Goal: Task Accomplishment & Management: Use online tool/utility

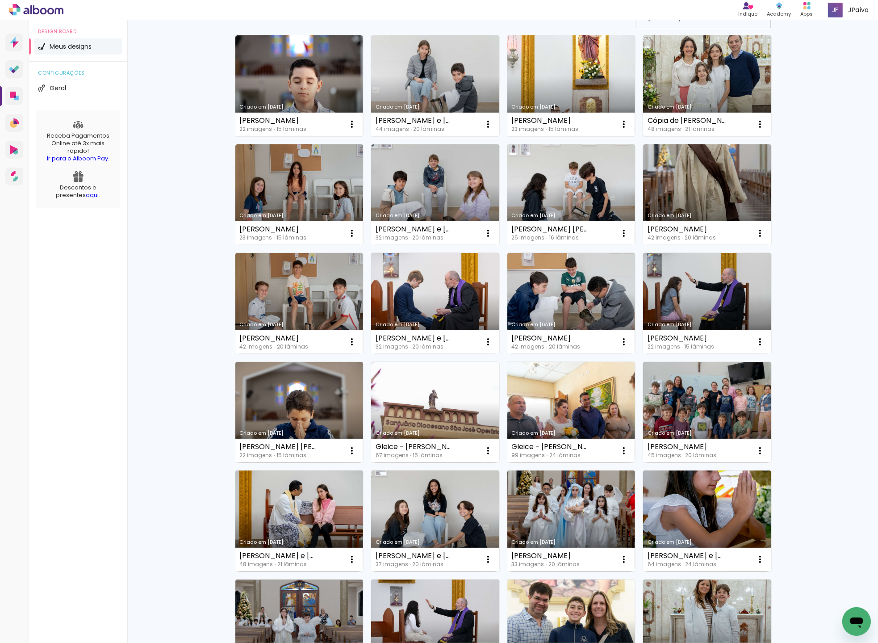
scroll to position [83, 0]
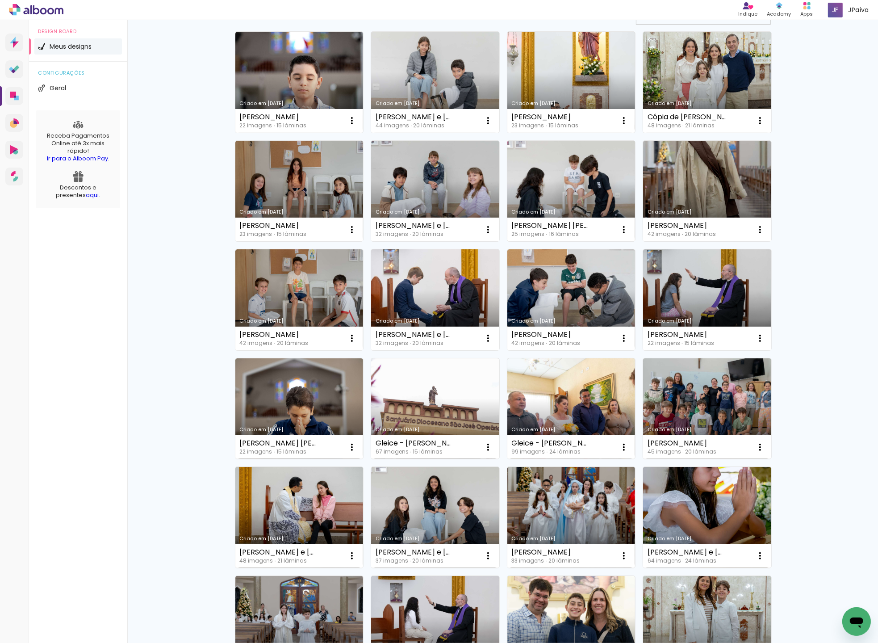
click at [557, 176] on link "Criado em [DATE]" at bounding box center [571, 191] width 128 height 101
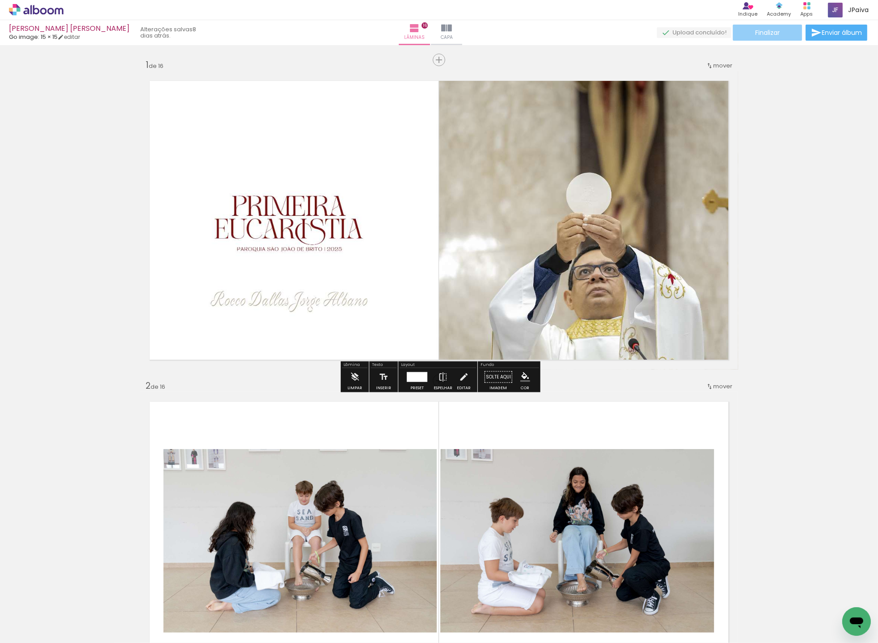
click at [763, 27] on paper-button "Finalizar" at bounding box center [767, 33] width 69 height 16
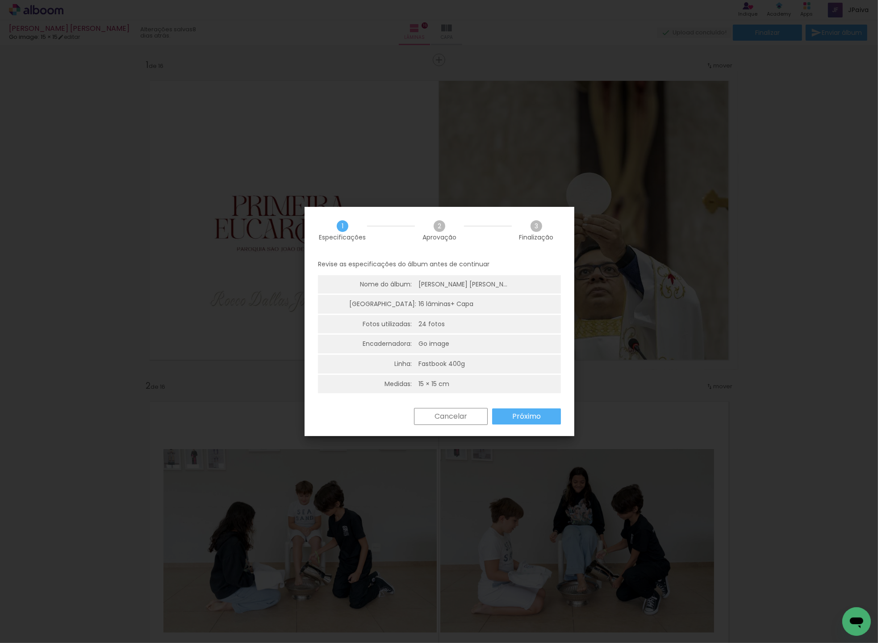
click at [0, 0] on slot "Próximo" at bounding box center [0, 0] width 0 height 0
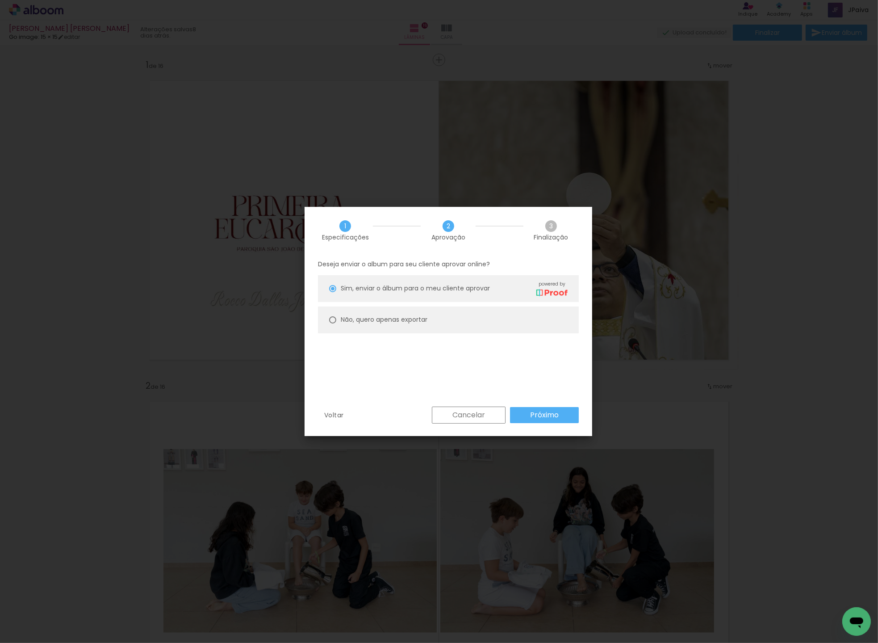
drag, startPoint x: 338, startPoint y: 317, endPoint x: 355, endPoint y: 324, distance: 18.4
click at [338, 317] on paper-radio-button "Não, quero apenas exportar" at bounding box center [448, 319] width 261 height 27
type paper-radio-button "on"
click at [0, 0] on slot "Próximo" at bounding box center [0, 0] width 0 height 0
type input "Alta, 300 DPI"
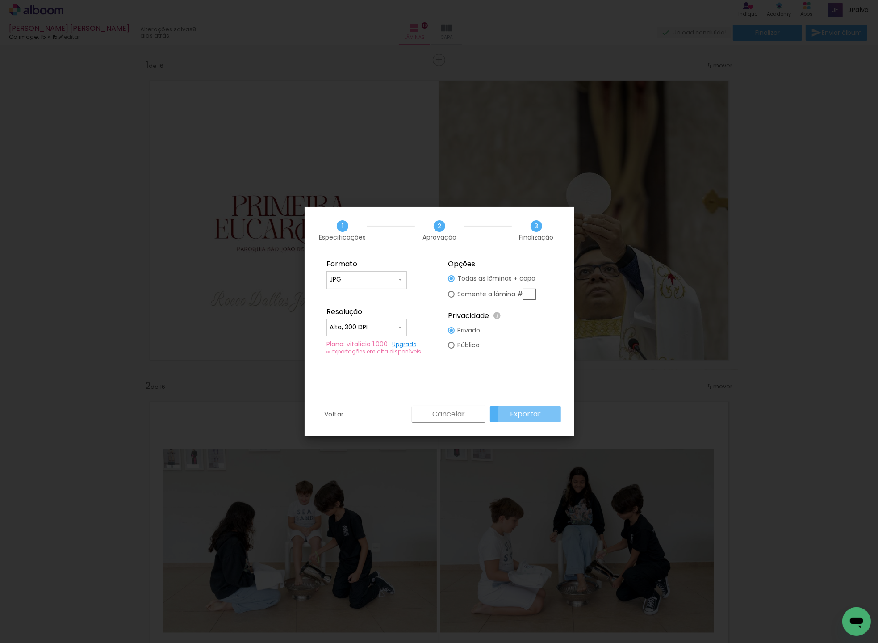
click at [0, 0] on slot "Exportar" at bounding box center [0, 0] width 0 height 0
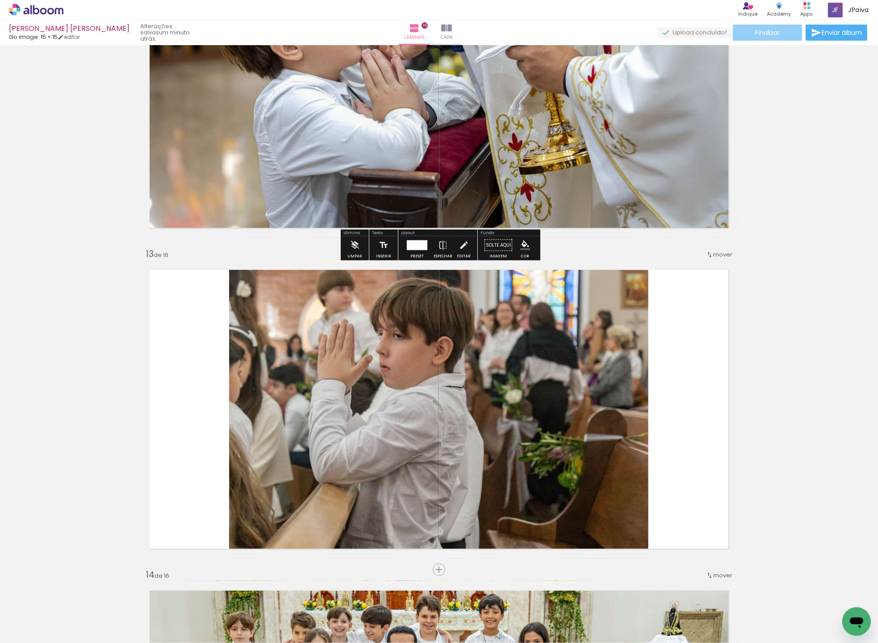
scroll to position [3660, 0]
click at [776, 31] on span "Finalizar" at bounding box center [767, 32] width 25 height 6
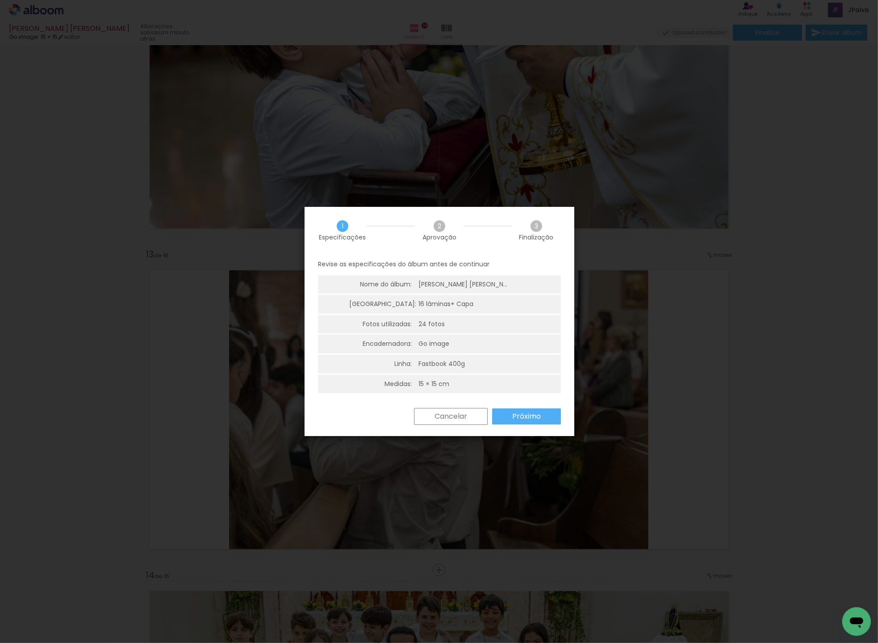
click at [0, 0] on slot "Próximo" at bounding box center [0, 0] width 0 height 0
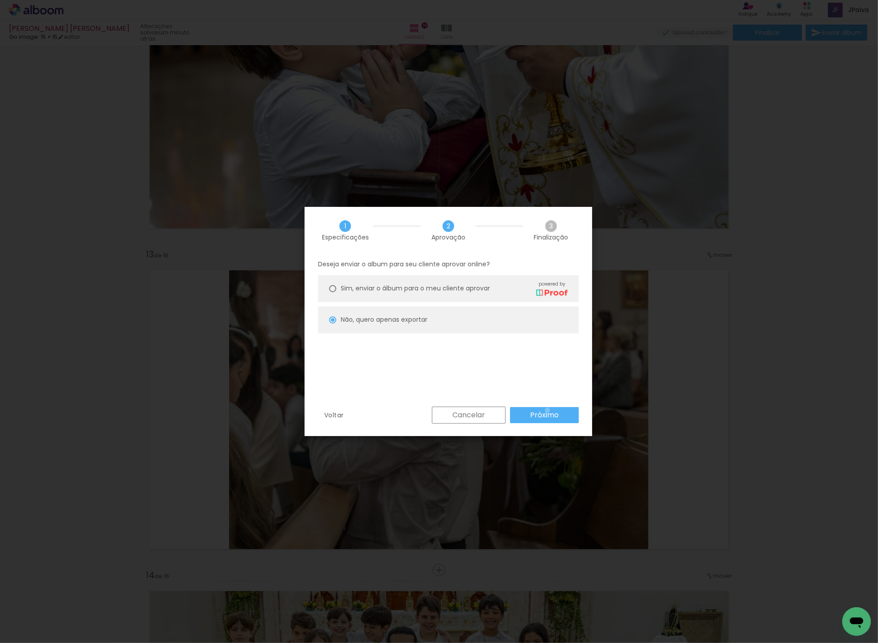
click at [0, 0] on slot "Próximo" at bounding box center [0, 0] width 0 height 0
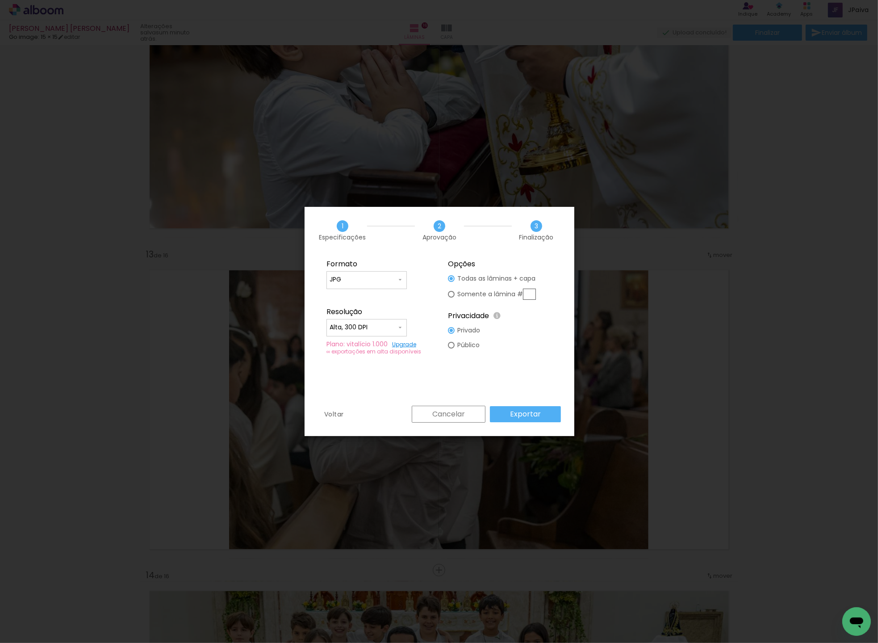
click at [541, 414] on paper-button "Exportar" at bounding box center [525, 414] width 71 height 16
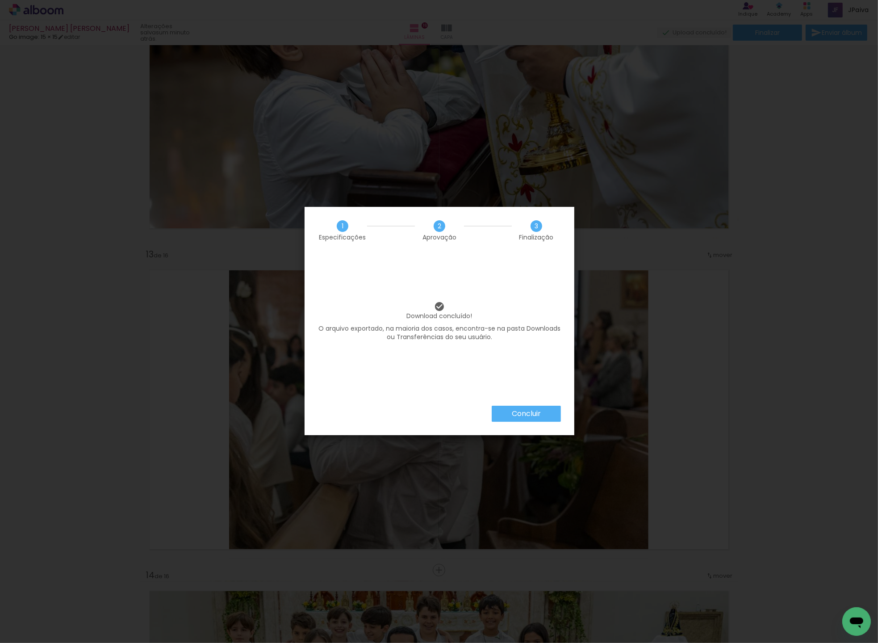
click at [0, 0] on slot "Concluir" at bounding box center [0, 0] width 0 height 0
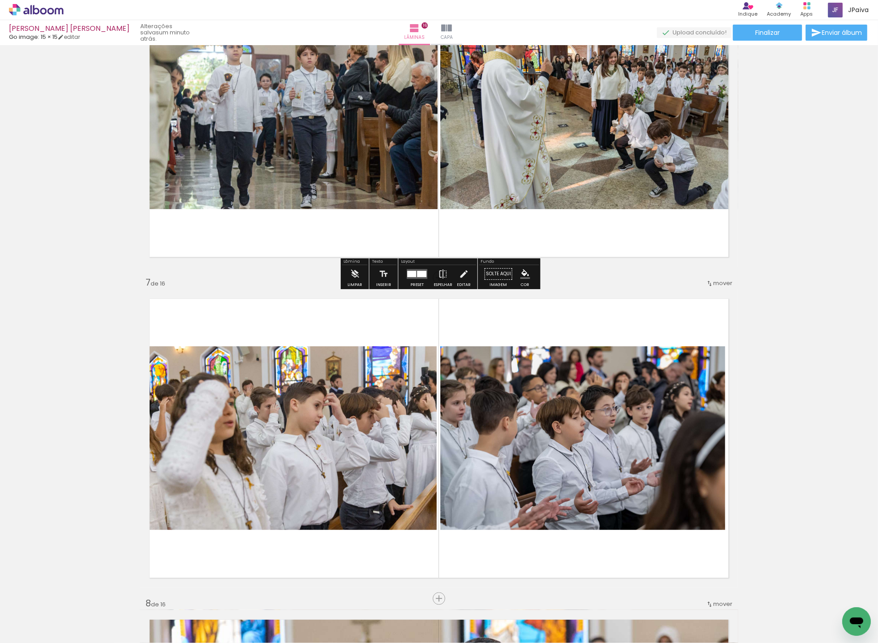
scroll to position [1756, 0]
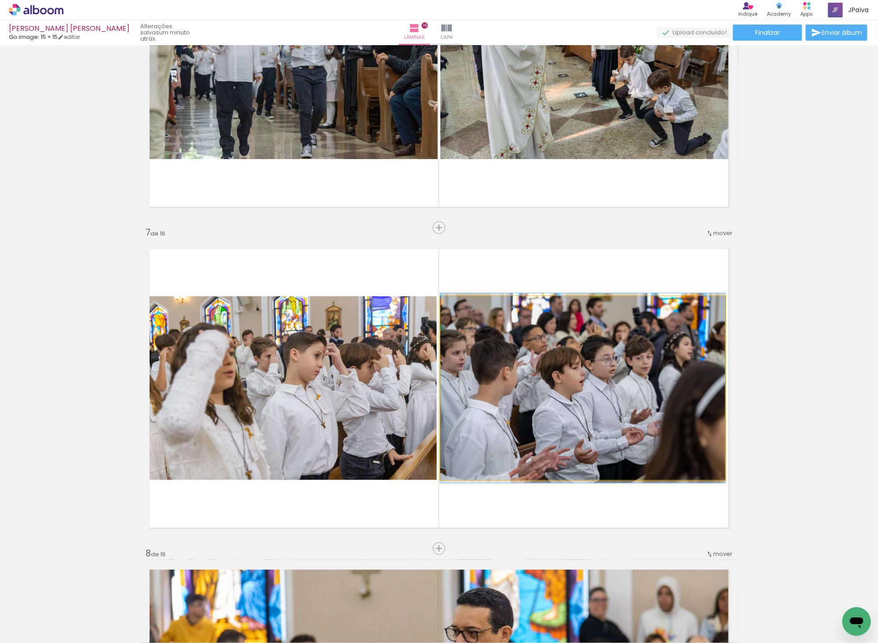
click at [575, 361] on quentale-photo at bounding box center [582, 388] width 285 height 184
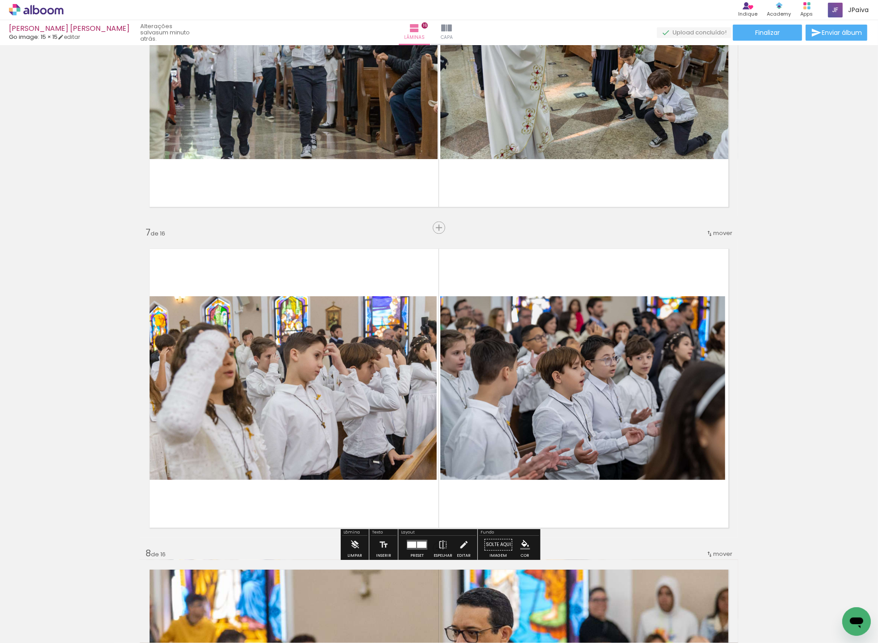
click at [575, 361] on quentale-photo at bounding box center [582, 388] width 285 height 184
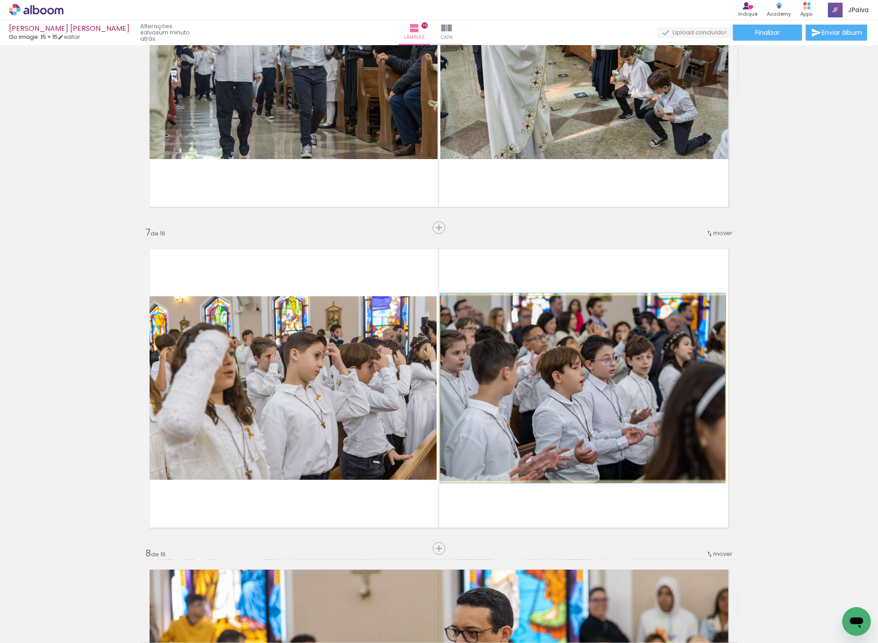
click at [575, 361] on quentale-photo at bounding box center [582, 388] width 285 height 184
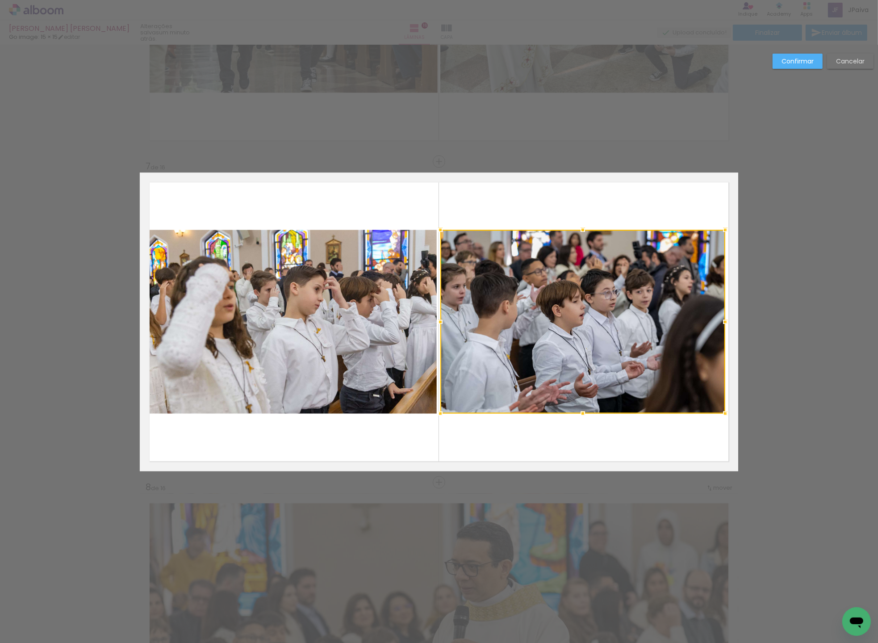
scroll to position [1828, 0]
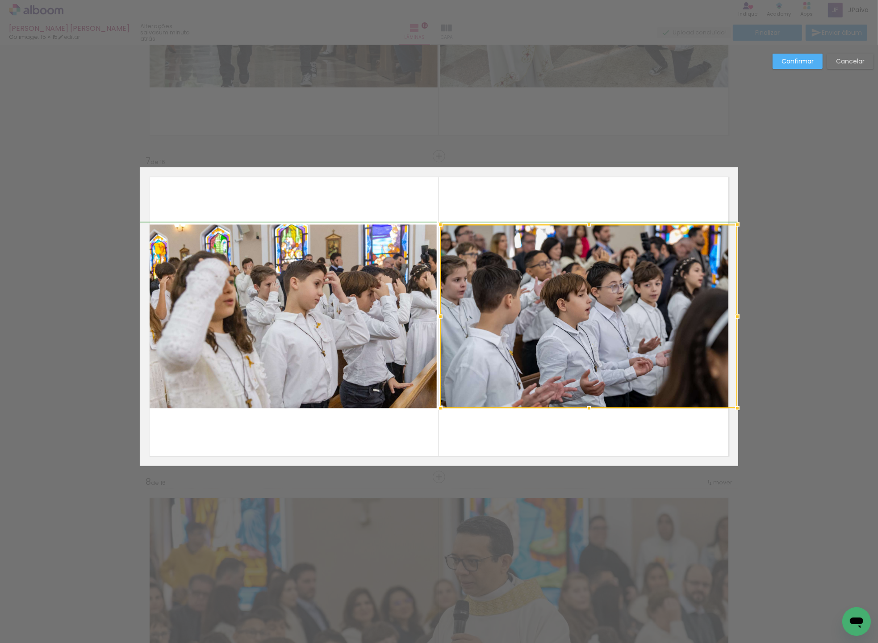
drag, startPoint x: 721, startPoint y: 312, endPoint x: 738, endPoint y: 313, distance: 17.0
click at [738, 313] on div at bounding box center [738, 316] width 18 height 18
click at [0, 0] on slot "Confirmar" at bounding box center [0, 0] width 0 height 0
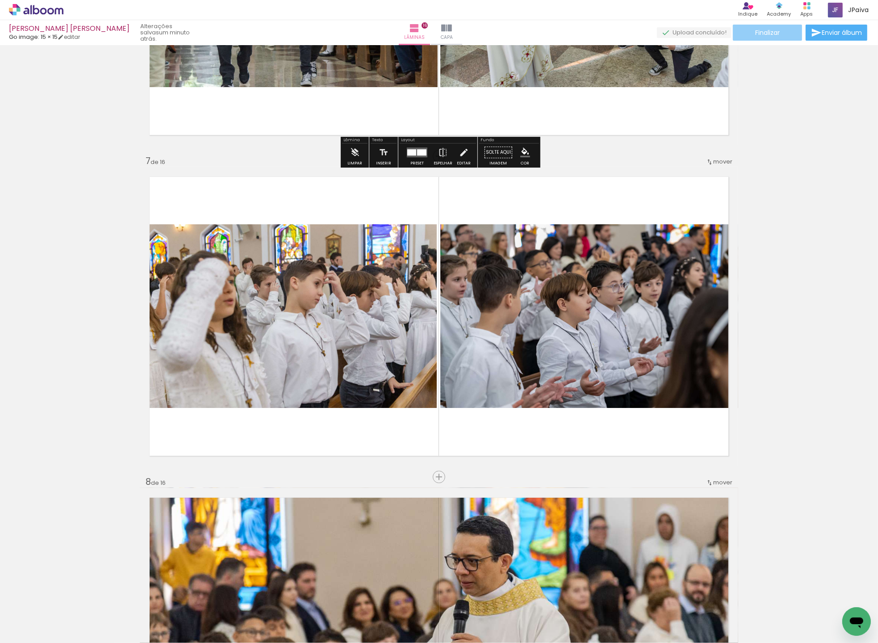
click at [758, 35] on span "Finalizar" at bounding box center [767, 32] width 25 height 6
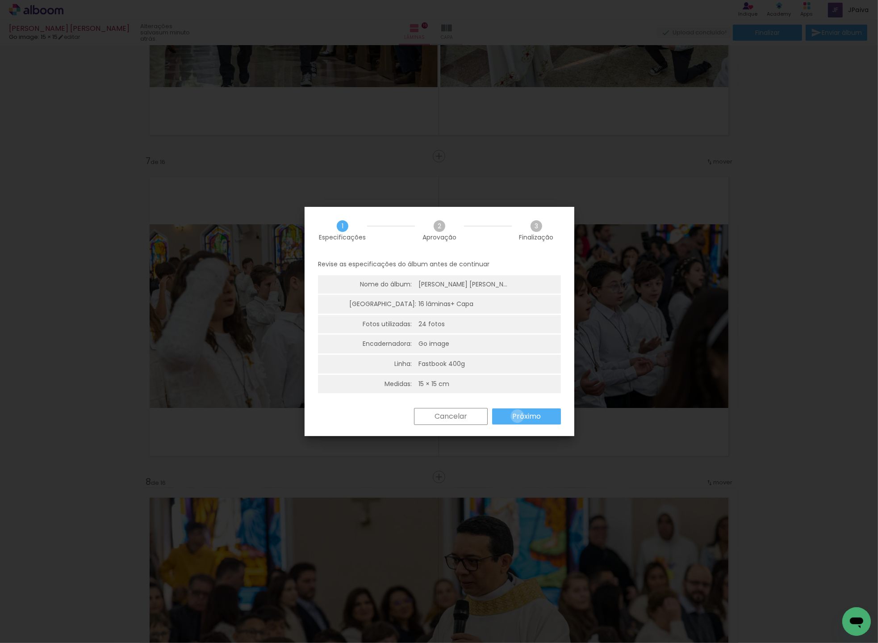
click at [0, 0] on slot "Próximo" at bounding box center [0, 0] width 0 height 0
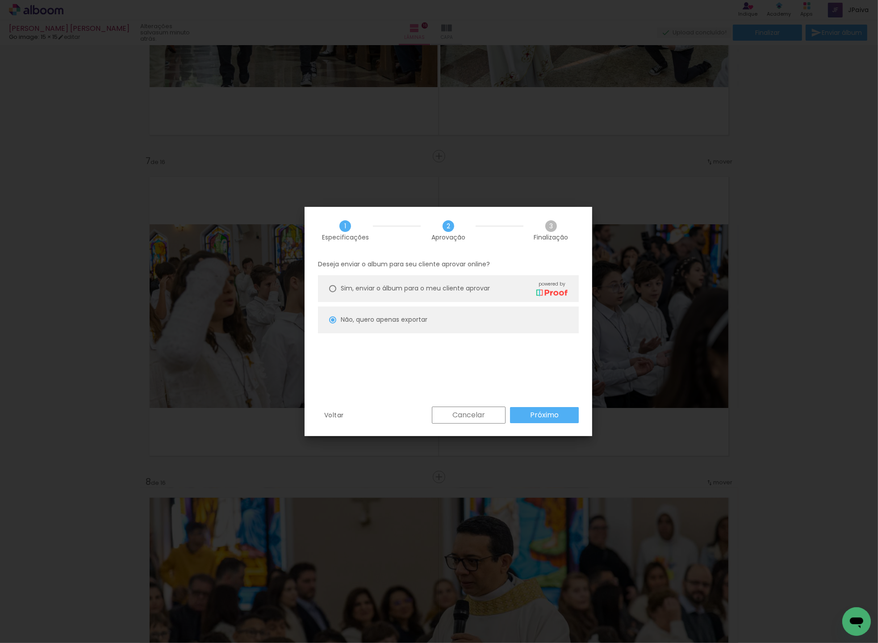
click at [541, 419] on paper-button "Próximo" at bounding box center [544, 415] width 69 height 16
type input "Alta, 300 DPI"
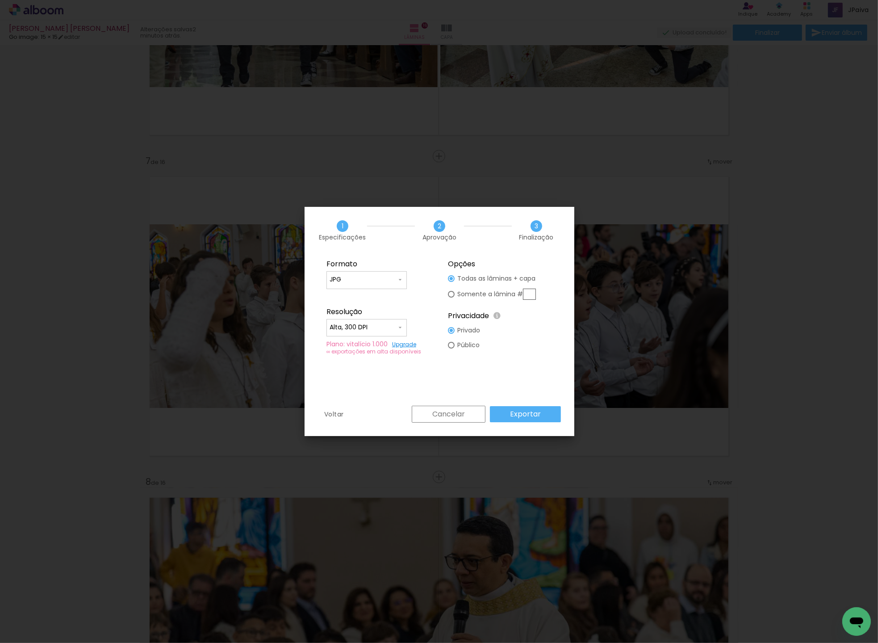
click at [533, 296] on input "text" at bounding box center [529, 294] width 13 height 11
type paper-radio-button "on"
type input "7"
click at [541, 417] on paper-button "Exportar" at bounding box center [525, 414] width 71 height 16
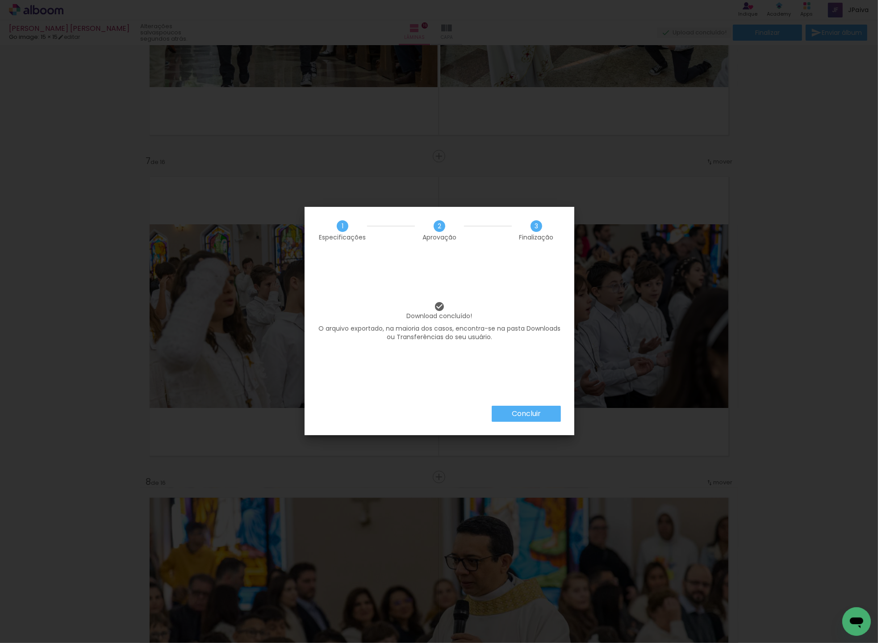
click at [0, 0] on slot "Concluir" at bounding box center [0, 0] width 0 height 0
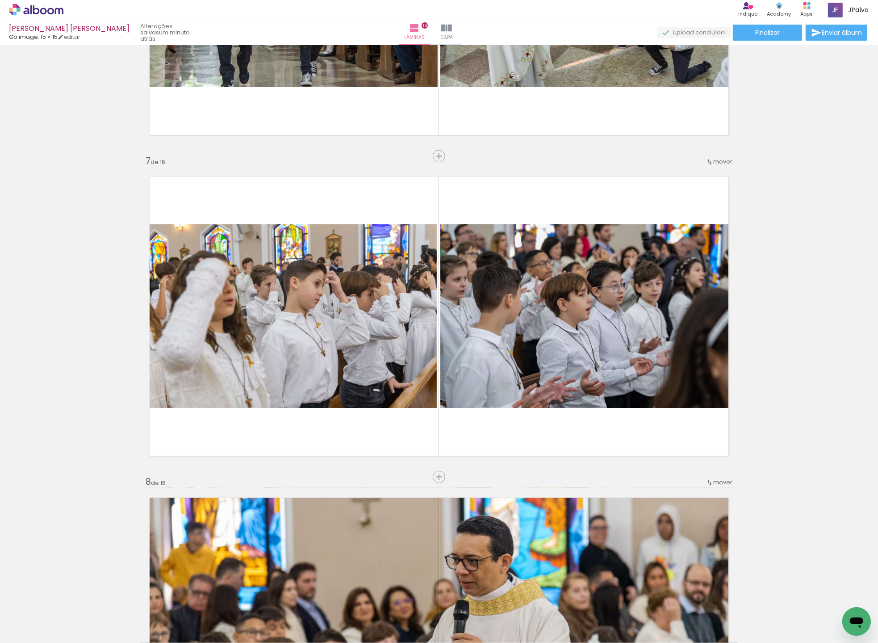
scroll to position [3762, 0]
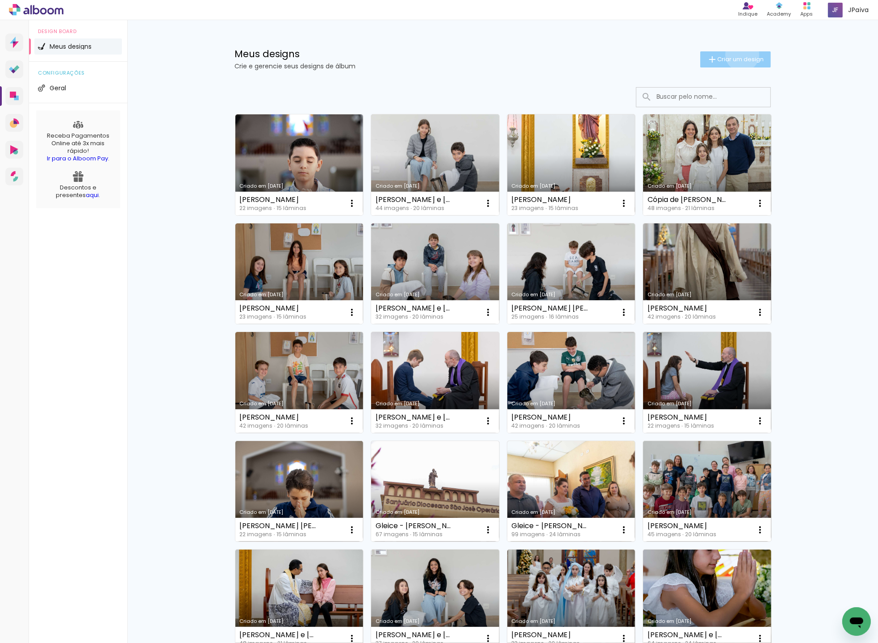
click at [741, 54] on paper-button "Criar um design" at bounding box center [735, 59] width 71 height 16
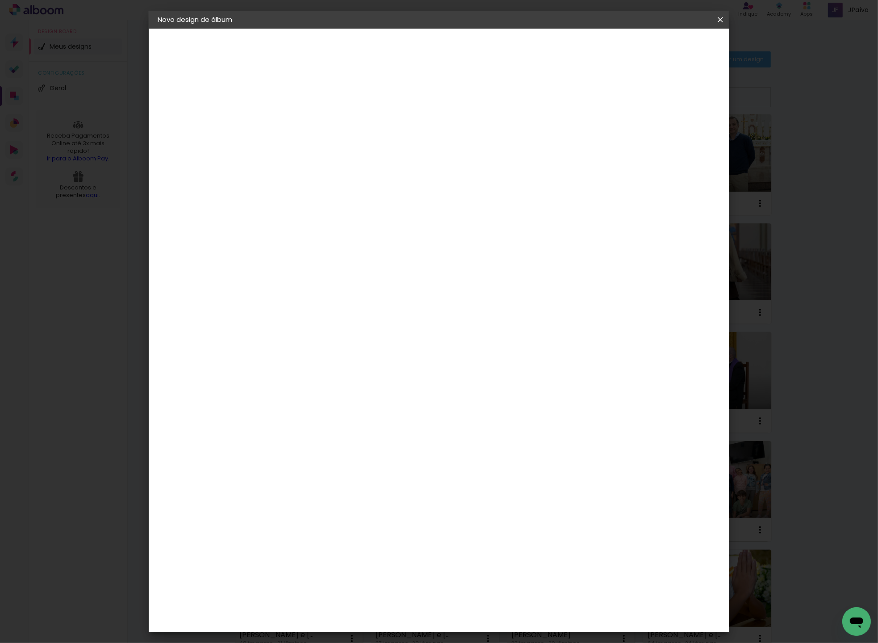
click at [304, 120] on input at bounding box center [304, 120] width 0 height 14
type input "a"
type input "Album Niube"
type paper-input "Album Niube"
drag, startPoint x: 675, startPoint y: 47, endPoint x: 685, endPoint y: 46, distance: 10.0
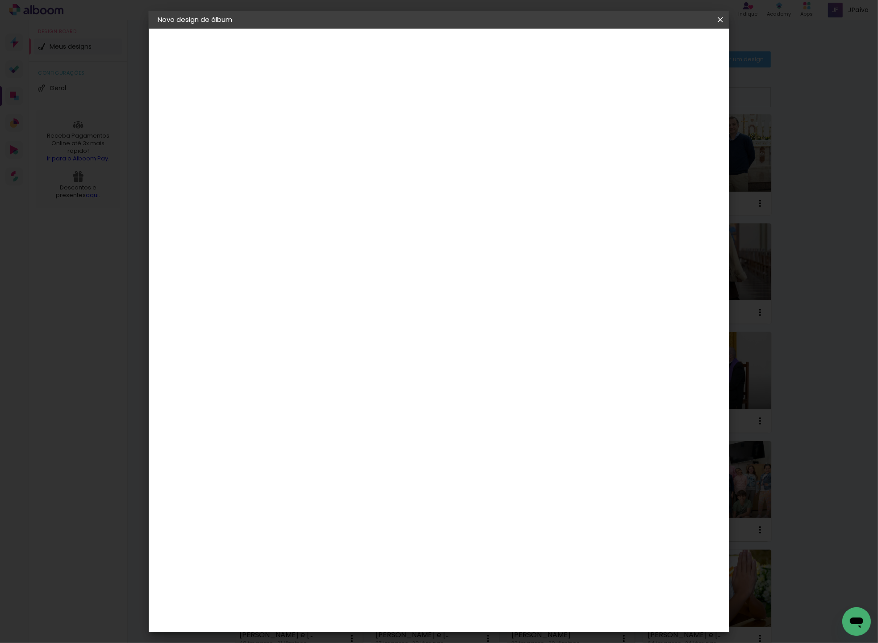
click at [395, 47] on paper-button "Avançar" at bounding box center [374, 47] width 44 height 15
click at [302, 462] on div "Go image" at bounding box center [309, 469] width 22 height 14
click at [484, 38] on header "Fornecedor Escolha um fornecedor ou avance com o tamanho livre. Voltar Avançar" at bounding box center [374, 55] width 219 height 53
click at [0, 0] on slot "Avançar" at bounding box center [0, 0] width 0 height 0
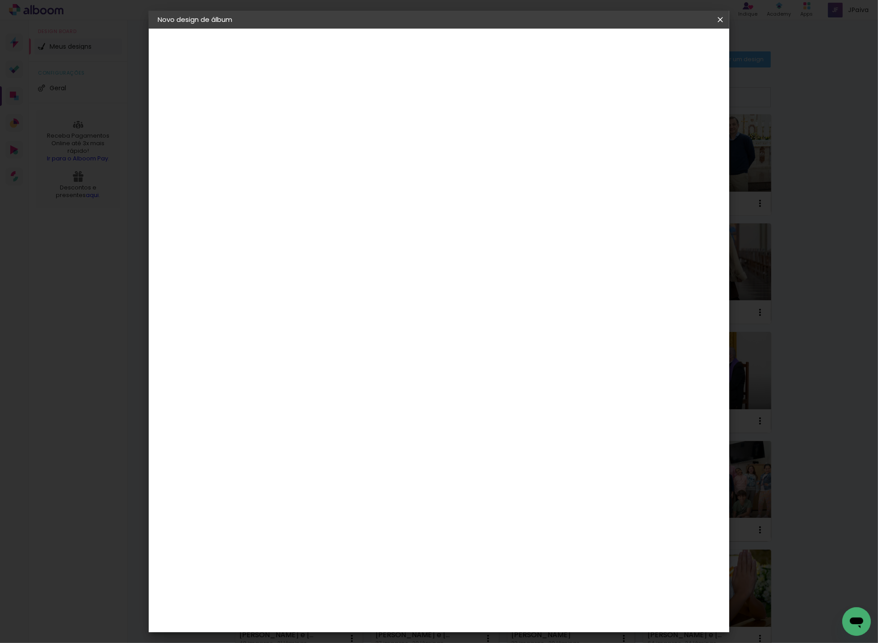
click at [339, 149] on input "text" at bounding box center [321, 156] width 35 height 14
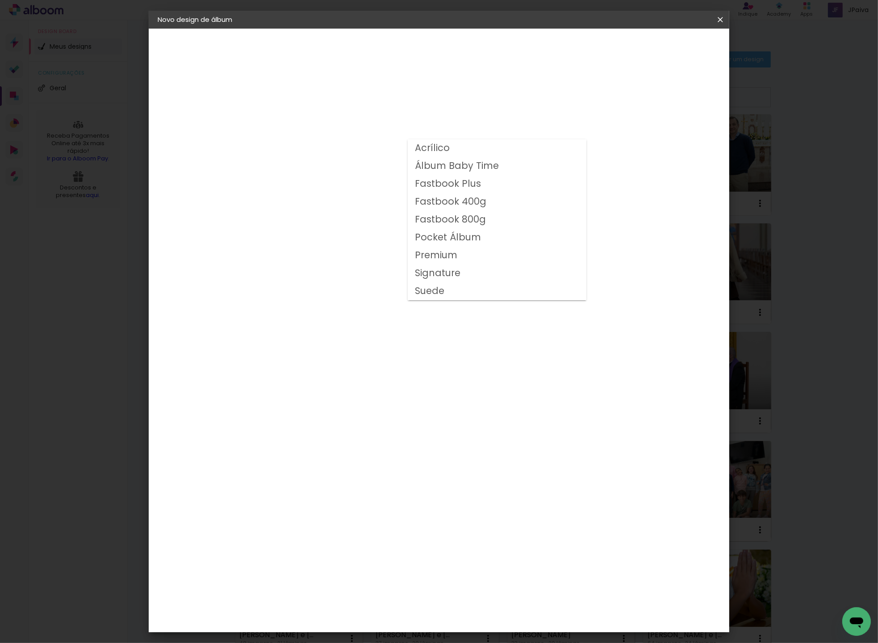
click at [0, 0] on slot "Fastbook 400g" at bounding box center [0, 0] width 0 height 0
type input "Fastbook 400g"
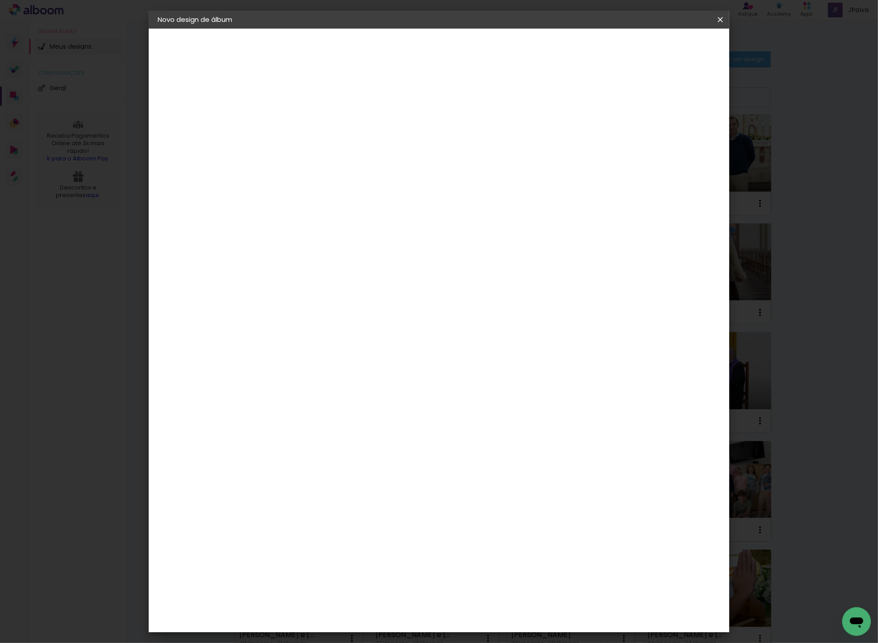
click at [364, 388] on span "15 × 15" at bounding box center [344, 400] width 42 height 24
click at [0, 0] on slot "Avançar" at bounding box center [0, 0] width 0 height 0
click at [671, 48] on span "Iniciar design" at bounding box center [651, 47] width 41 height 6
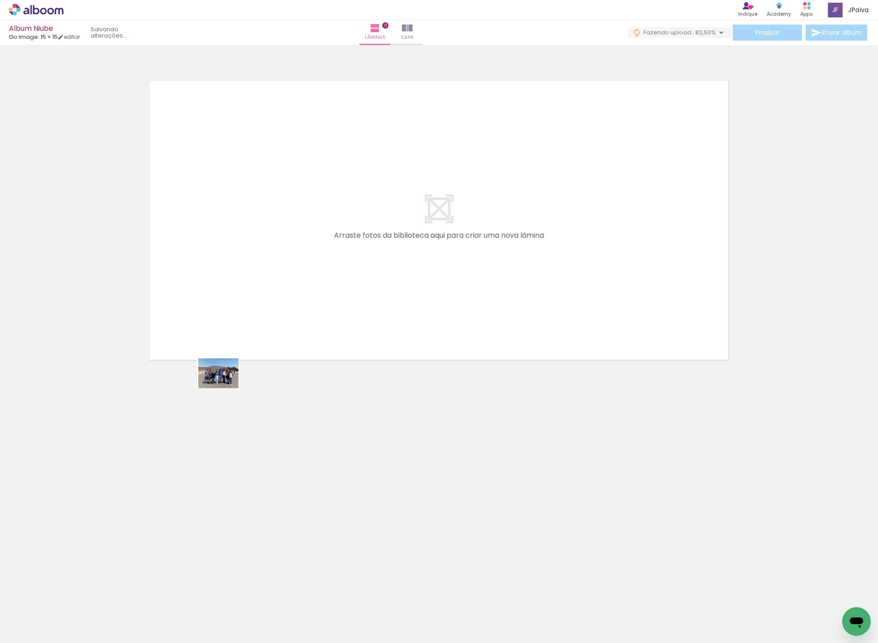
drag, startPoint x: 97, startPoint y: 619, endPoint x: 286, endPoint y: 216, distance: 445.2
click at [286, 216] on quentale-workspace at bounding box center [439, 321] width 878 height 643
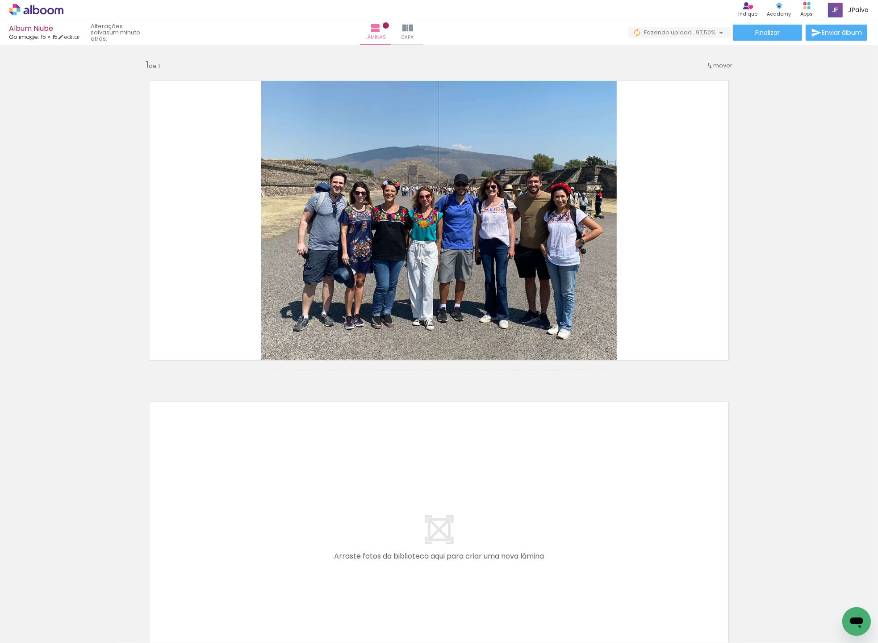
click at [47, 613] on iron-icon at bounding box center [45, 615] width 7 height 7
click at [0, 0] on slot "Não utilizadas" at bounding box center [0, 0] width 0 height 0
type input "Não utilizadas"
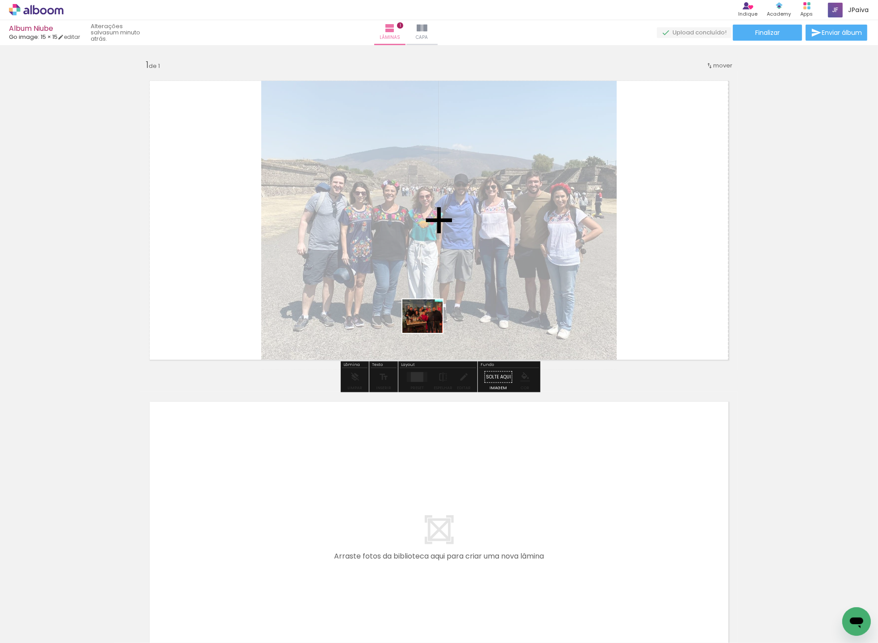
drag, startPoint x: 103, startPoint y: 623, endPoint x: 429, endPoint y: 326, distance: 441.1
click at [429, 326] on quentale-workspace at bounding box center [439, 321] width 878 height 643
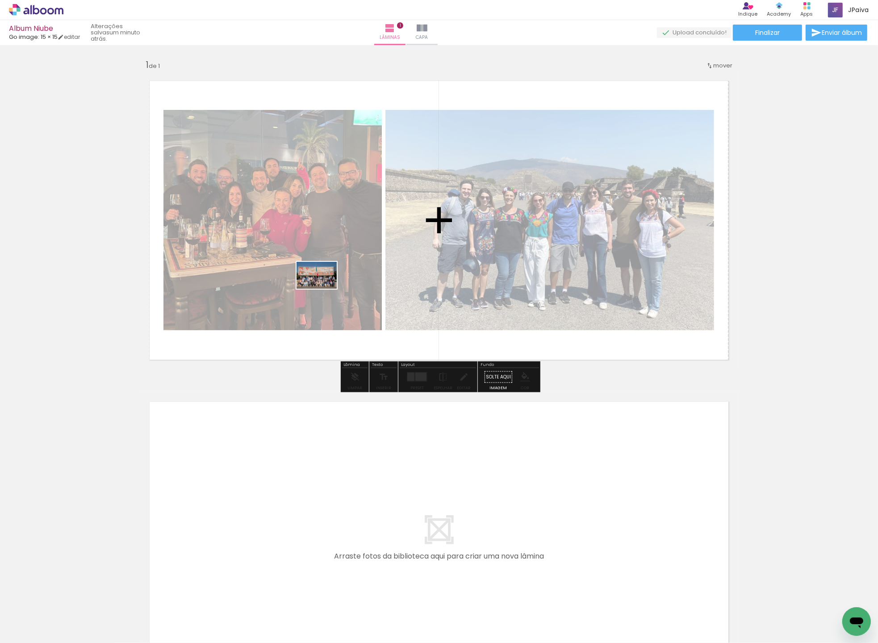
drag, startPoint x: 94, startPoint y: 618, endPoint x: 330, endPoint y: 276, distance: 415.6
click at [331, 276] on quentale-workspace at bounding box center [439, 321] width 878 height 643
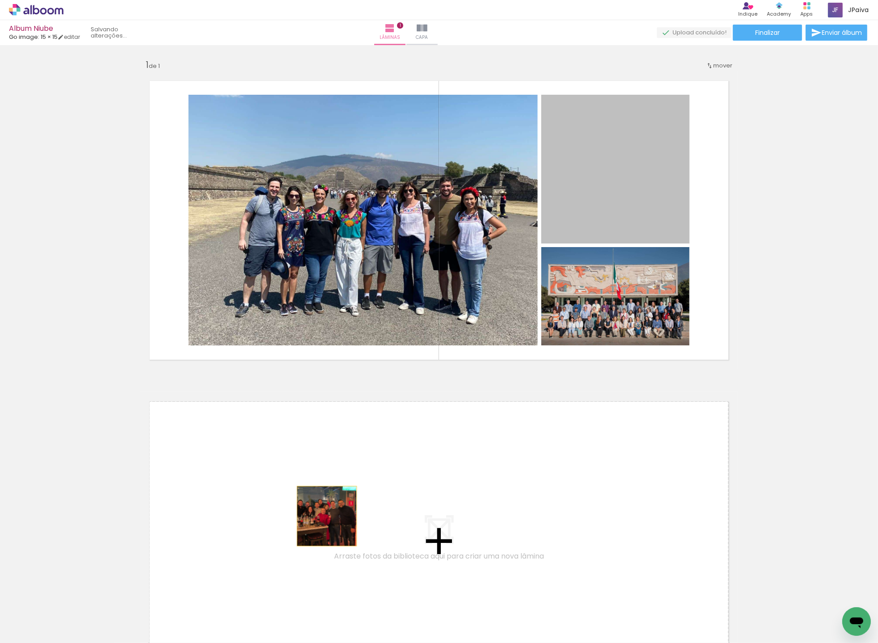
drag, startPoint x: 592, startPoint y: 173, endPoint x: 327, endPoint y: 516, distance: 433.6
click at [327, 516] on div "Inserir lâmina 1 de 1" at bounding box center [439, 369] width 878 height 642
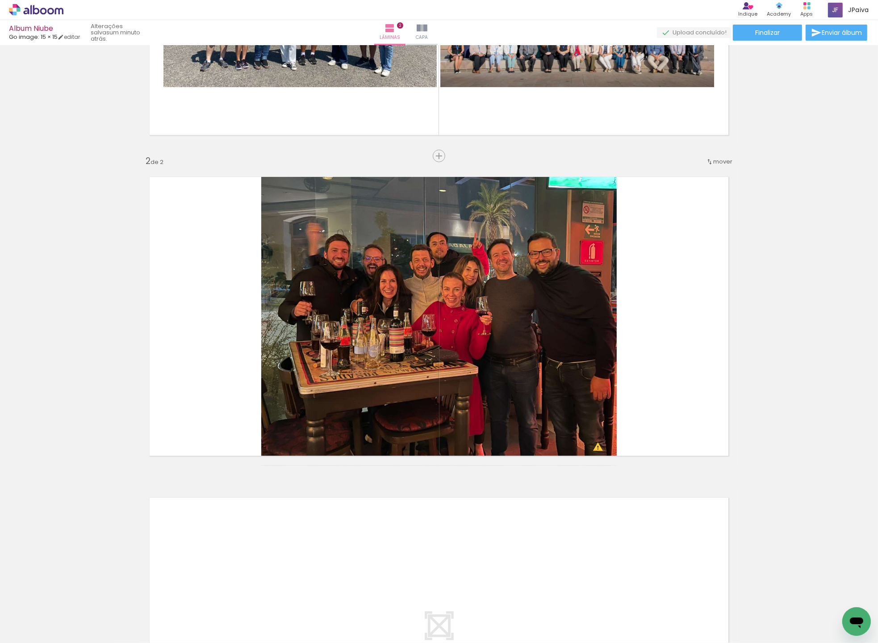
scroll to position [0, 544]
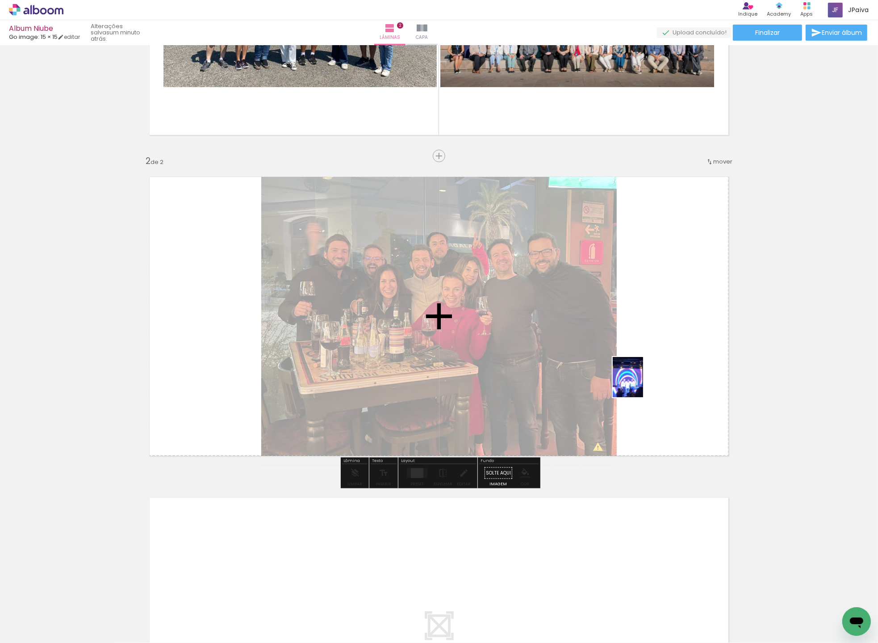
drag, startPoint x: 502, startPoint y: 612, endPoint x: 647, endPoint y: 362, distance: 289.0
click at [647, 362] on quentale-workspace at bounding box center [439, 321] width 878 height 643
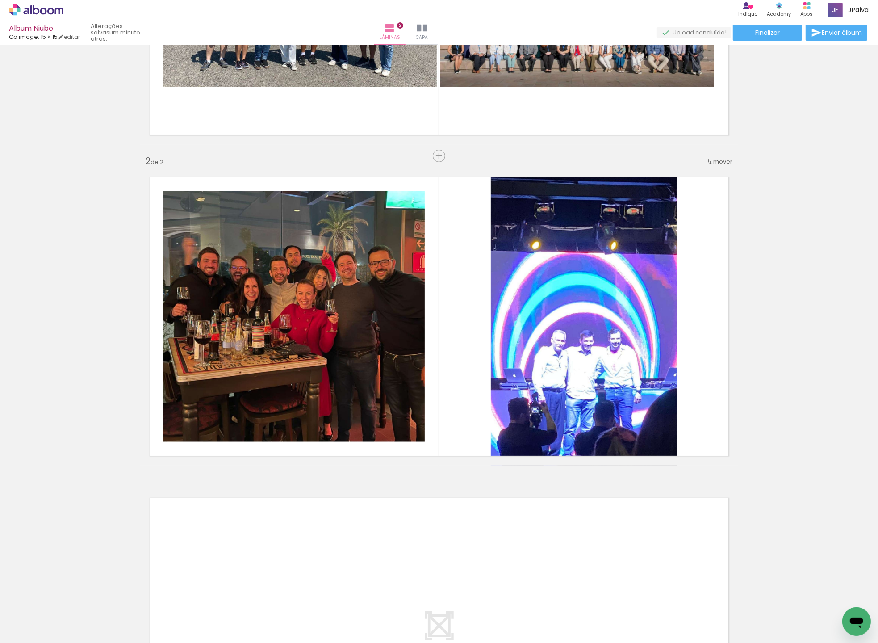
scroll to position [0, 998]
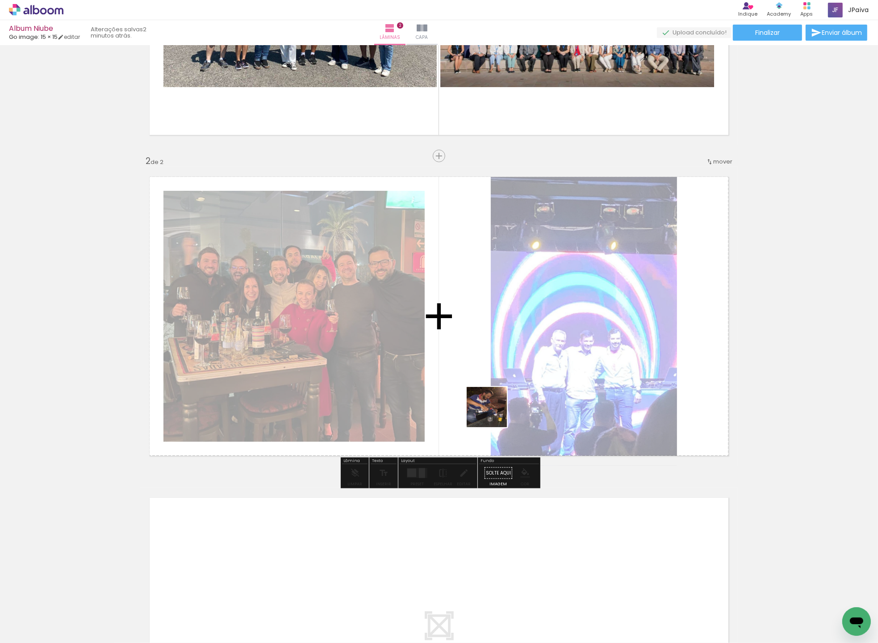
drag, startPoint x: 496, startPoint y: 622, endPoint x: 490, endPoint y: 390, distance: 232.8
click at [490, 390] on quentale-workspace at bounding box center [439, 321] width 878 height 643
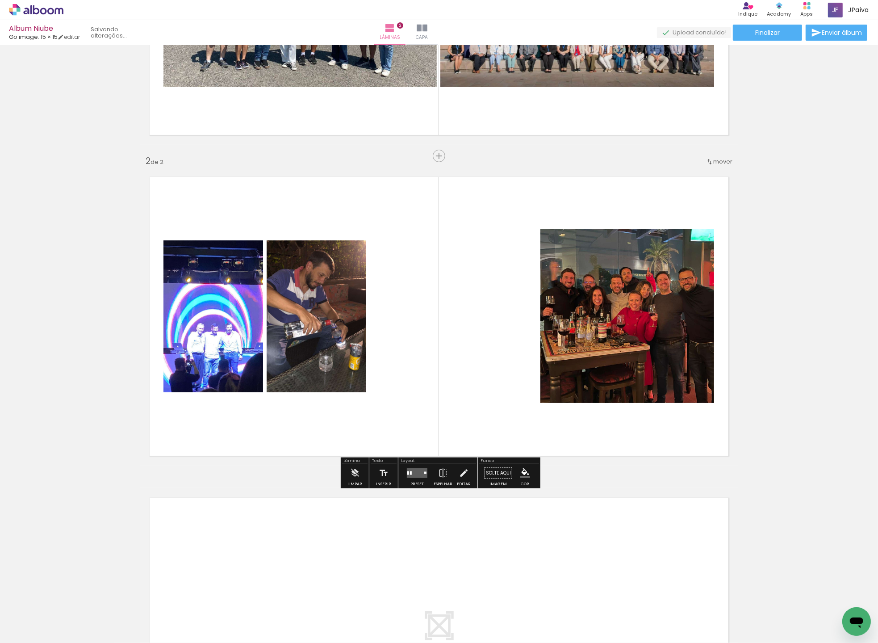
scroll to position [0, 948]
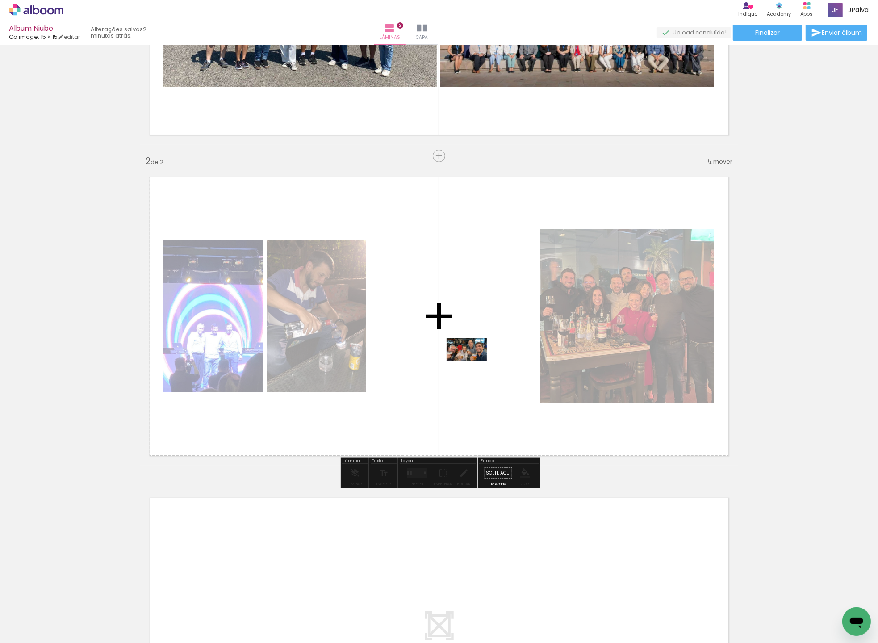
drag, startPoint x: 441, startPoint y: 620, endPoint x: 473, endPoint y: 365, distance: 258.0
click at [474, 365] on quentale-workspace at bounding box center [439, 321] width 878 height 643
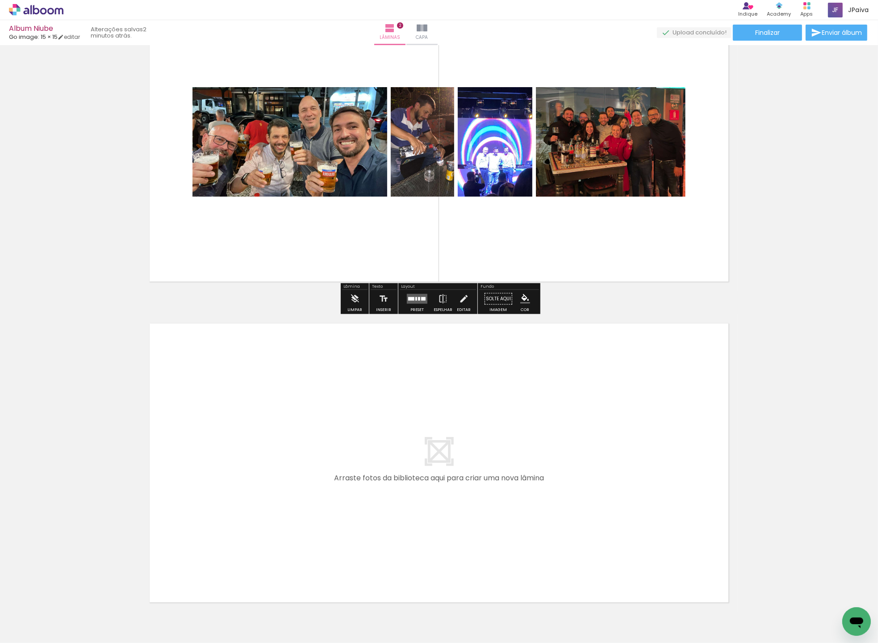
scroll to position [406, 0]
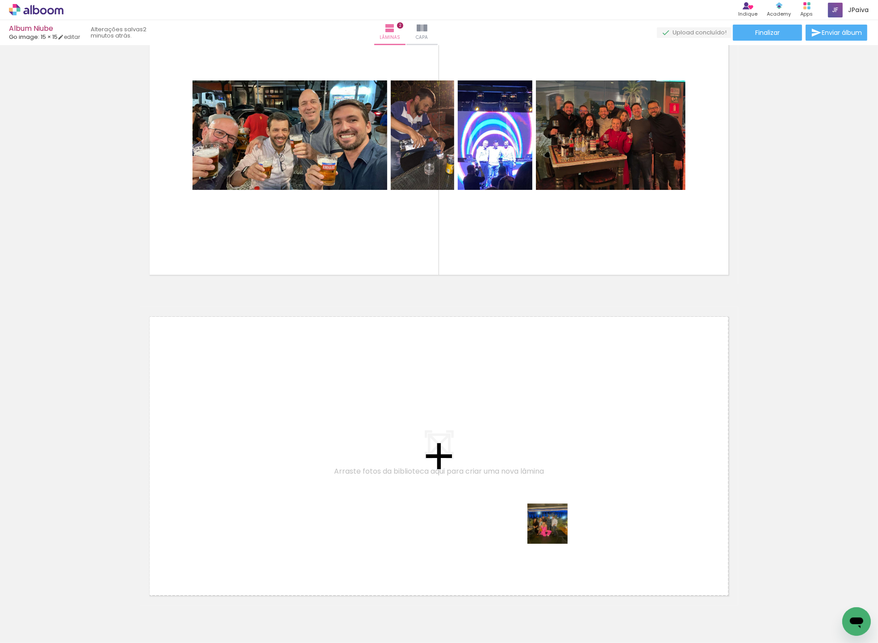
drag, startPoint x: 841, startPoint y: 605, endPoint x: 372, endPoint y: 463, distance: 490.4
click at [372, 463] on quentale-workspace at bounding box center [439, 321] width 878 height 643
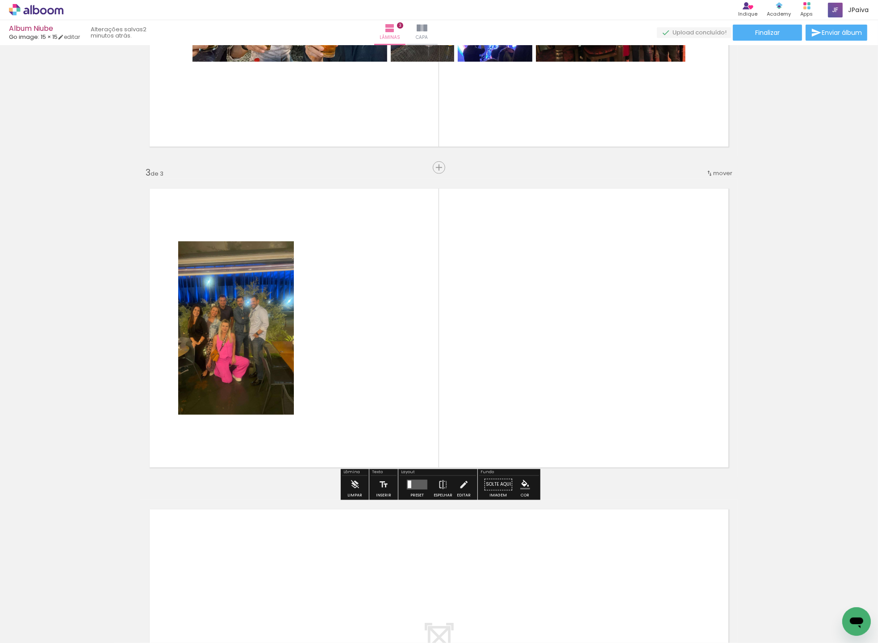
scroll to position [545, 0]
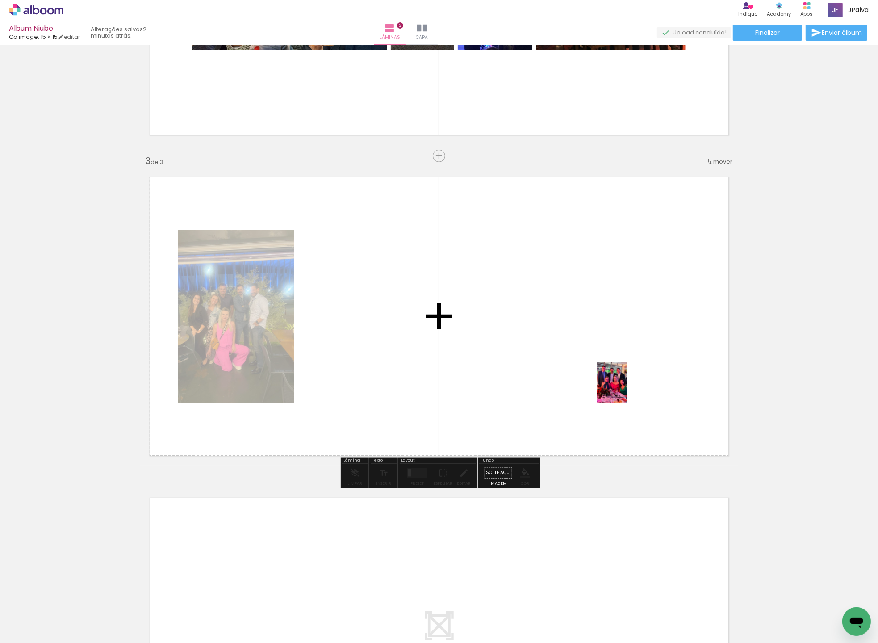
drag, startPoint x: 852, startPoint y: 601, endPoint x: 586, endPoint y: 377, distance: 347.8
click at [609, 381] on quentale-workspace at bounding box center [439, 321] width 878 height 643
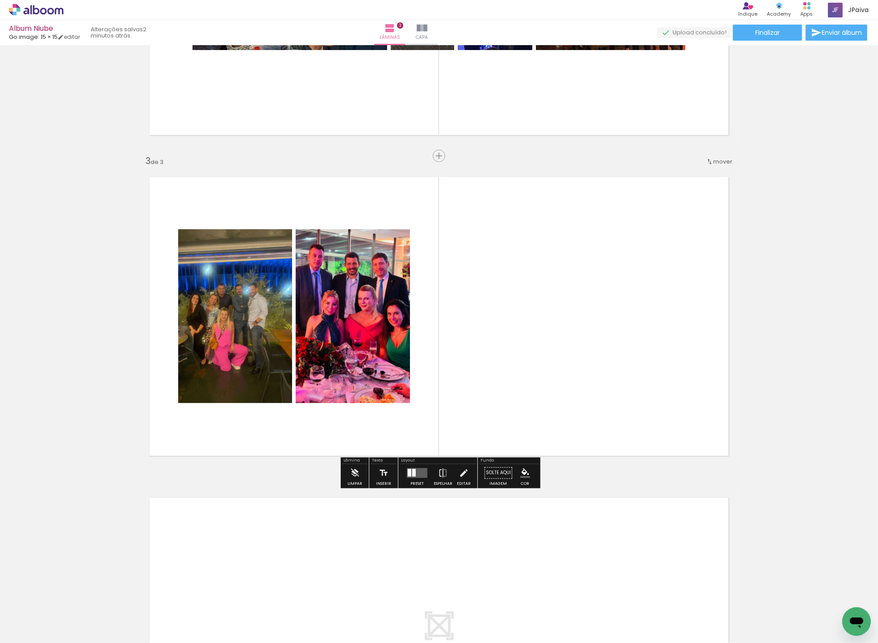
scroll to position [0, 798]
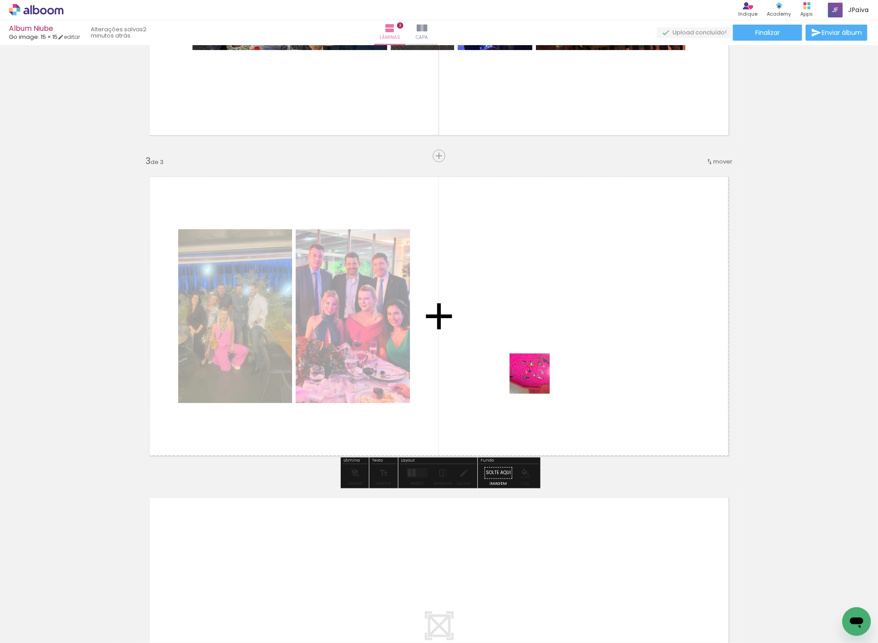
drag, startPoint x: 647, startPoint y: 591, endPoint x: 472, endPoint y: 285, distance: 353.3
click at [471, 282] on quentale-workspace at bounding box center [439, 321] width 878 height 643
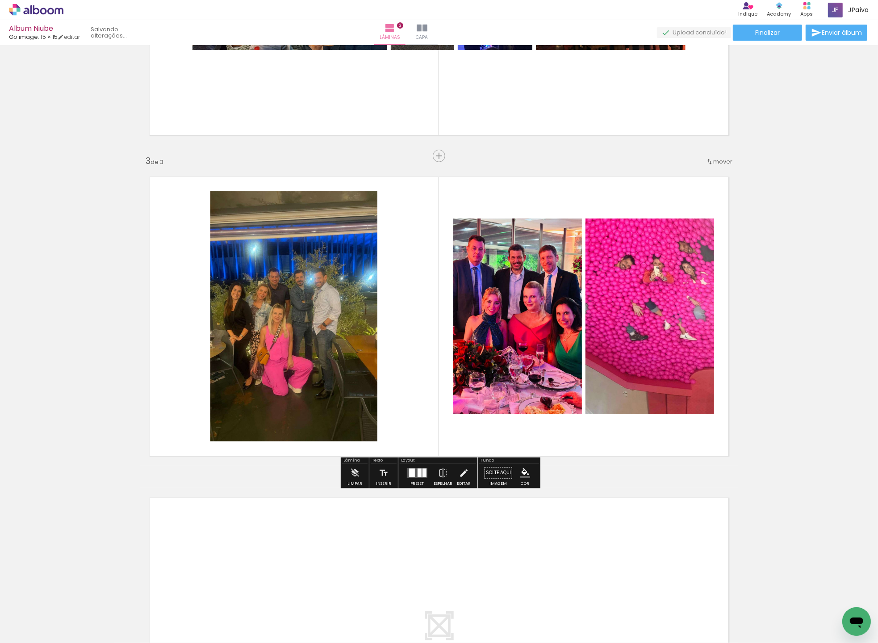
scroll to position [0, 748]
drag, startPoint x: 692, startPoint y: 577, endPoint x: 591, endPoint y: 373, distance: 227.4
click at [591, 371] on quentale-workspace at bounding box center [439, 321] width 878 height 643
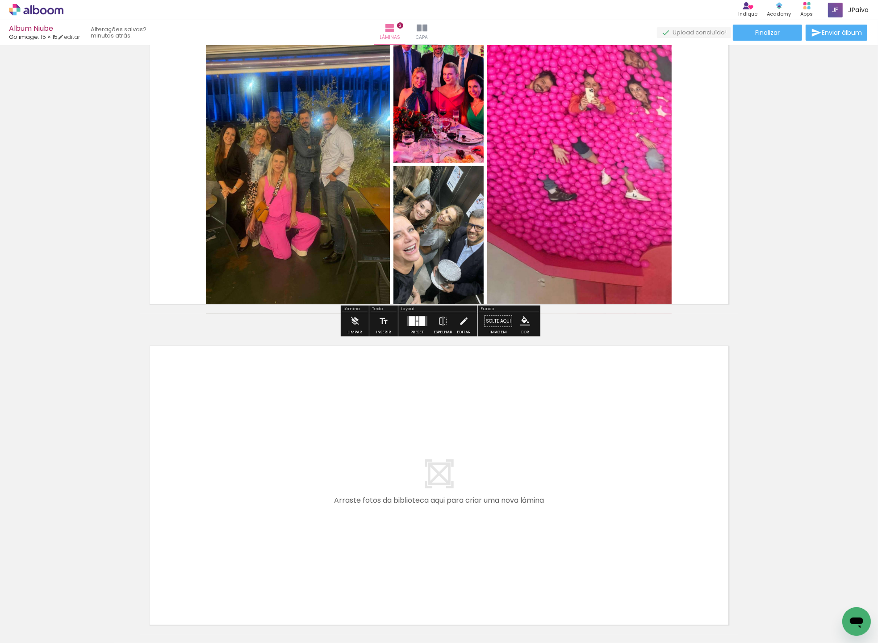
scroll to position [698, 0]
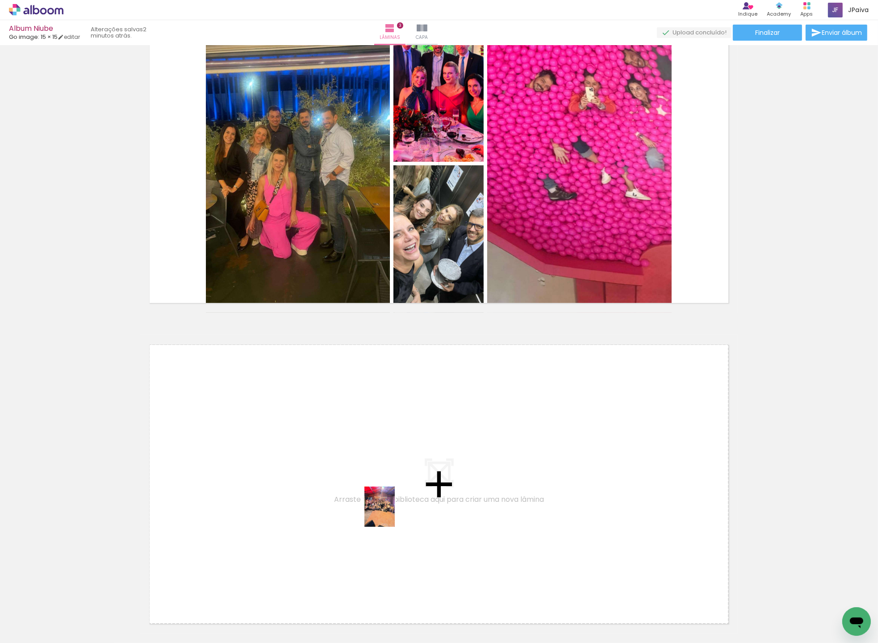
drag, startPoint x: 643, startPoint y: 611, endPoint x: 391, endPoint y: 513, distance: 270.3
click at [391, 513] on quentale-workspace at bounding box center [439, 321] width 878 height 643
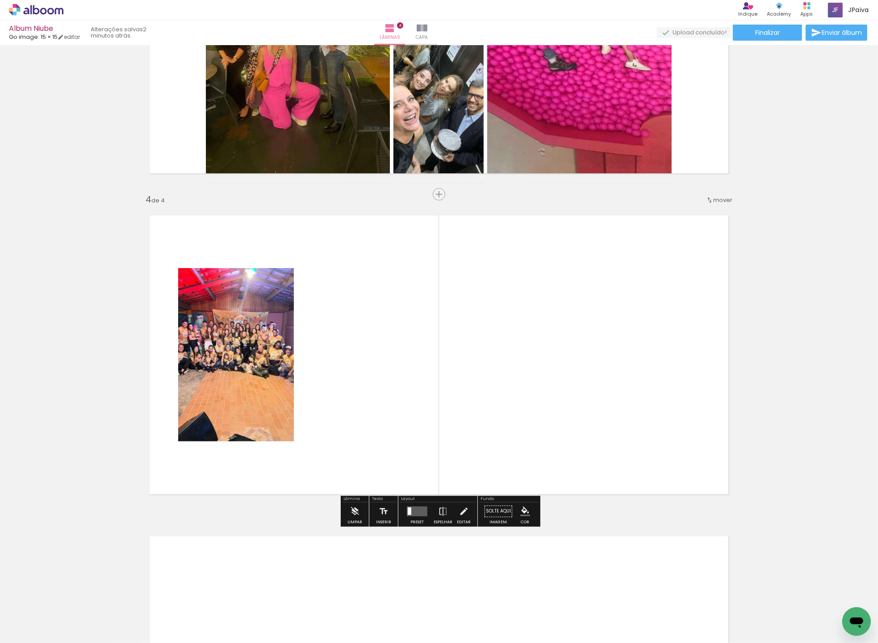
scroll to position [866, 0]
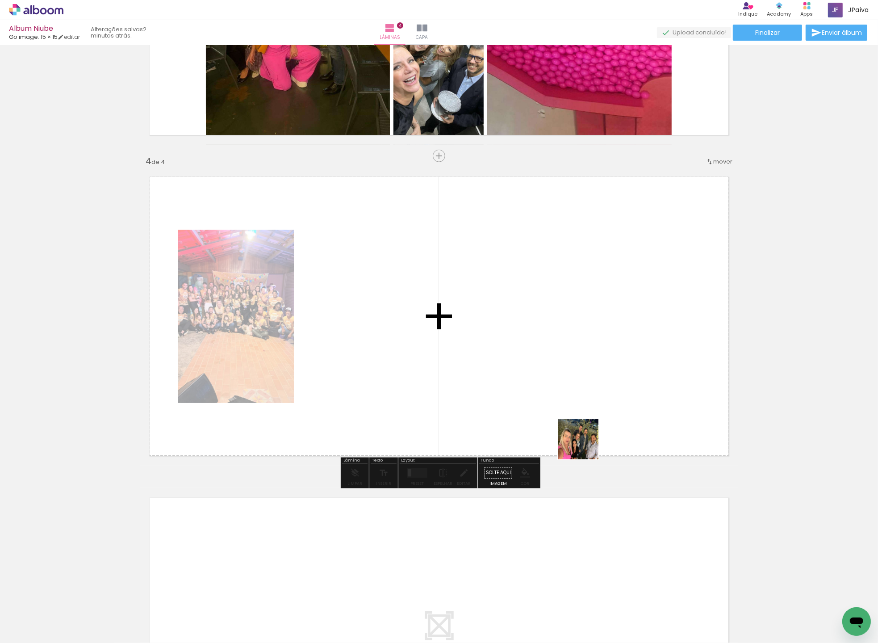
click at [492, 361] on quentale-workspace at bounding box center [439, 321] width 878 height 643
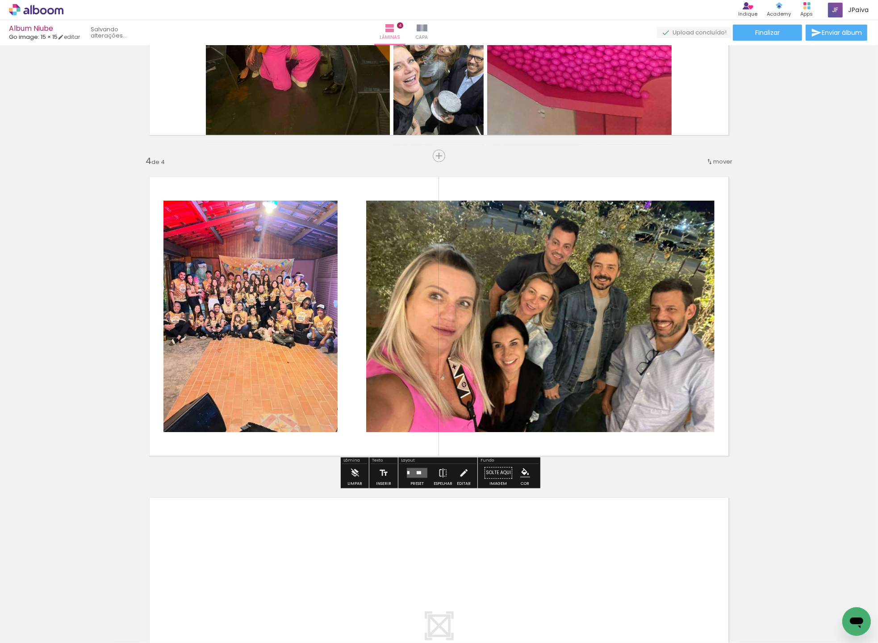
scroll to position [0, 599]
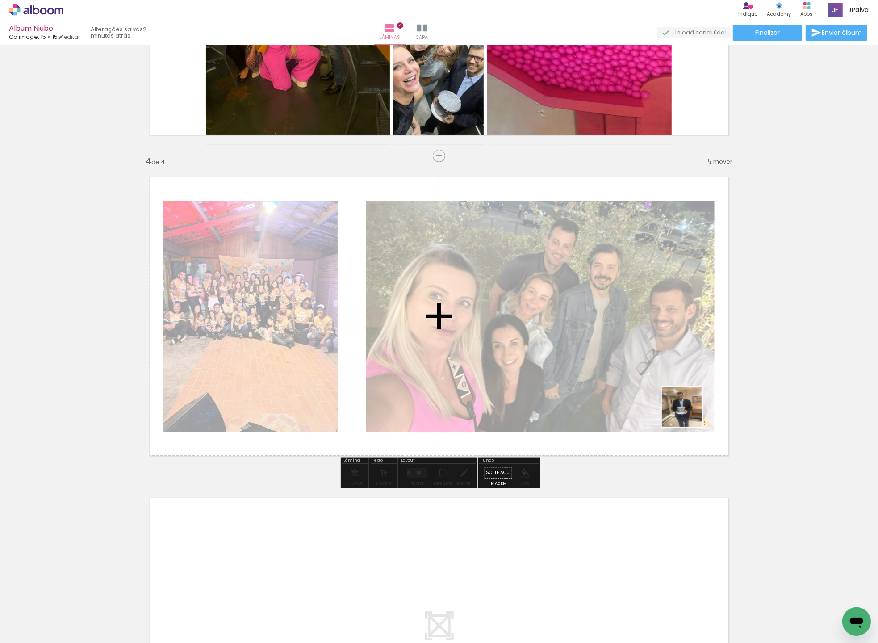
drag, startPoint x: 837, startPoint y: 600, endPoint x: 647, endPoint y: 363, distance: 304.1
click at [647, 360] on quentale-workspace at bounding box center [439, 321] width 878 height 643
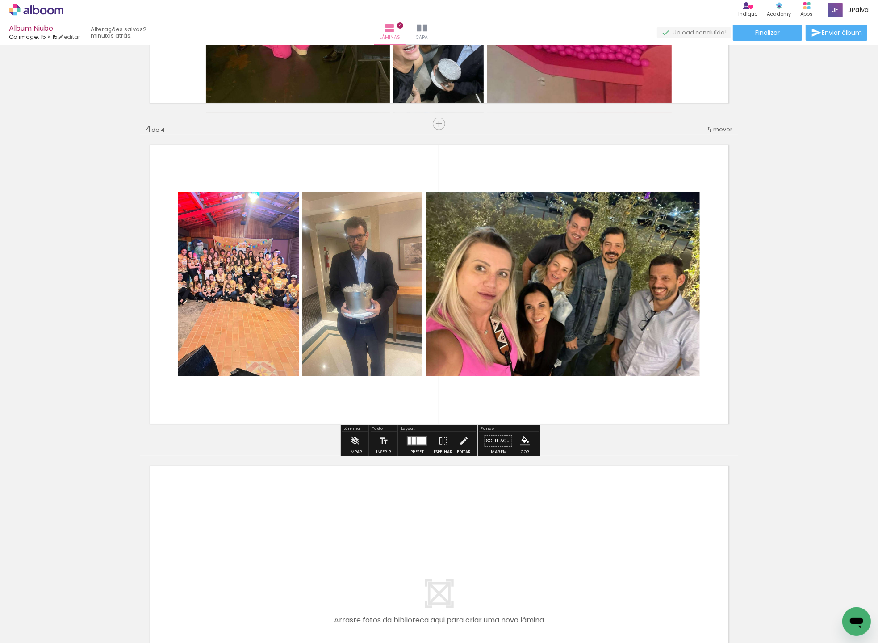
scroll to position [905, 0]
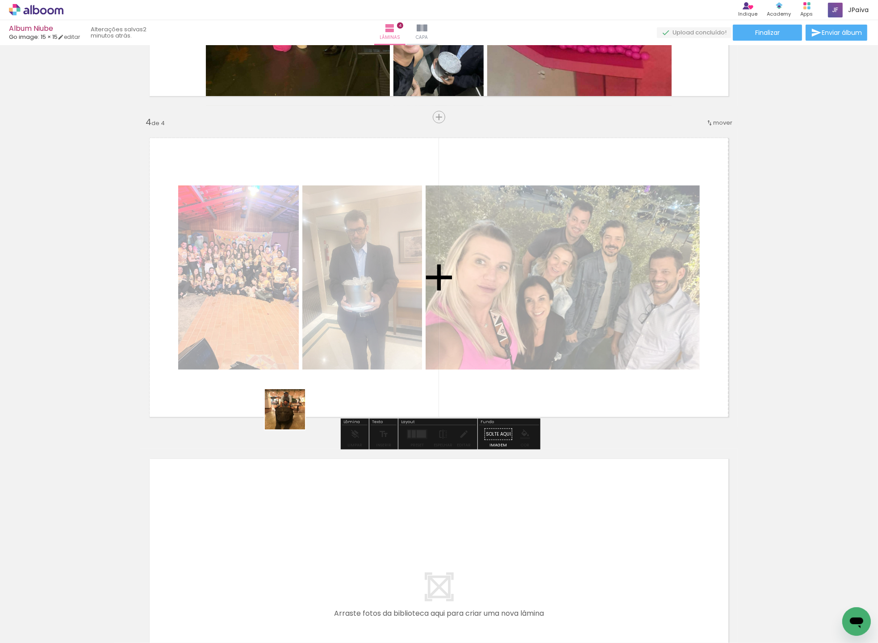
drag, startPoint x: 144, startPoint y: 617, endPoint x: 344, endPoint y: 339, distance: 343.1
click at [344, 340] on quentale-workspace at bounding box center [439, 321] width 878 height 643
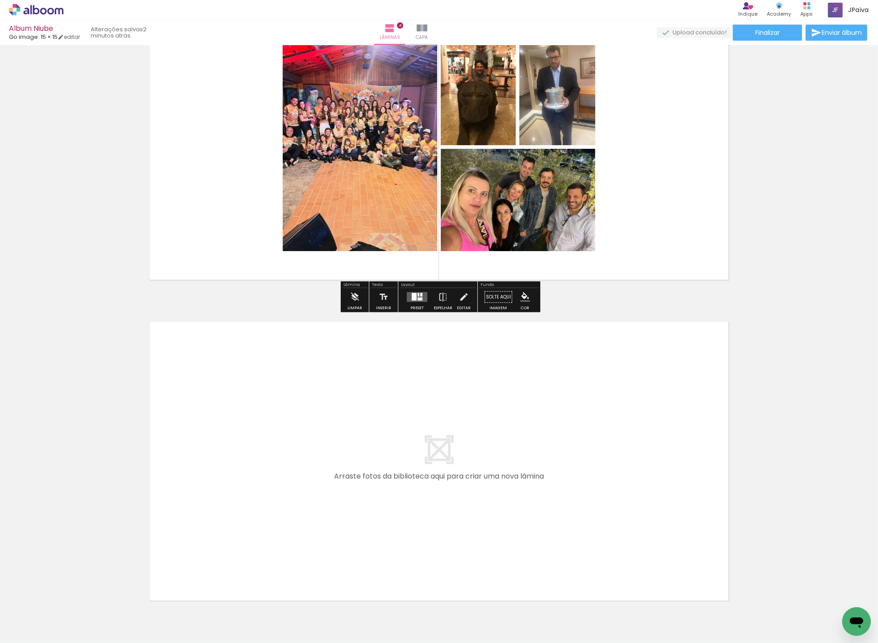
scroll to position [1058, 0]
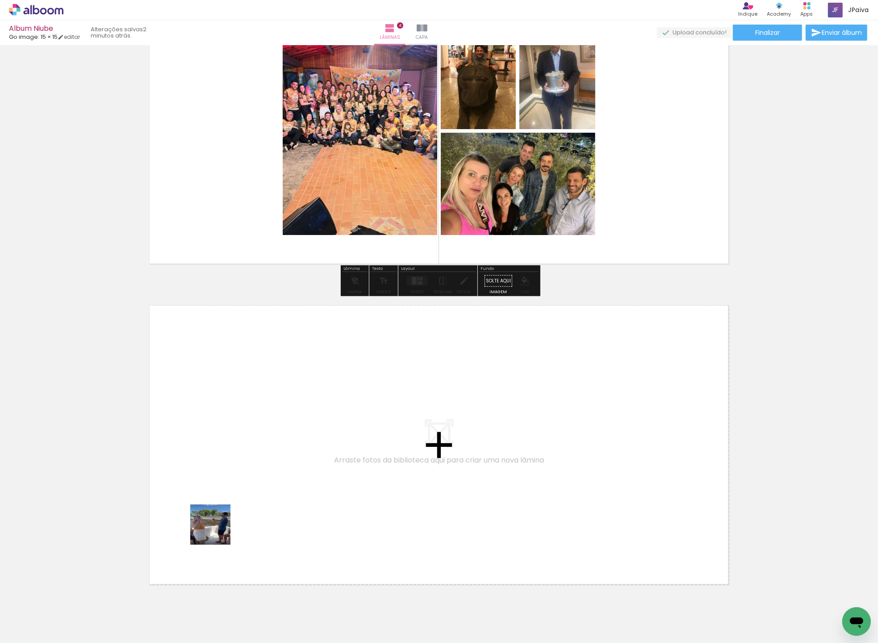
drag, startPoint x: 165, startPoint y: 562, endPoint x: 336, endPoint y: 448, distance: 205.8
click at [336, 448] on quentale-workspace at bounding box center [439, 321] width 878 height 643
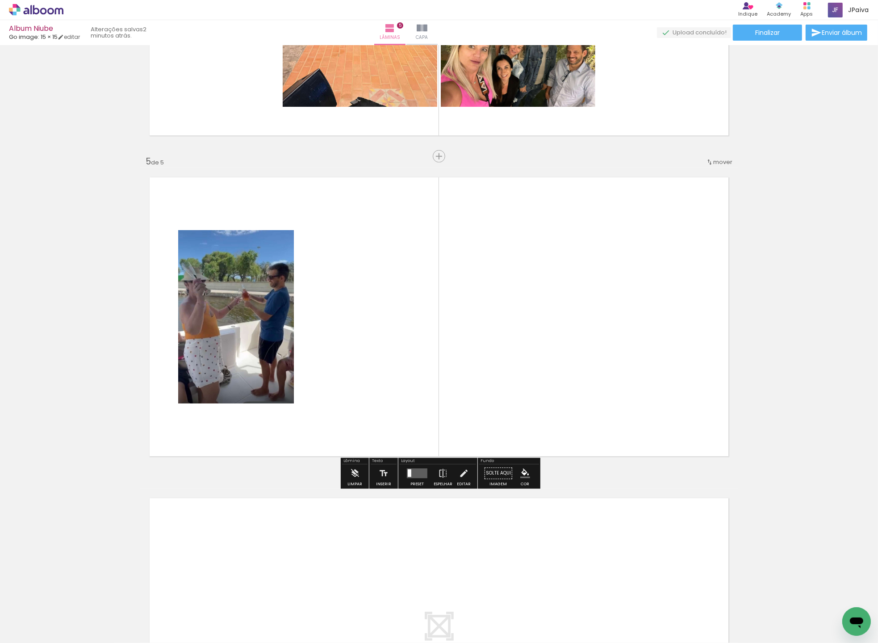
scroll to position [1187, 0]
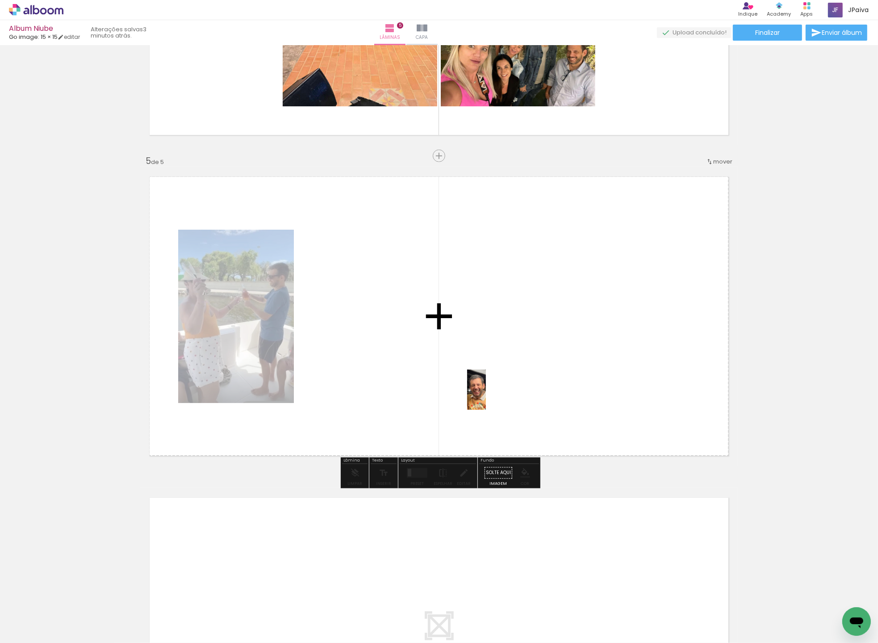
drag, startPoint x: 123, startPoint y: 588, endPoint x: 491, endPoint y: 394, distance: 416.2
click at [495, 394] on quentale-workspace at bounding box center [439, 321] width 878 height 643
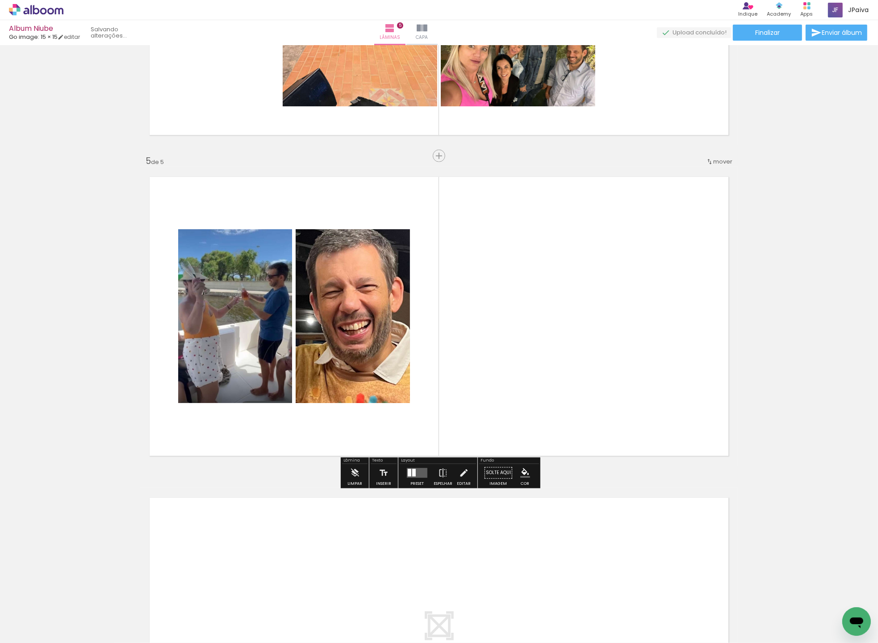
scroll to position [0, 398]
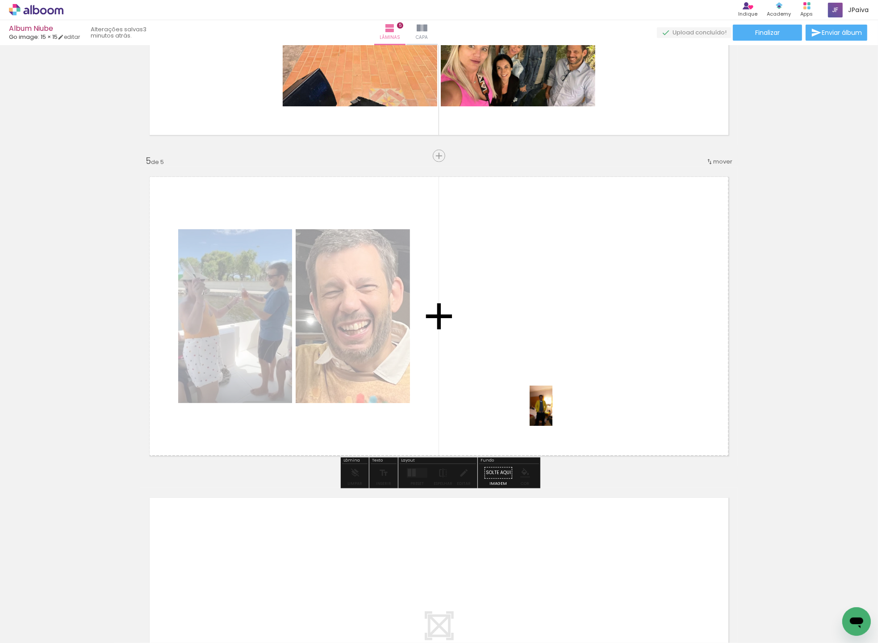
drag, startPoint x: 101, startPoint y: 615, endPoint x: 553, endPoint y: 413, distance: 494.3
click at [557, 412] on quentale-workspace at bounding box center [439, 321] width 878 height 643
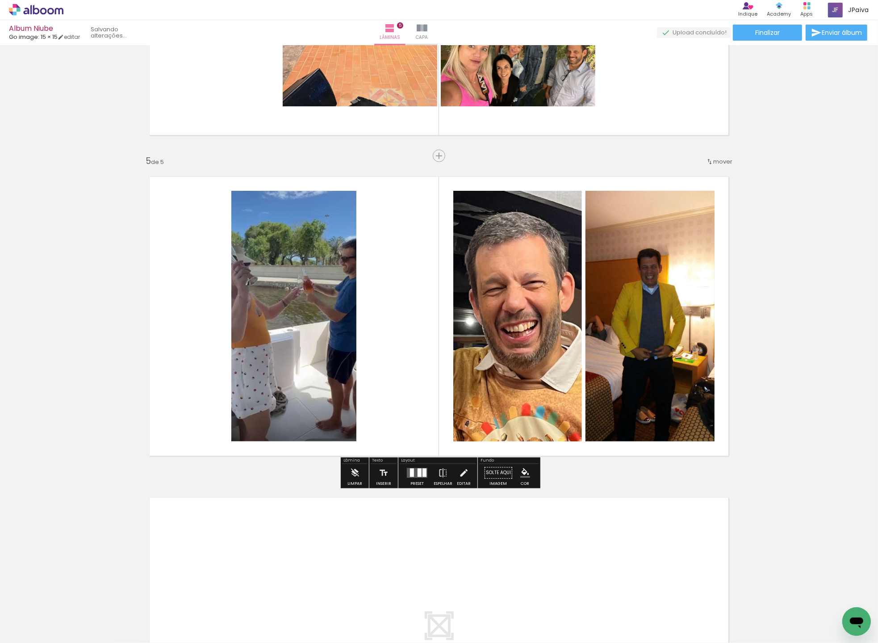
scroll to position [0, 348]
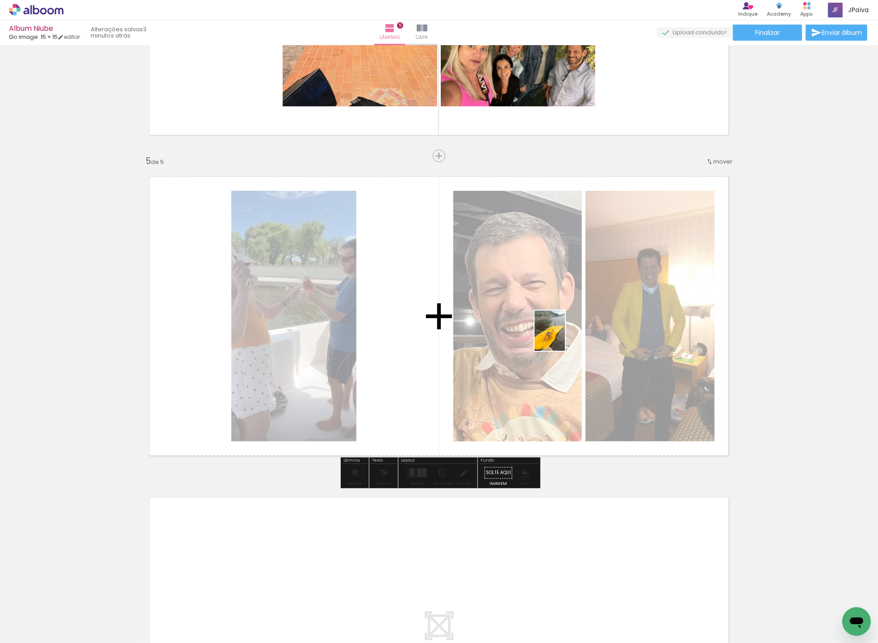
drag, startPoint x: 94, startPoint y: 622, endPoint x: 559, endPoint y: 338, distance: 544.8
click at [562, 337] on quentale-workspace at bounding box center [439, 321] width 878 height 643
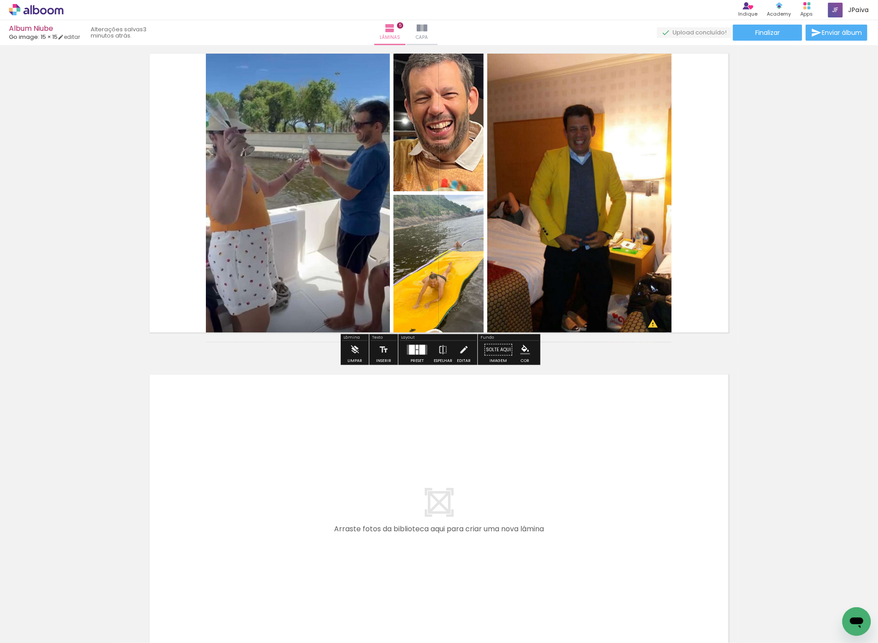
scroll to position [1313, 0]
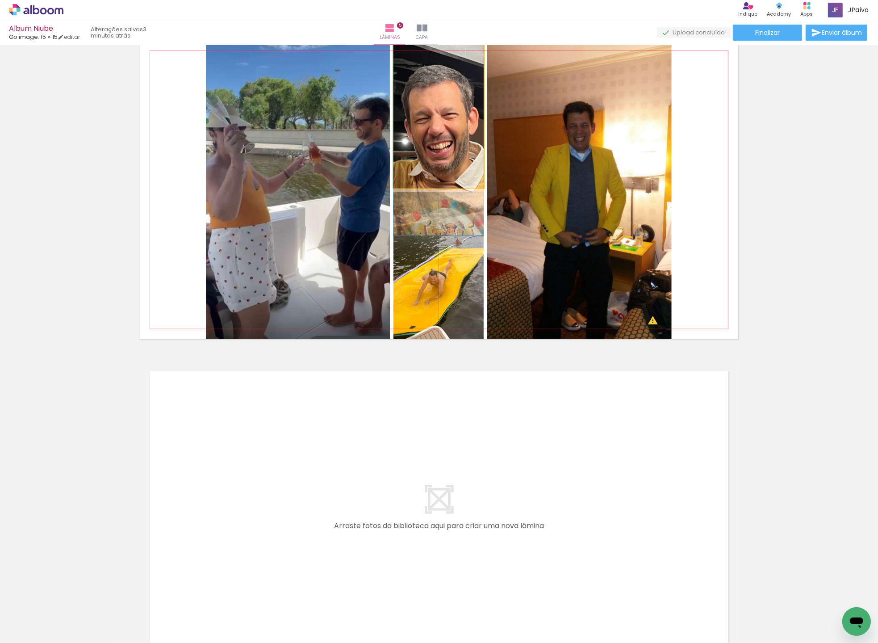
drag, startPoint x: 465, startPoint y: 113, endPoint x: 288, endPoint y: 198, distance: 196.6
click at [0, 0] on slot at bounding box center [0, 0] width 0 height 0
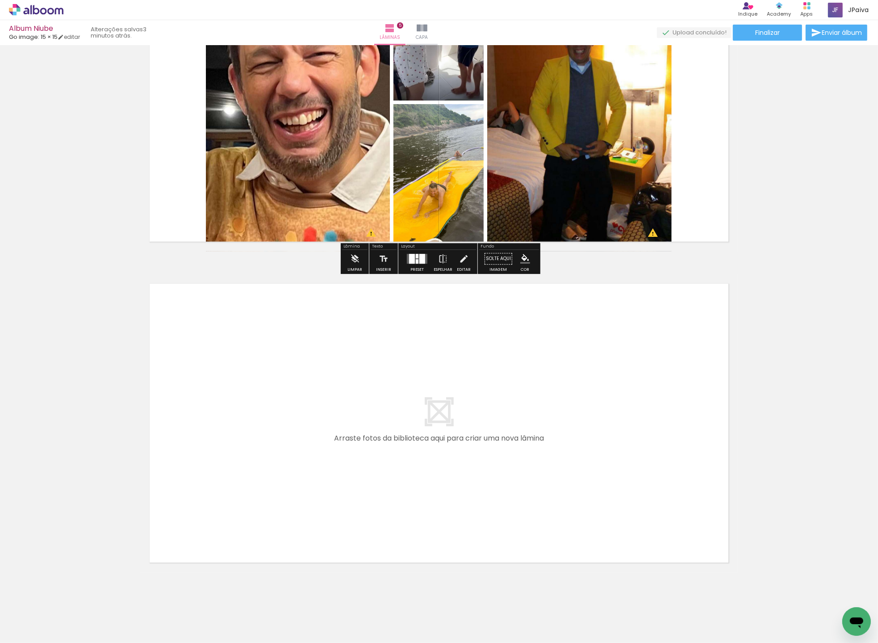
scroll to position [1417, 0]
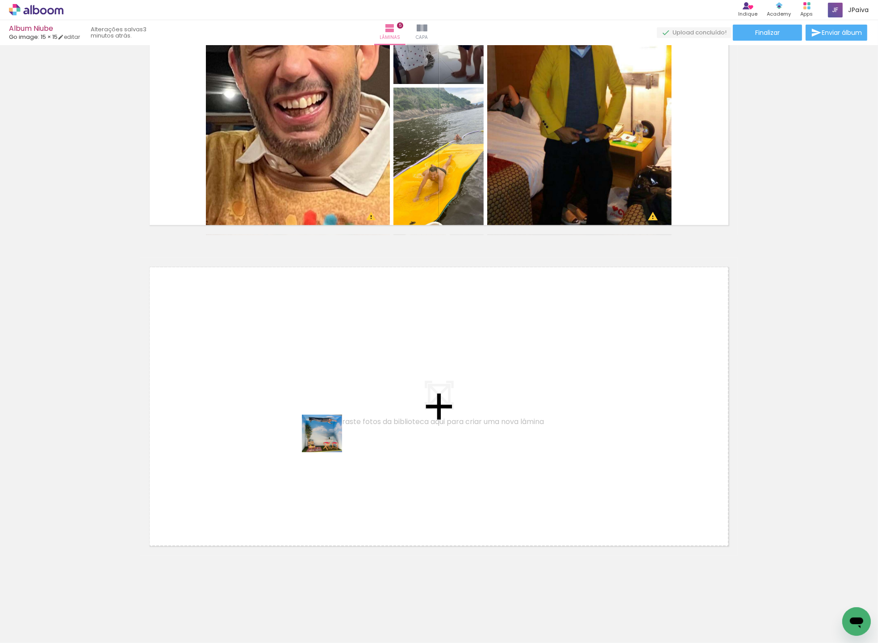
drag, startPoint x: 92, startPoint y: 604, endPoint x: 329, endPoint y: 441, distance: 287.8
click at [329, 441] on quentale-workspace at bounding box center [439, 321] width 878 height 643
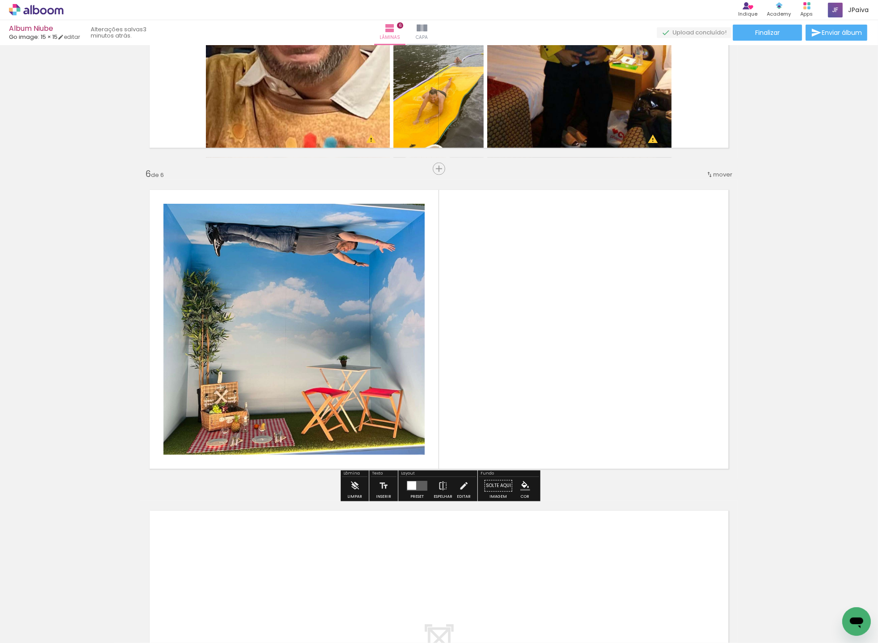
scroll to position [1508, 0]
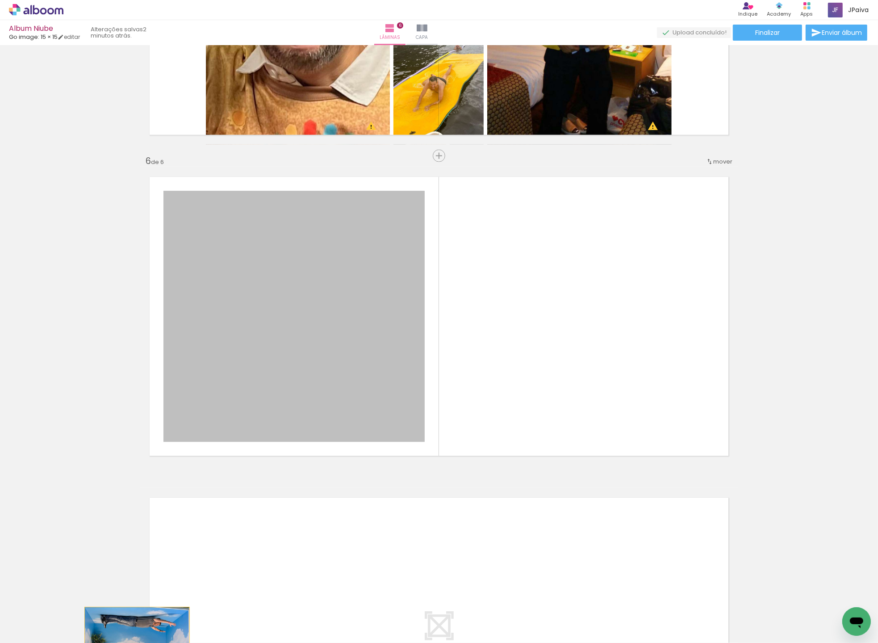
drag, startPoint x: 296, startPoint y: 315, endPoint x: 139, endPoint y: 658, distance: 377.2
click at [139, 642] on html "link( href="../../bower_components/polymer/polymer.html" rel="import" ) picture…" at bounding box center [439, 321] width 878 height 643
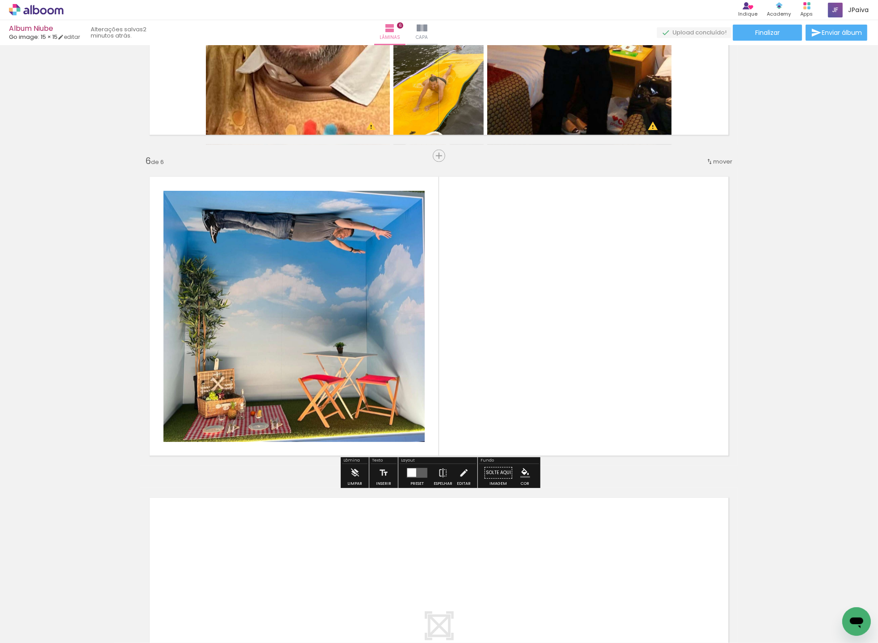
scroll to position [0, 0]
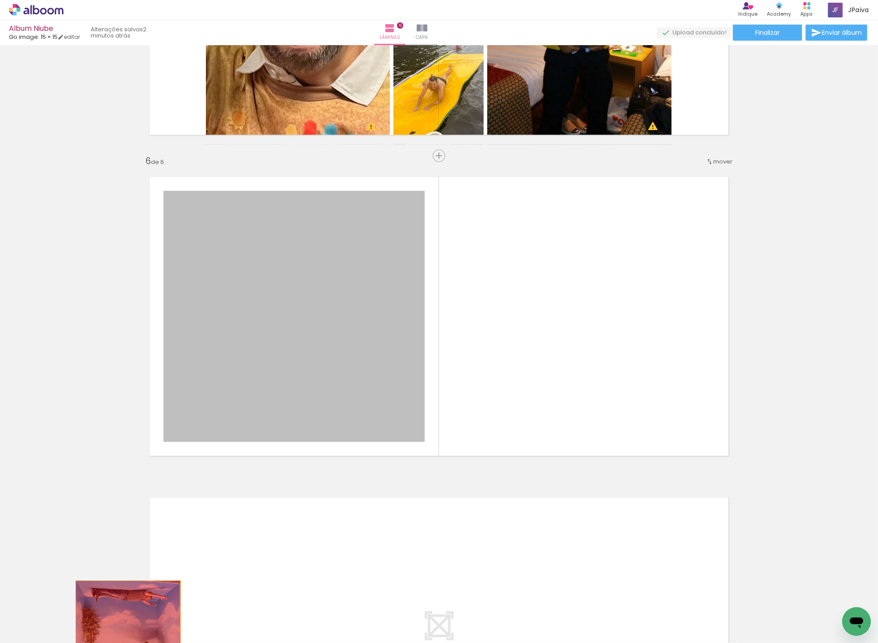
drag, startPoint x: 252, startPoint y: 338, endPoint x: 130, endPoint y: 631, distance: 317.0
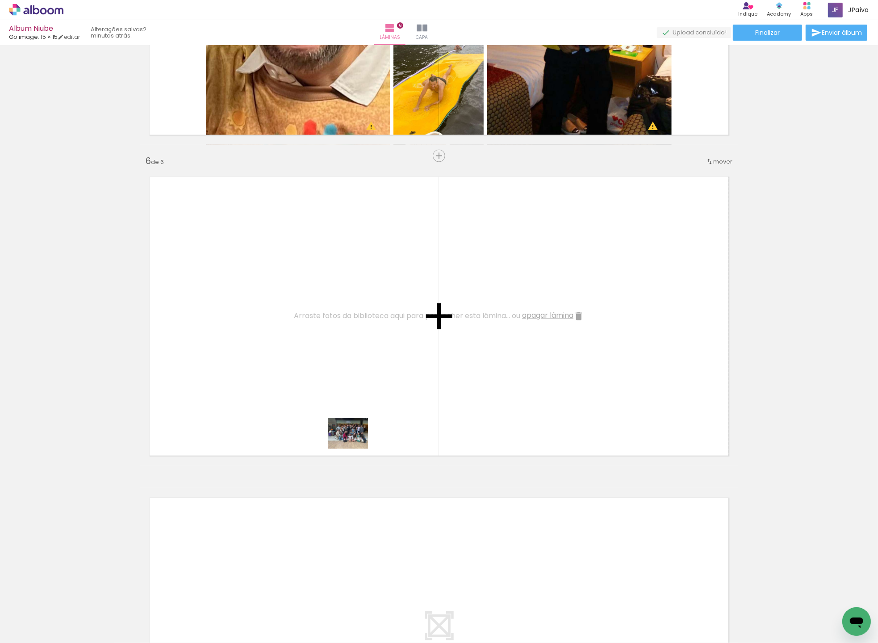
drag, startPoint x: 152, startPoint y: 616, endPoint x: 373, endPoint y: 379, distance: 323.6
click at [373, 379] on quentale-workspace at bounding box center [439, 321] width 878 height 643
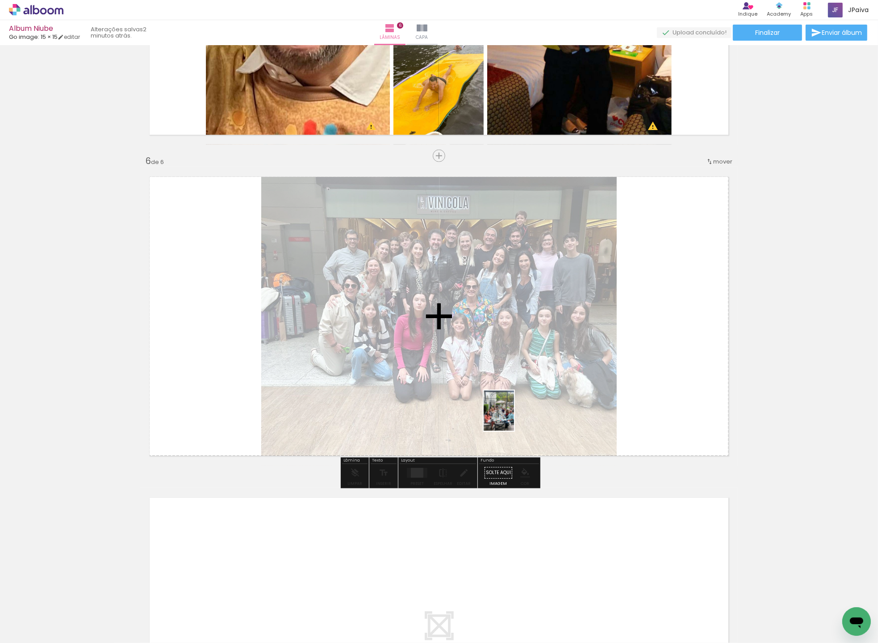
drag, startPoint x: 249, startPoint y: 625, endPoint x: 535, endPoint y: 392, distance: 369.3
click at [535, 392] on quentale-workspace at bounding box center [439, 321] width 878 height 643
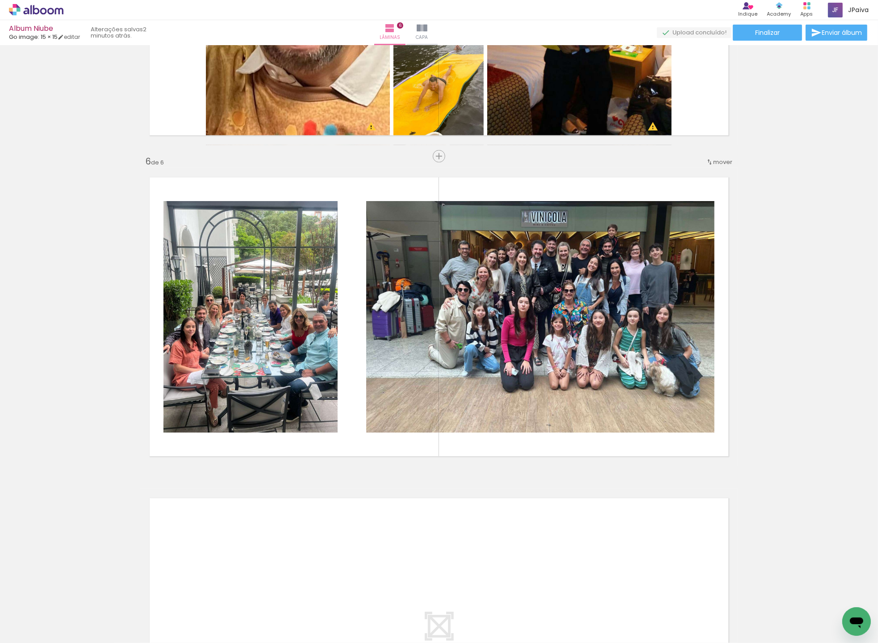
scroll to position [0, 198]
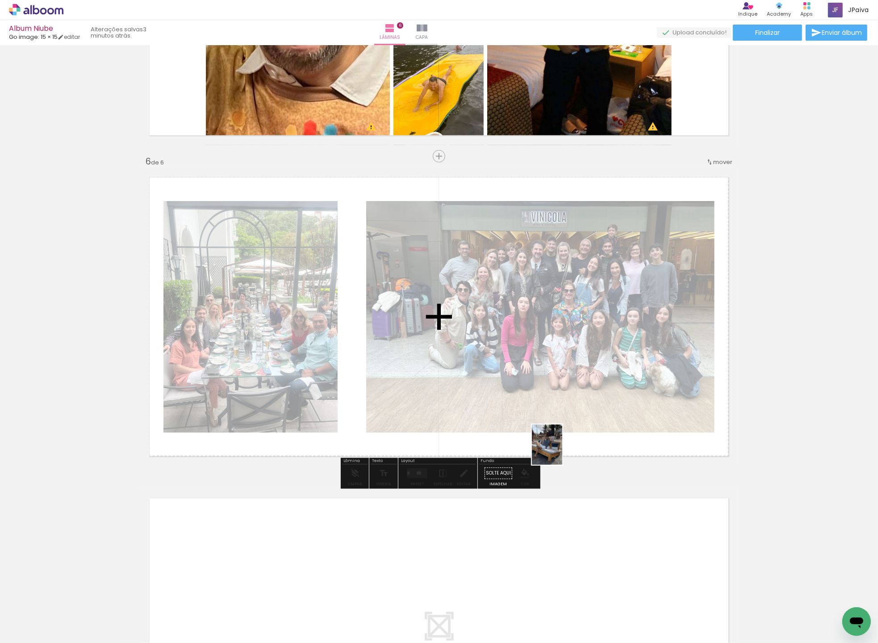
drag, startPoint x: 494, startPoint y: 625, endPoint x: 578, endPoint y: 394, distance: 245.2
click at [579, 394] on quentale-workspace at bounding box center [439, 321] width 878 height 643
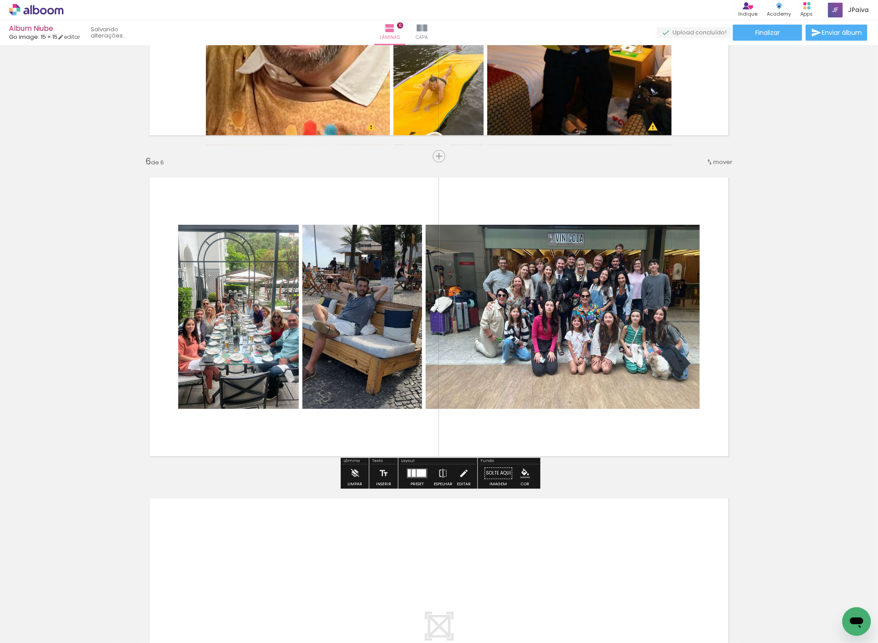
scroll to position [0, 148]
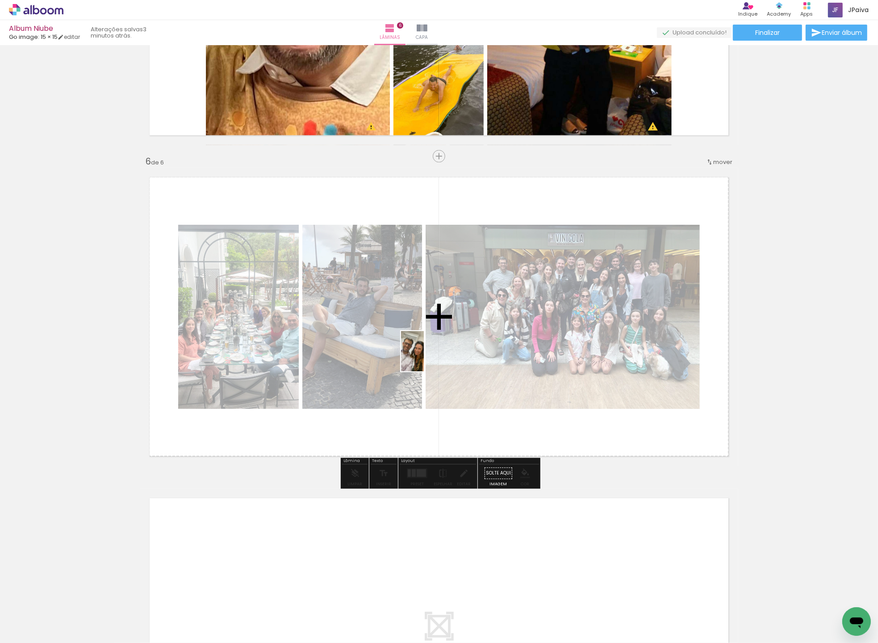
drag, startPoint x: 344, startPoint y: 629, endPoint x: 432, endPoint y: 351, distance: 291.9
click at [434, 349] on quentale-workspace at bounding box center [439, 321] width 878 height 643
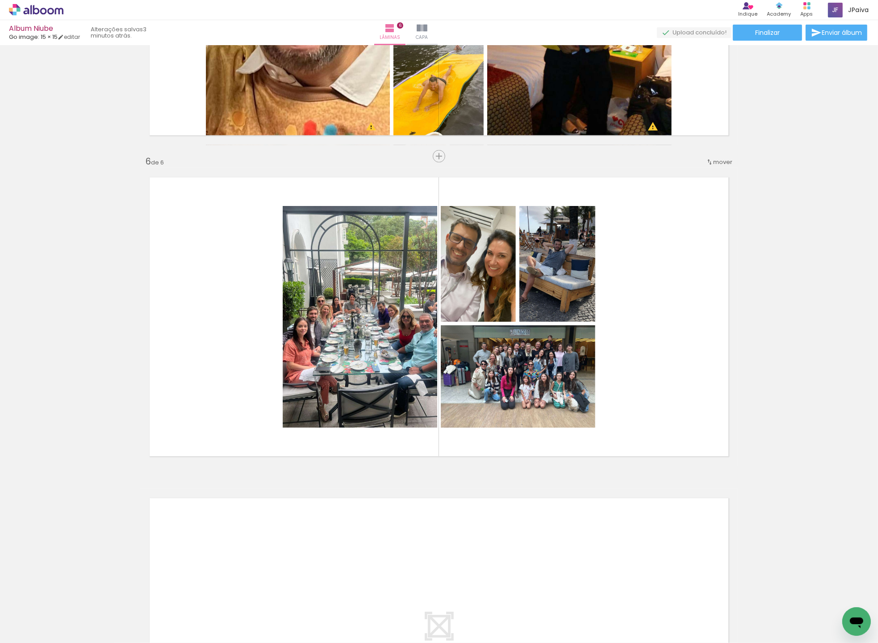
scroll to position [0, 0]
drag, startPoint x: 157, startPoint y: 612, endPoint x: 310, endPoint y: 555, distance: 163.5
click at [310, 555] on quentale-workspace at bounding box center [439, 321] width 878 height 643
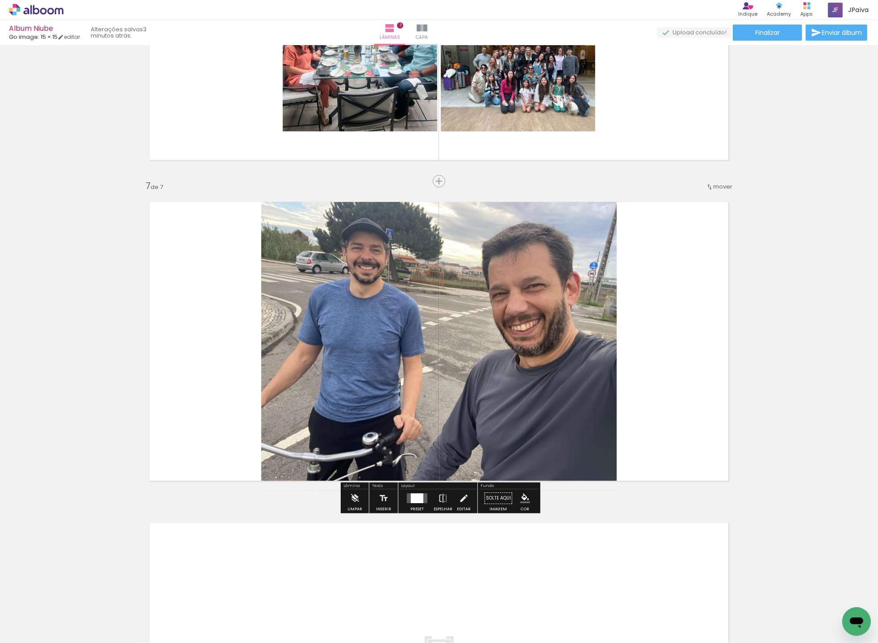
scroll to position [1828, 0]
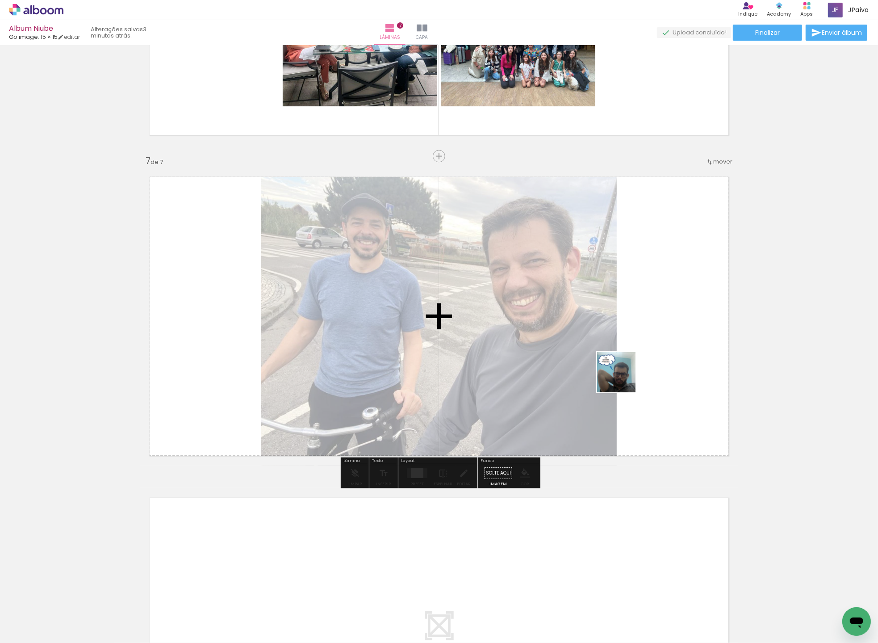
drag, startPoint x: 146, startPoint y: 614, endPoint x: 624, endPoint y: 379, distance: 533.2
click at [624, 379] on quentale-workspace at bounding box center [439, 321] width 878 height 643
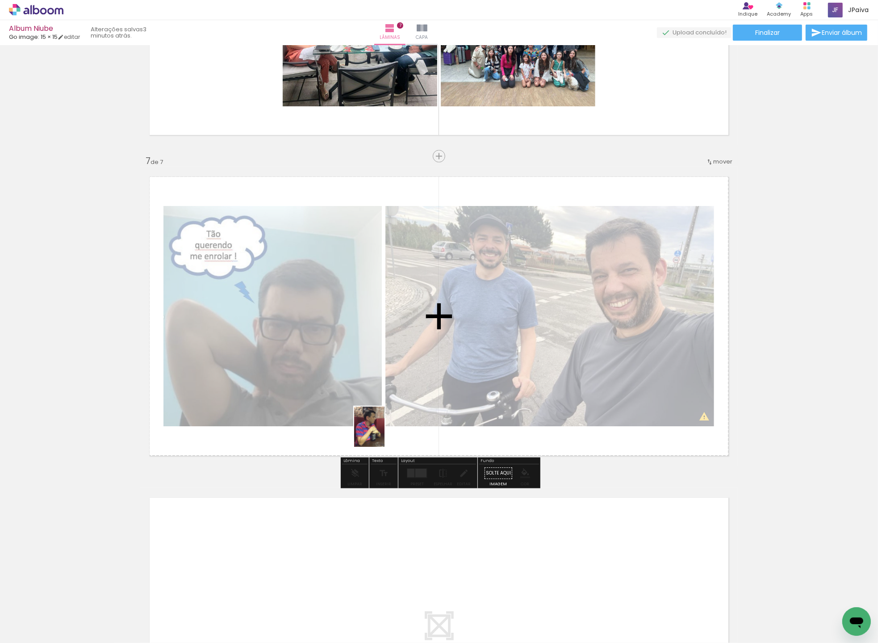
drag, startPoint x: 140, startPoint y: 618, endPoint x: 395, endPoint y: 414, distance: 327.1
click at [395, 414] on quentale-workspace at bounding box center [439, 321] width 878 height 643
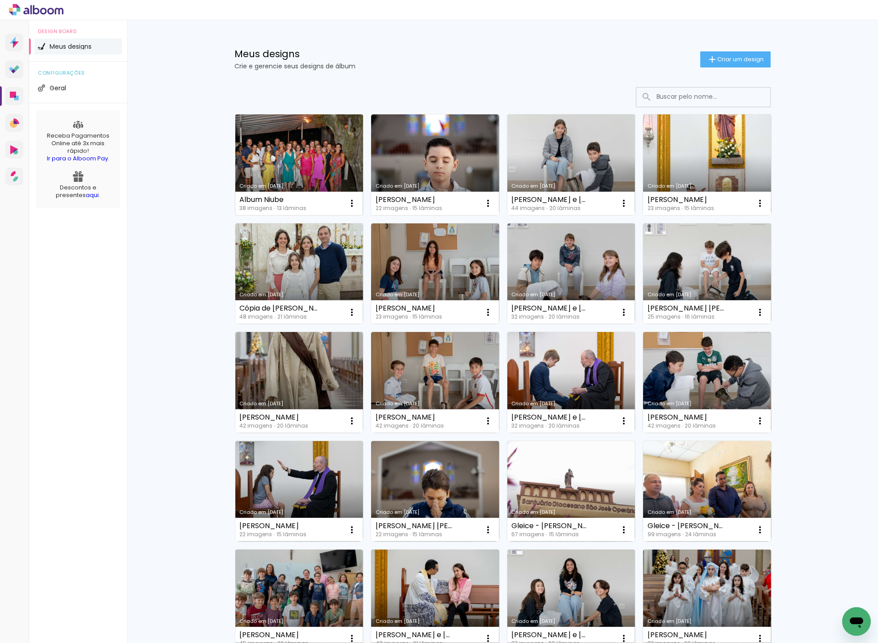
click at [308, 151] on link "Criado em [DATE]" at bounding box center [299, 164] width 128 height 101
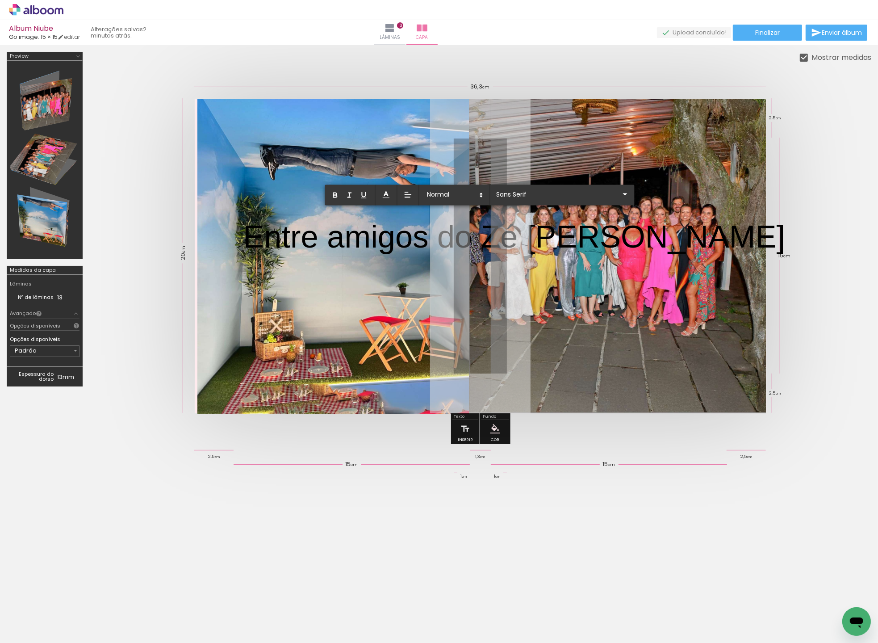
click at [136, 173] on quentale-cover at bounding box center [480, 256] width 711 height 314
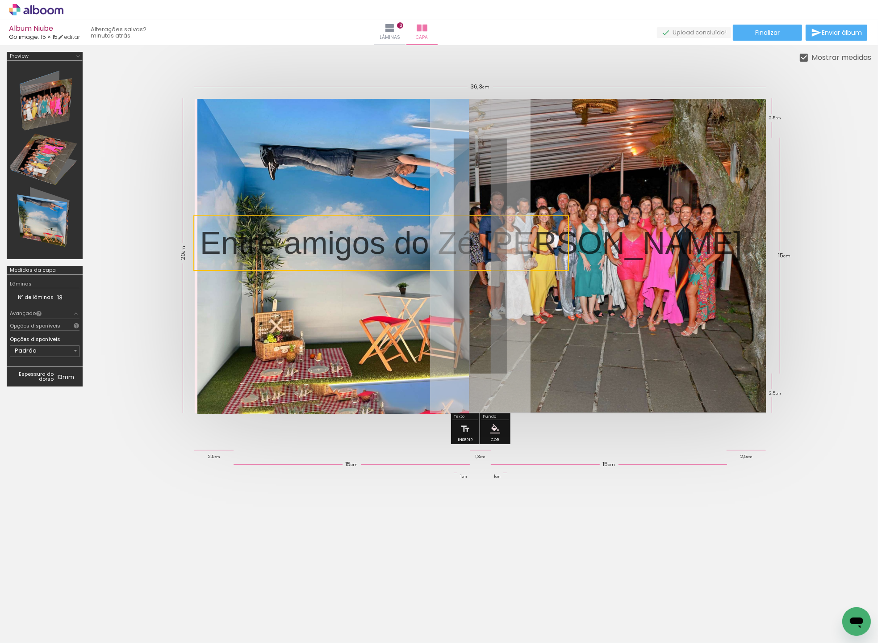
drag, startPoint x: 604, startPoint y: 231, endPoint x: 558, endPoint y: 240, distance: 47.7
click at [497, 237] on quentale-selection at bounding box center [381, 242] width 376 height 55
click at [458, 422] on paper-button "Inserir" at bounding box center [466, 431] width 20 height 23
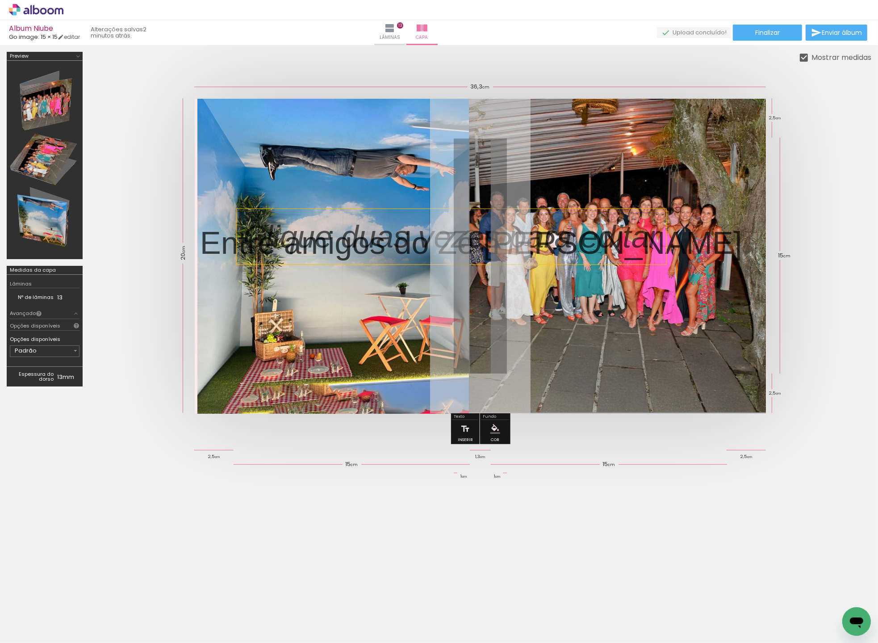
click at [578, 214] on p at bounding box center [458, 236] width 430 height 45
click at [537, 246] on p "Entre amigos do Zé [PERSON_NAME]" at bounding box center [471, 243] width 542 height 45
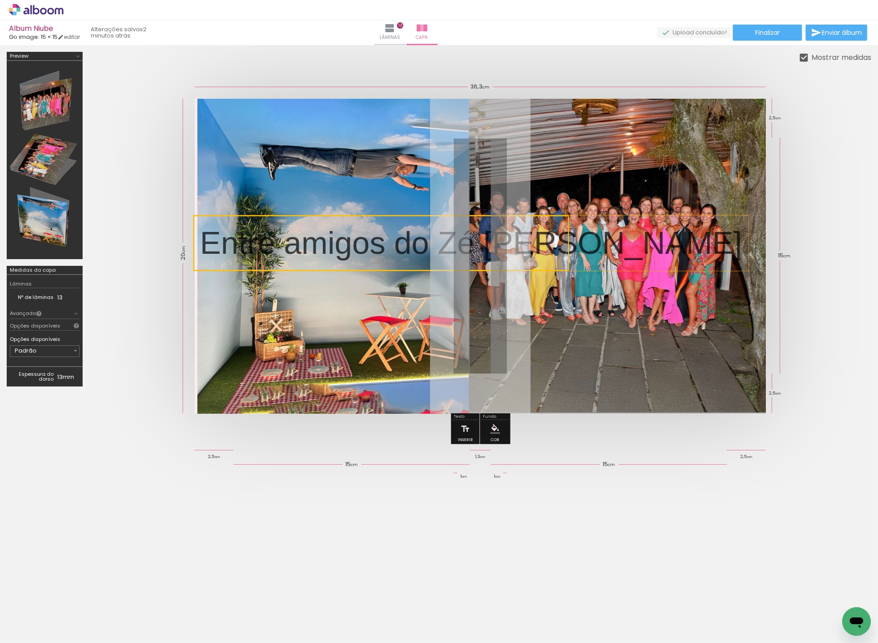
drag, startPoint x: 432, startPoint y: 245, endPoint x: 400, endPoint y: 243, distance: 32.2
click at [400, 243] on quentale-selection at bounding box center [381, 242] width 376 height 55
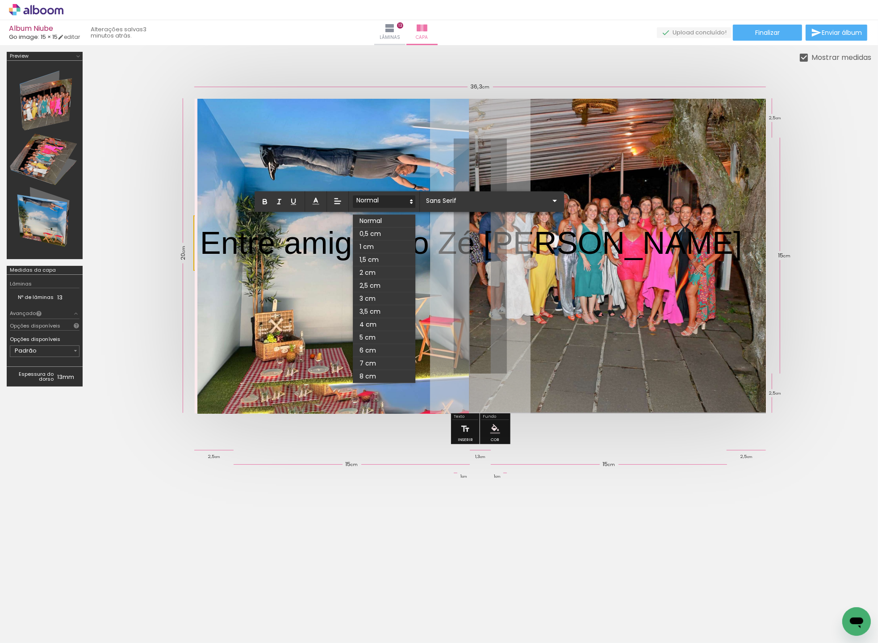
click at [410, 201] on icon at bounding box center [411, 201] width 8 height 8
click at [387, 273] on span at bounding box center [384, 272] width 63 height 13
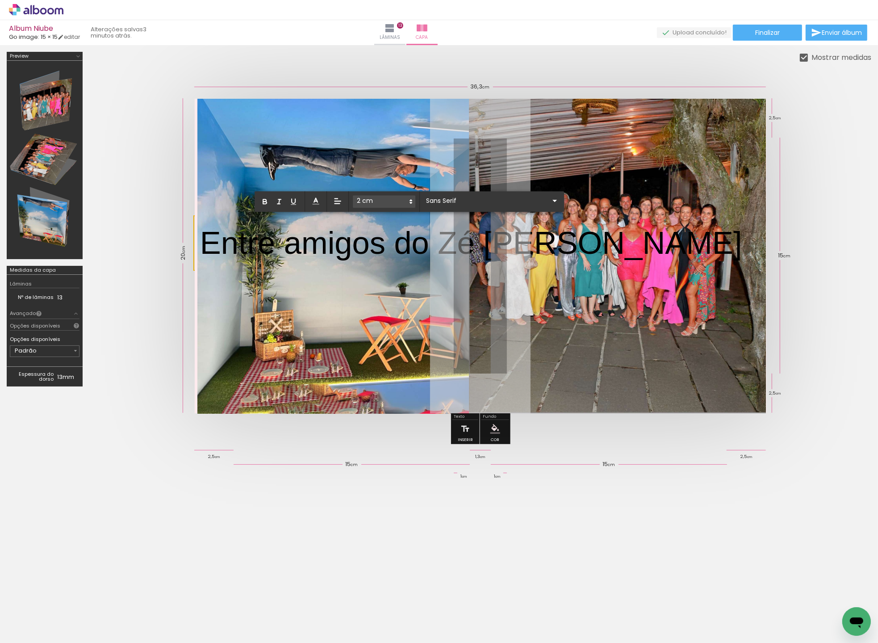
click at [507, 200] on div "0,5 cm 1 cm 1,5 cm 2 cm 2,5 cm 3 cm 3,5 cm 4 cm 5 cm 6 cm 7 cm 8 cm" at bounding box center [410, 201] width 310 height 21
click at [549, 201] on iron-icon at bounding box center [554, 200] width 11 height 11
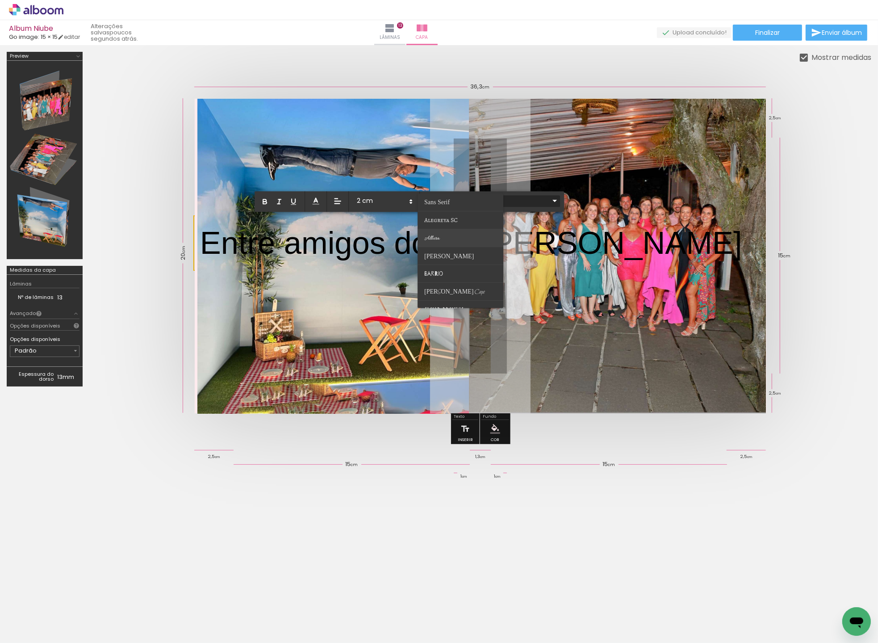
click at [450, 237] on paper-item at bounding box center [461, 238] width 86 height 18
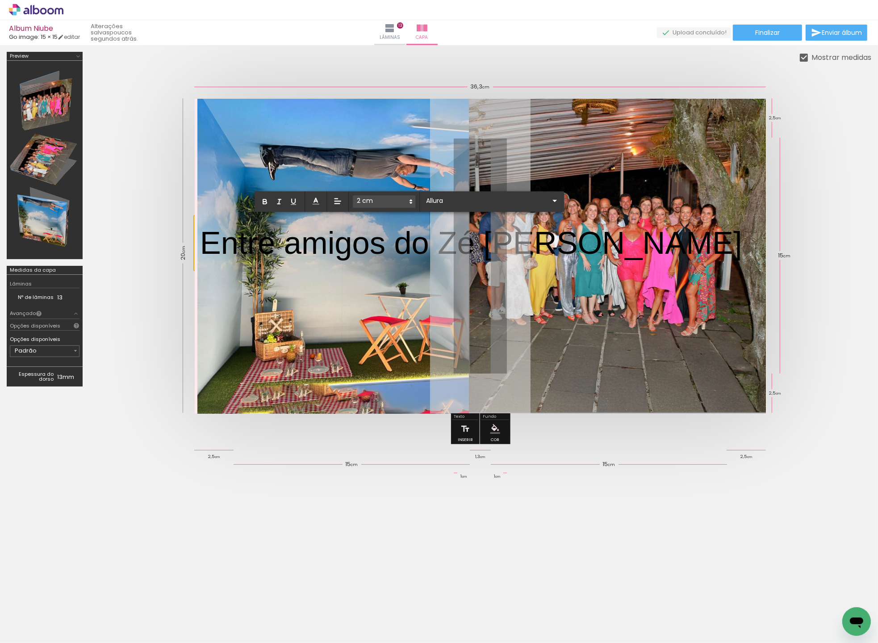
click at [417, 242] on p "﻿ Entre amigos do Zé Maria" at bounding box center [471, 246] width 542 height 50
click at [469, 242] on div at bounding box center [617, 256] width 297 height 314
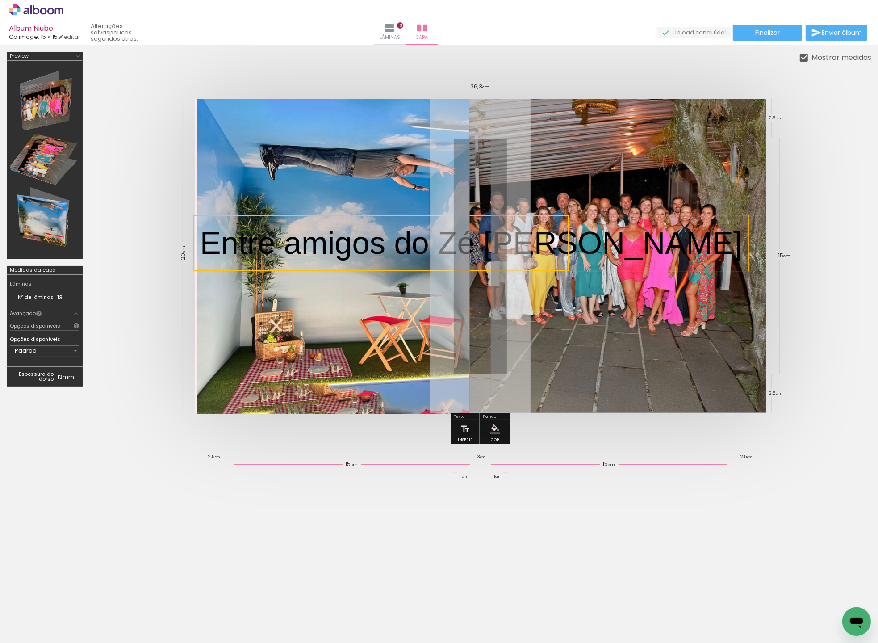
drag, startPoint x: 418, startPoint y: 242, endPoint x: 401, endPoint y: 242, distance: 16.5
click at [418, 242] on quentale-selection at bounding box center [381, 242] width 376 height 55
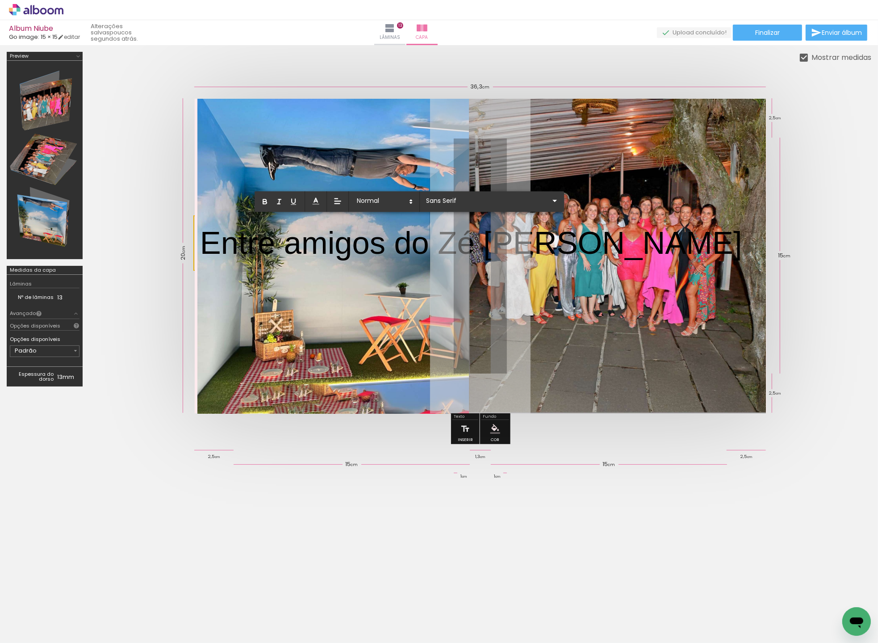
click at [398, 242] on p "Entre amigos do Zé [PERSON_NAME]" at bounding box center [471, 243] width 542 height 45
click at [398, 242] on div at bounding box center [333, 256] width 272 height 315
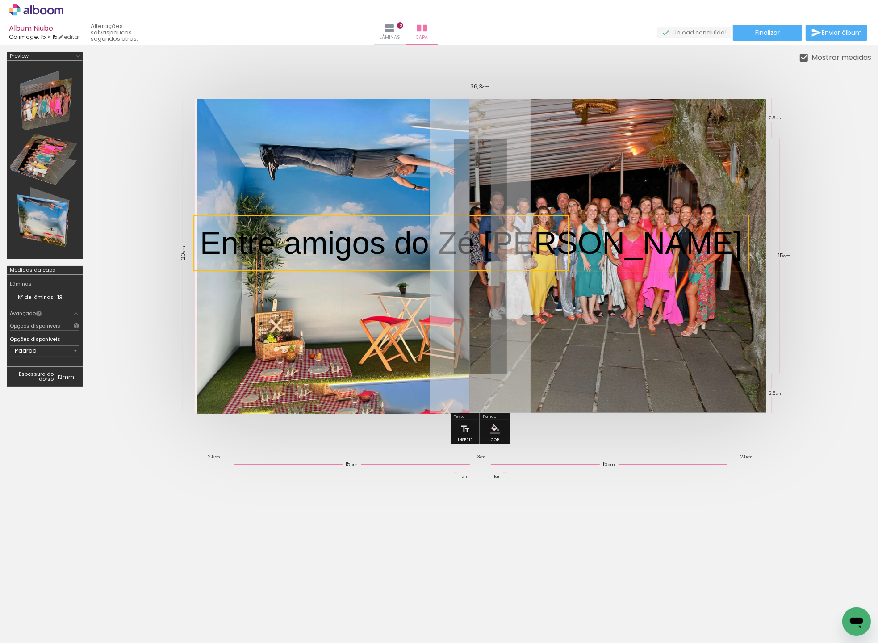
drag, startPoint x: 352, startPoint y: 243, endPoint x: 321, endPoint y: 243, distance: 30.4
click at [352, 243] on quentale-selection at bounding box center [381, 242] width 376 height 55
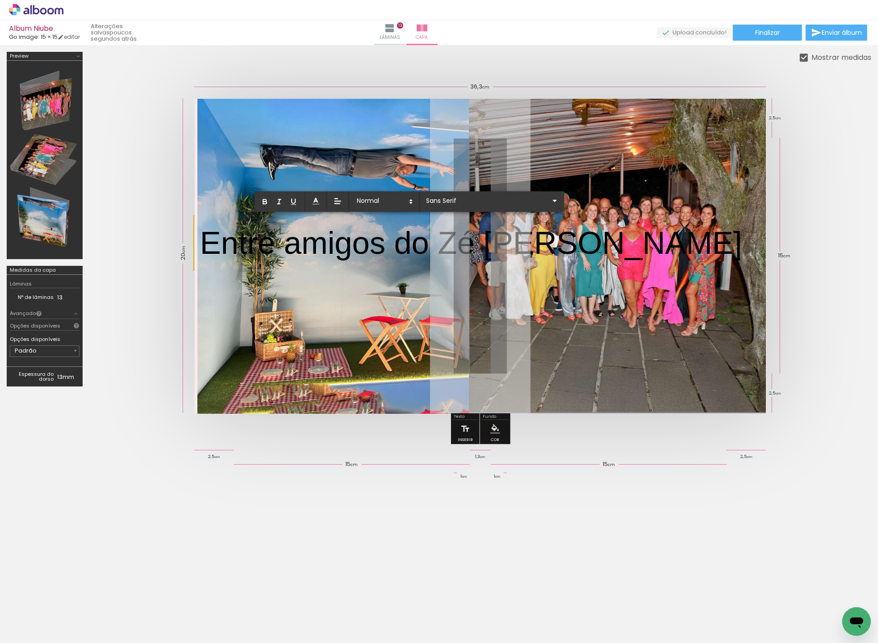
drag, startPoint x: 206, startPoint y: 241, endPoint x: 606, endPoint y: 240, distance: 399.8
click at [606, 240] on album-spread at bounding box center [481, 256] width 572 height 314
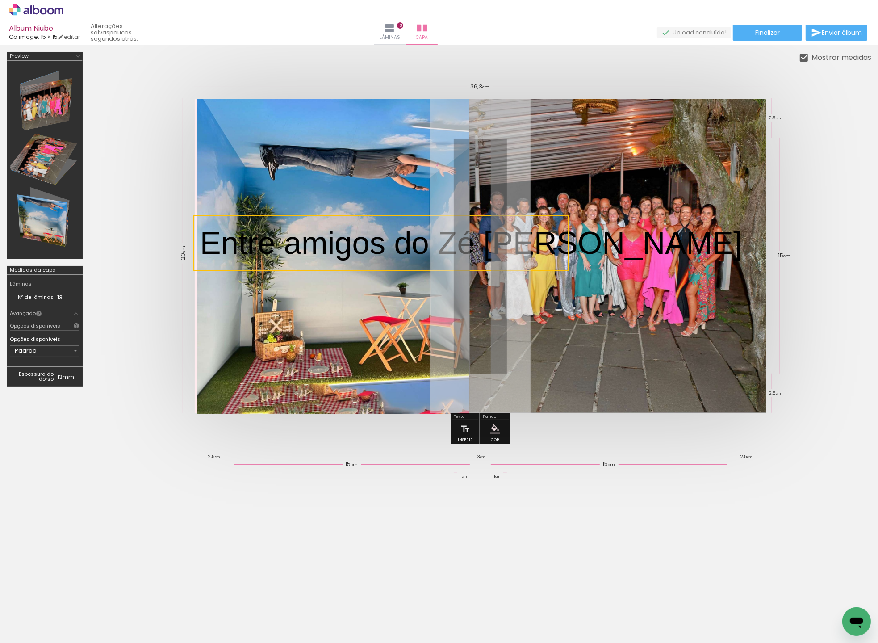
click at [400, 218] on quentale-selection at bounding box center [381, 242] width 376 height 55
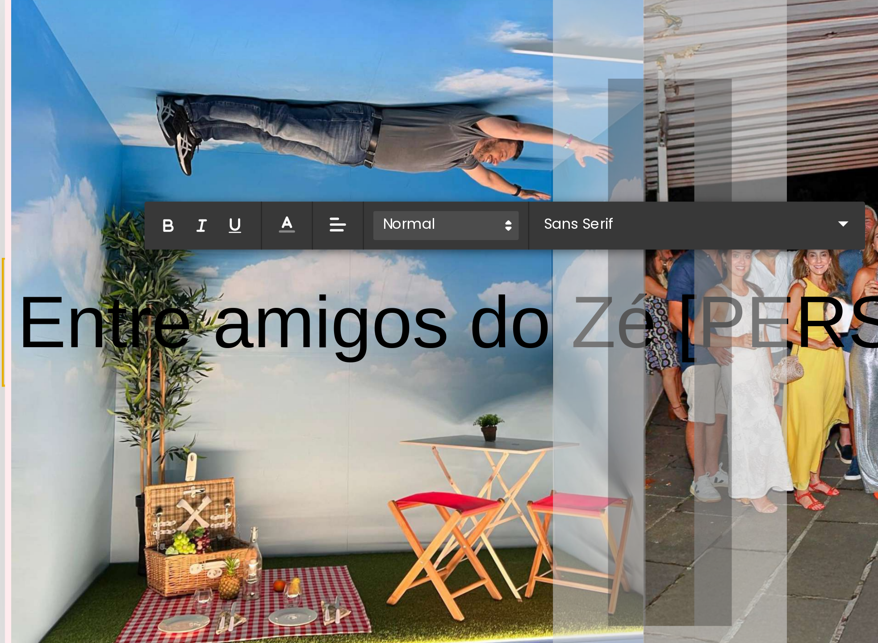
click at [412, 202] on icon at bounding box center [411, 201] width 8 height 8
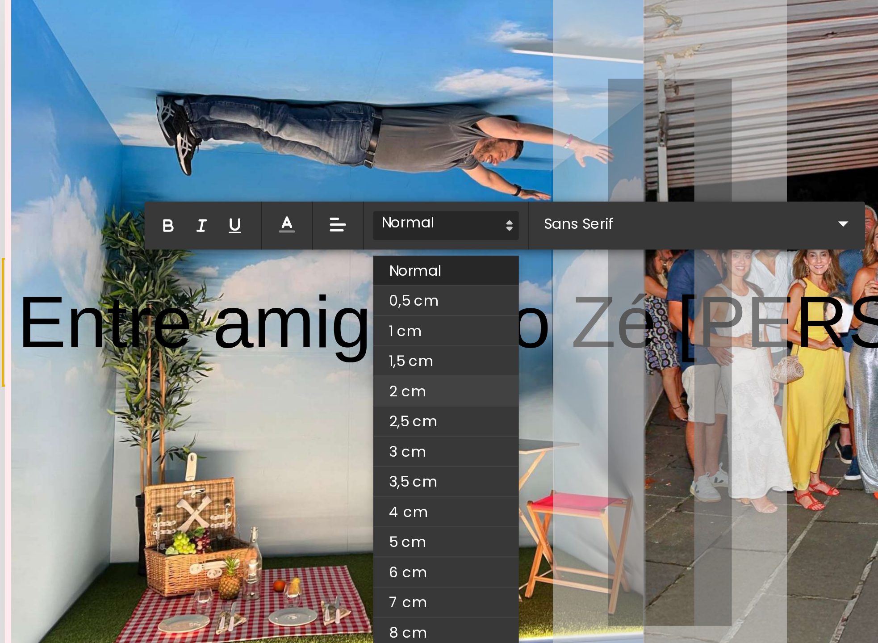
click at [386, 268] on span at bounding box center [384, 272] width 63 height 13
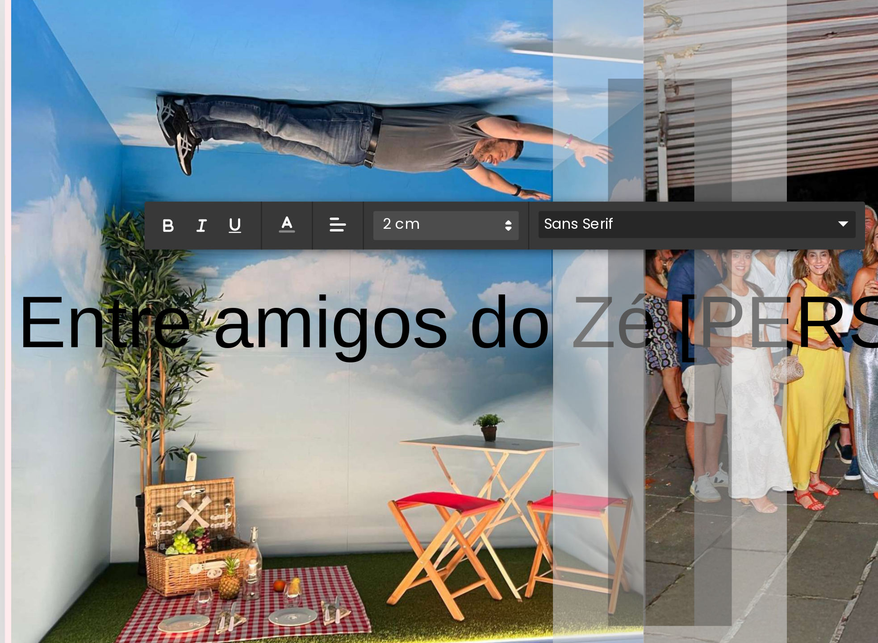
click at [549, 202] on iron-icon at bounding box center [554, 200] width 11 height 11
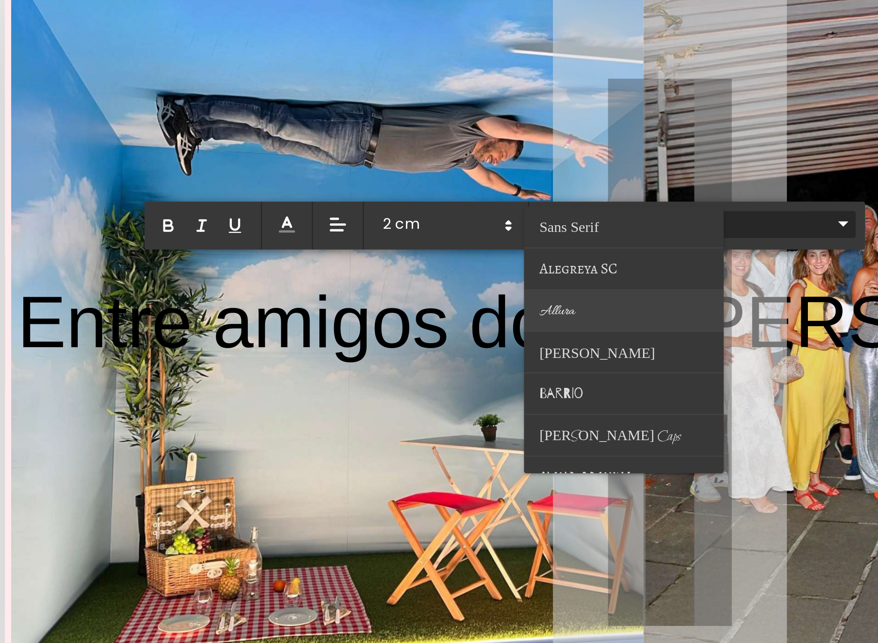
click at [445, 239] on paper-item at bounding box center [461, 238] width 86 height 18
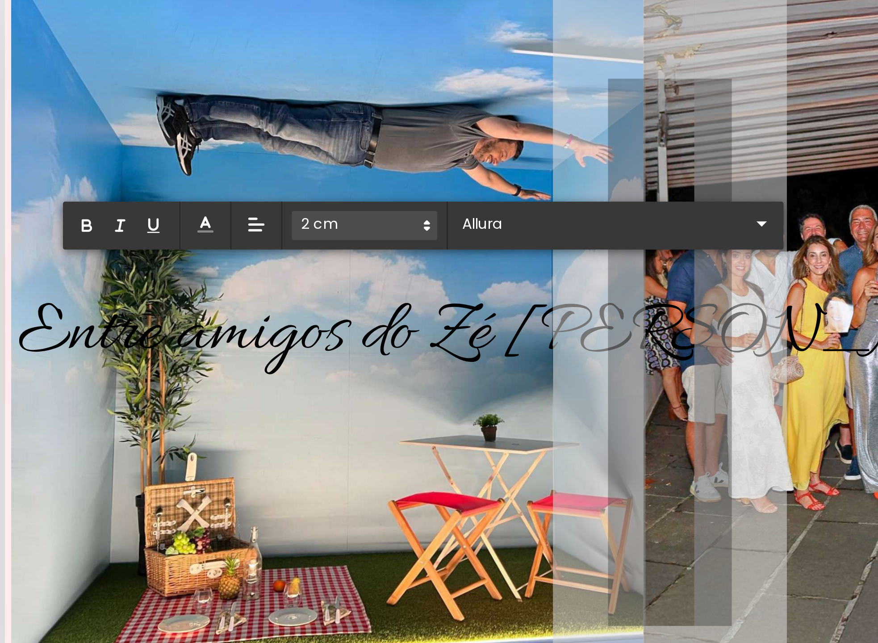
click at [377, 201] on icon at bounding box center [376, 201] width 8 height 8
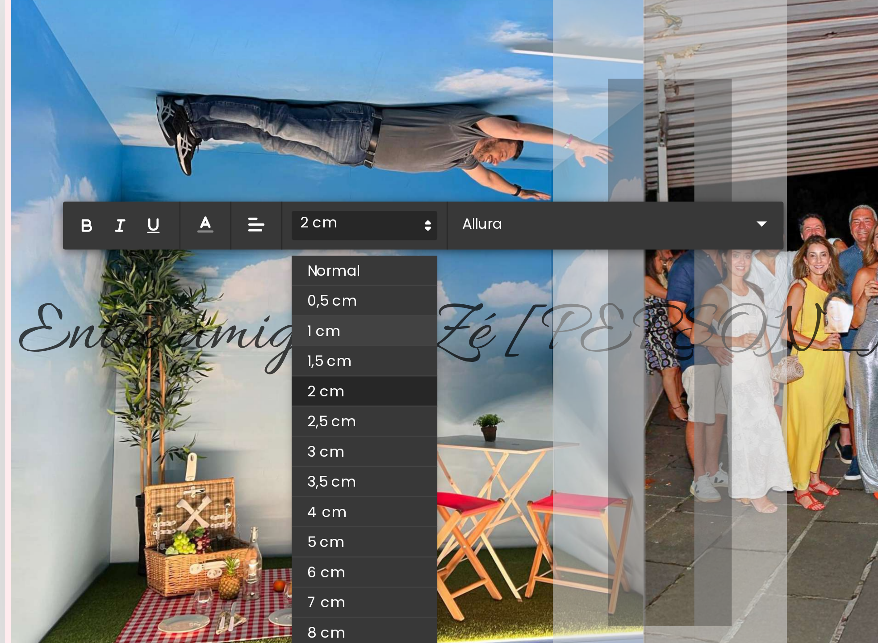
click at [340, 246] on span at bounding box center [349, 246] width 63 height 13
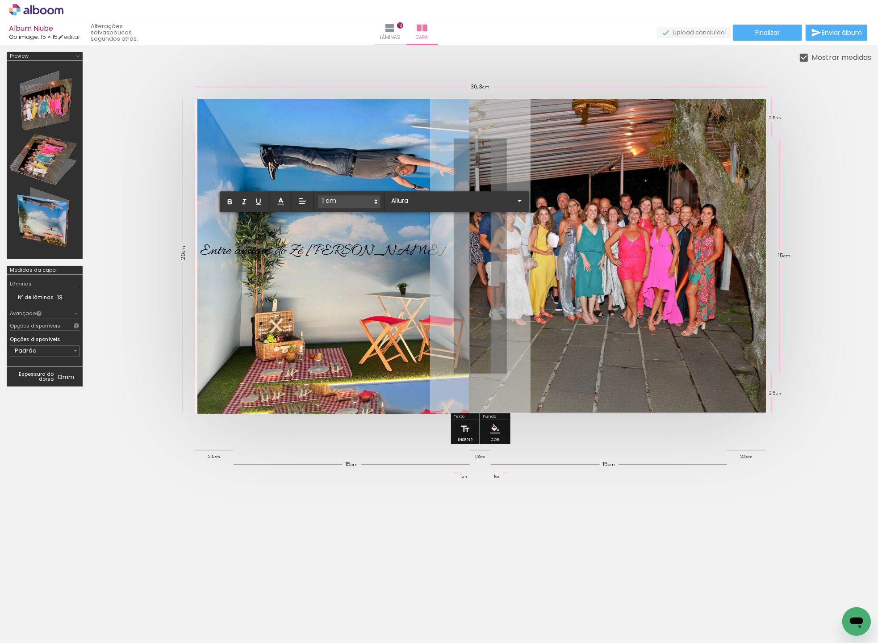
click at [407, 257] on quentale-layouter at bounding box center [481, 256] width 572 height 314
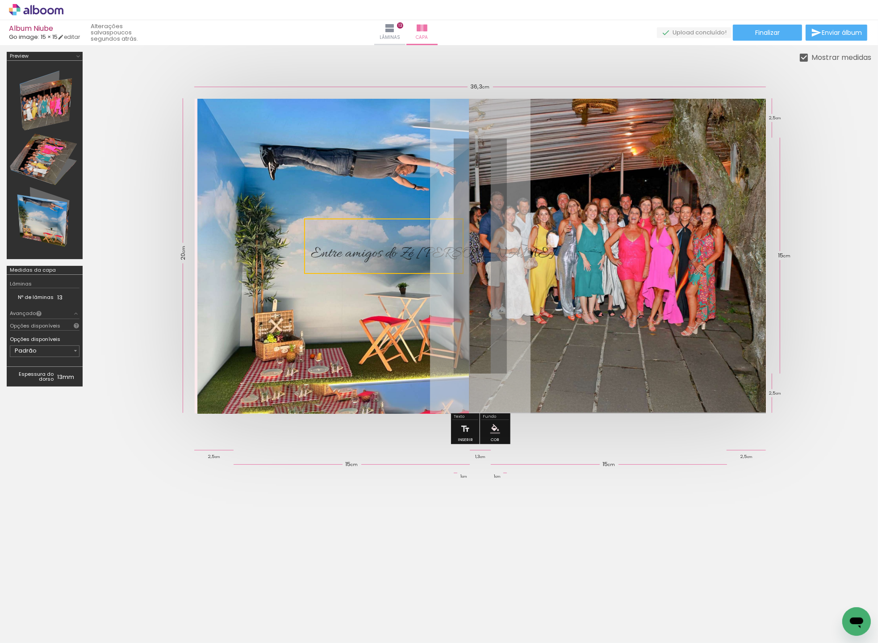
drag, startPoint x: 252, startPoint y: 249, endPoint x: 363, endPoint y: 252, distance: 111.3
click at [363, 252] on quentale-selection at bounding box center [383, 245] width 159 height 55
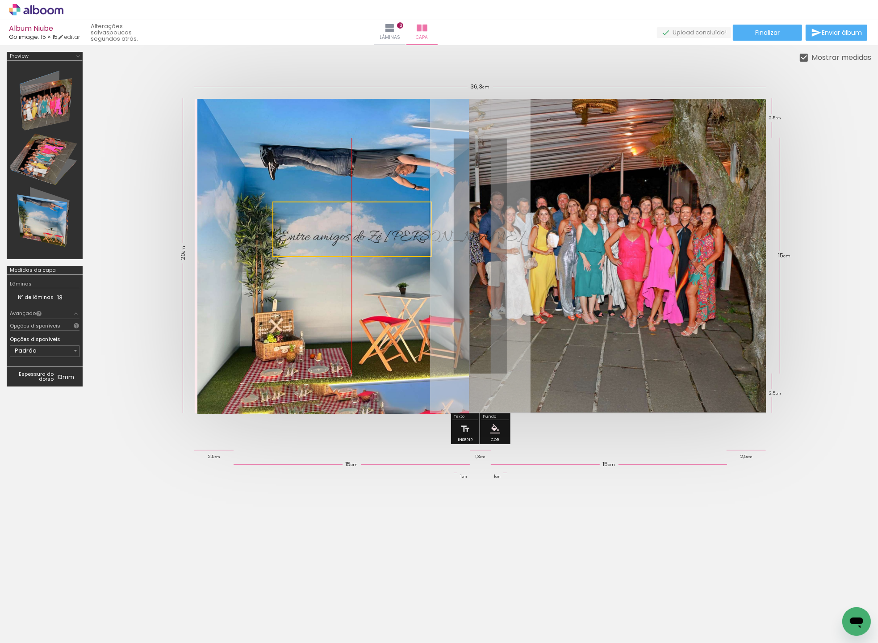
drag, startPoint x: 387, startPoint y: 252, endPoint x: 360, endPoint y: 235, distance: 32.1
click at [360, 235] on quentale-selection at bounding box center [351, 228] width 159 height 55
drag, startPoint x: 359, startPoint y: 240, endPoint x: 360, endPoint y: 260, distance: 20.6
click at [360, 260] on quentale-selection at bounding box center [351, 255] width 159 height 55
click at [320, 318] on div at bounding box center [333, 256] width 272 height 315
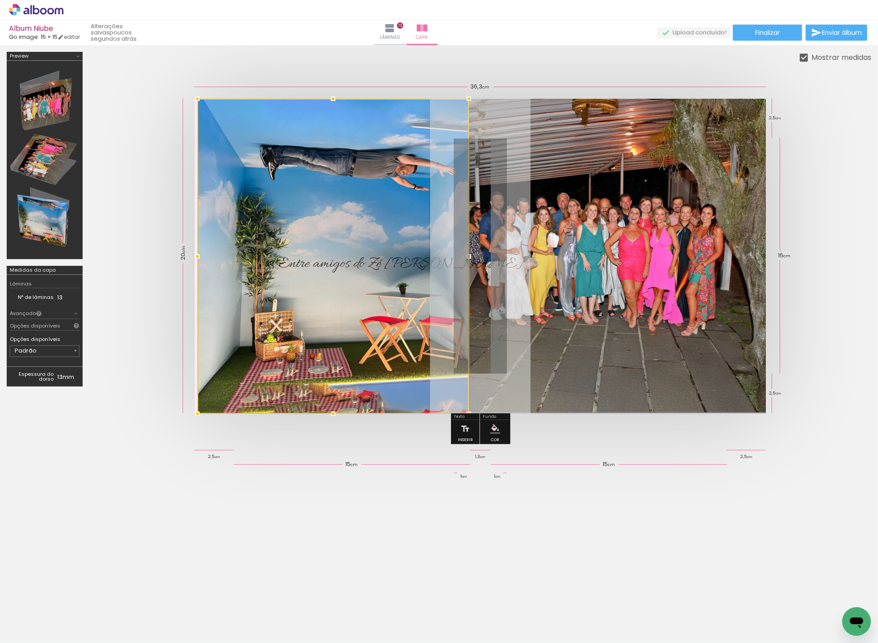
click at [338, 259] on div at bounding box center [333, 256] width 272 height 315
click at [338, 265] on div at bounding box center [333, 256] width 272 height 315
click at [319, 264] on div at bounding box center [333, 256] width 272 height 315
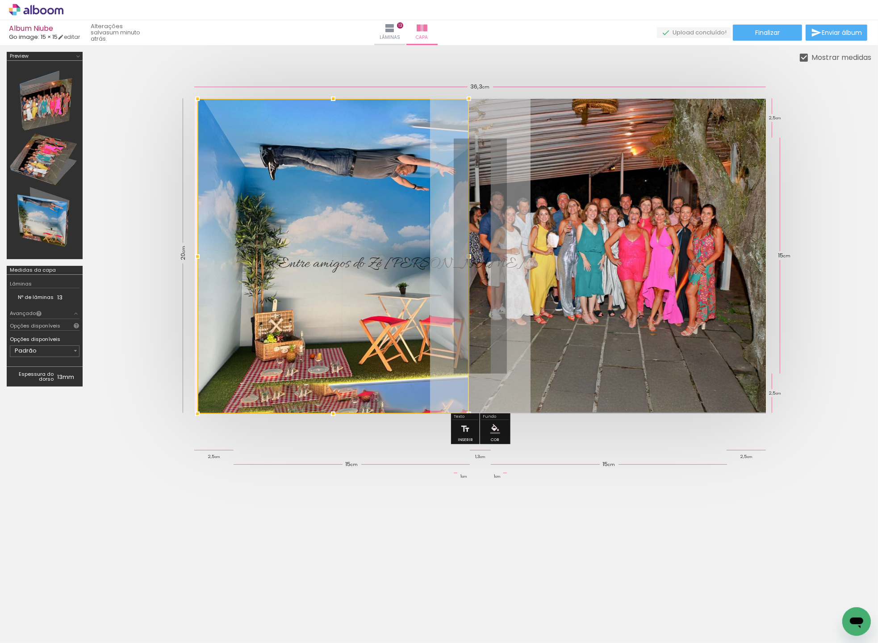
click at [289, 260] on div at bounding box center [333, 256] width 272 height 315
click at [309, 541] on div at bounding box center [439, 505] width 878 height 98
click at [462, 426] on iron-icon at bounding box center [466, 429] width 10 height 18
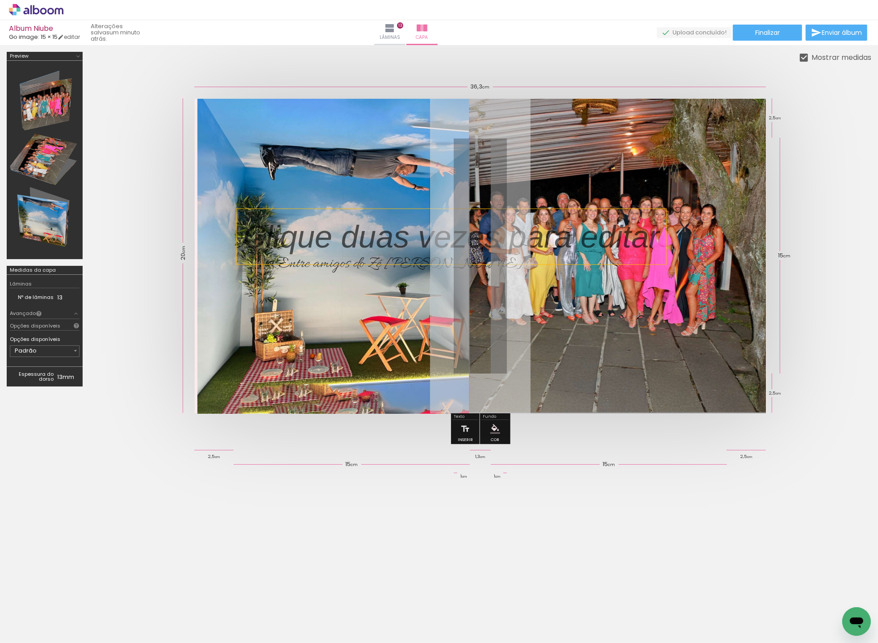
click at [445, 239] on p at bounding box center [458, 236] width 430 height 45
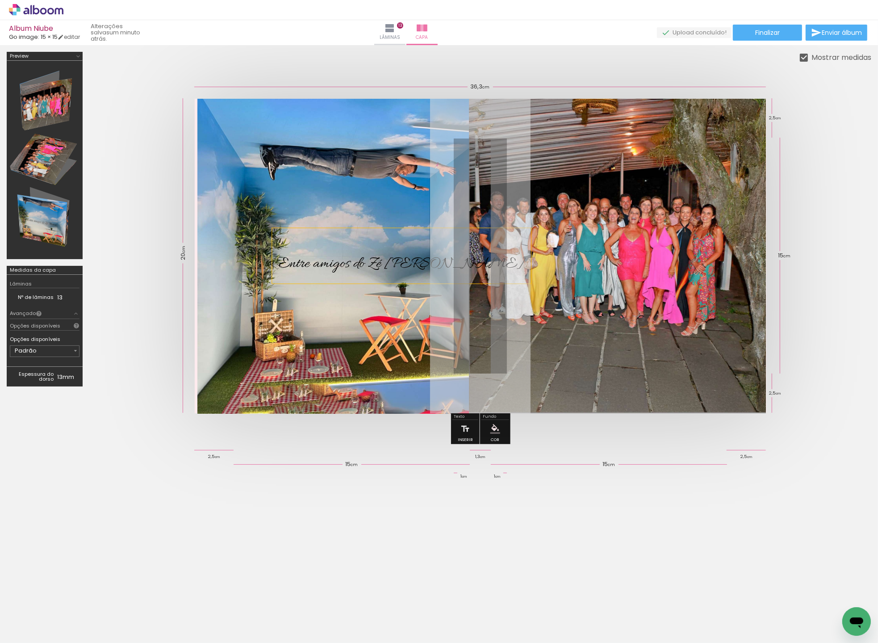
click at [402, 261] on span "Entre amigos do Zé [PERSON_NAME]" at bounding box center [402, 264] width 246 height 20
click at [401, 262] on quentale-selection at bounding box center [351, 255] width 159 height 55
click at [401, 262] on span "Entre amigos do Zé [PERSON_NAME]" at bounding box center [402, 264] width 246 height 20
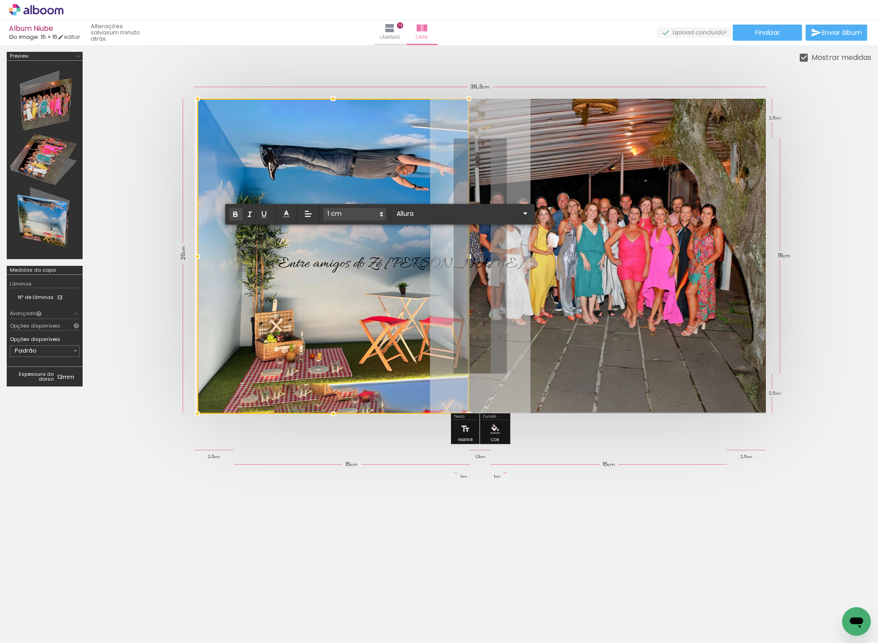
click at [239, 214] on icon "button" at bounding box center [235, 214] width 8 height 8
click at [358, 261] on span "Entre amigos do Zé [PERSON_NAME]" at bounding box center [402, 264] width 246 height 20
click at [358, 261] on div at bounding box center [333, 256] width 272 height 315
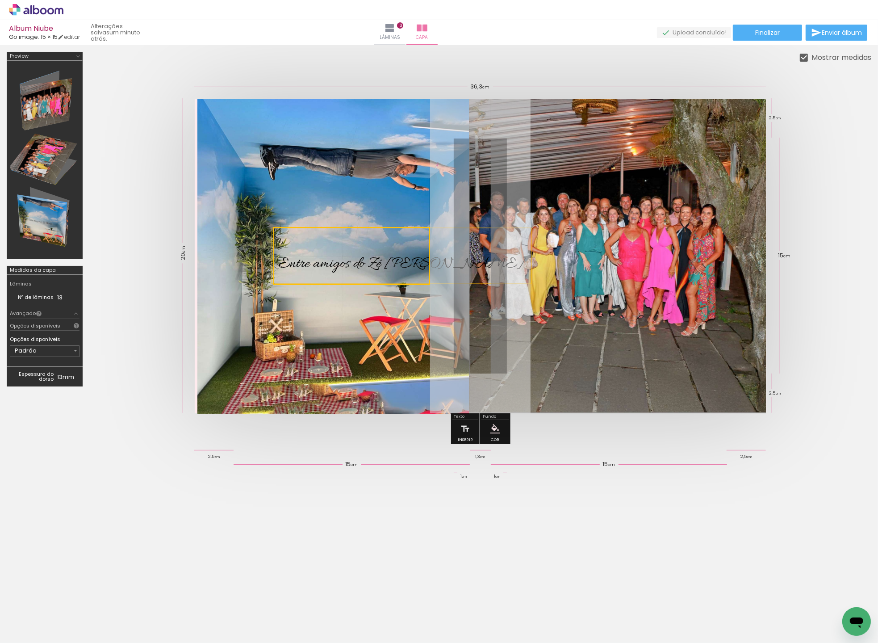
click at [358, 261] on quentale-selection at bounding box center [351, 256] width 157 height 58
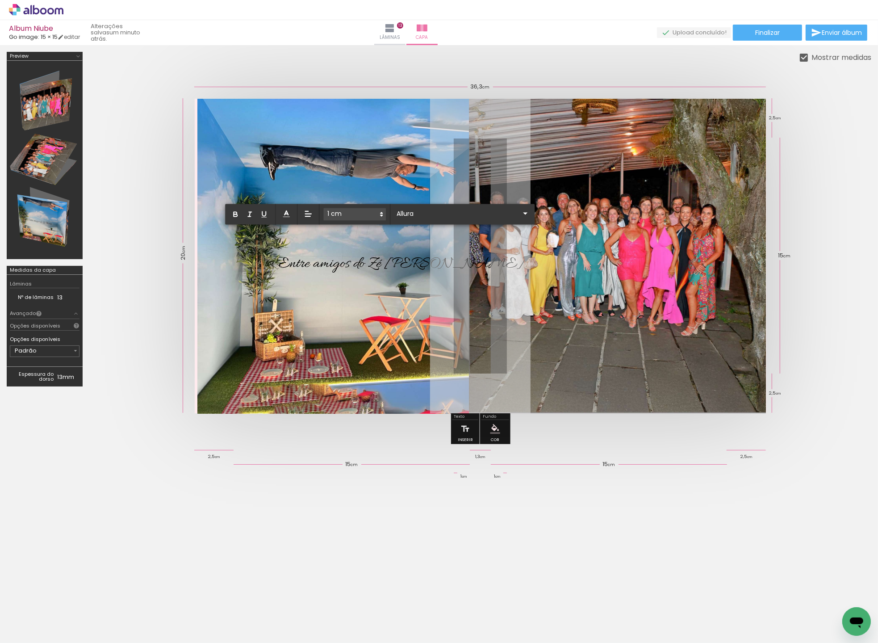
click at [341, 260] on span "Entre amigos do Zé [PERSON_NAME]" at bounding box center [402, 264] width 246 height 20
click at [341, 260] on div at bounding box center [333, 256] width 272 height 315
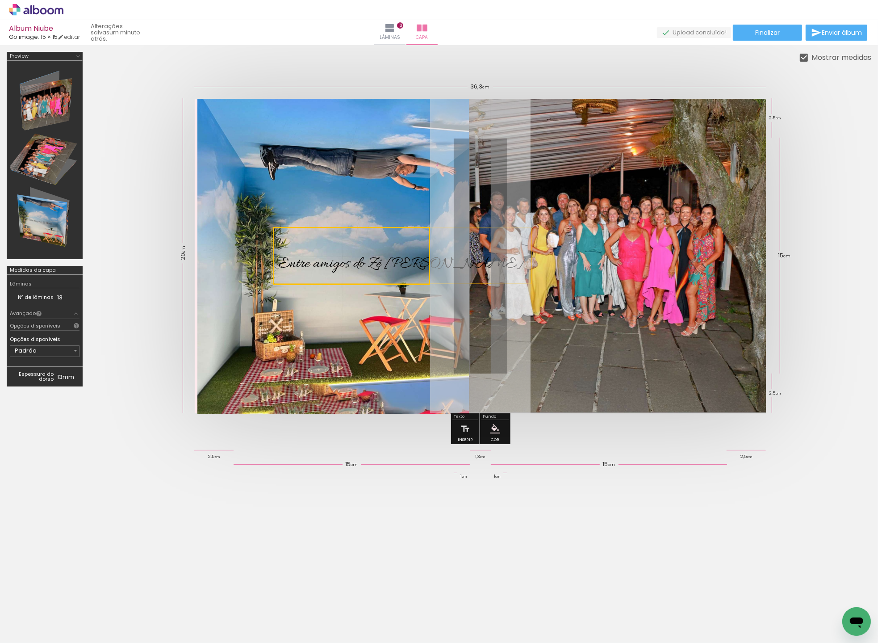
click at [341, 260] on quentale-selection at bounding box center [351, 256] width 157 height 58
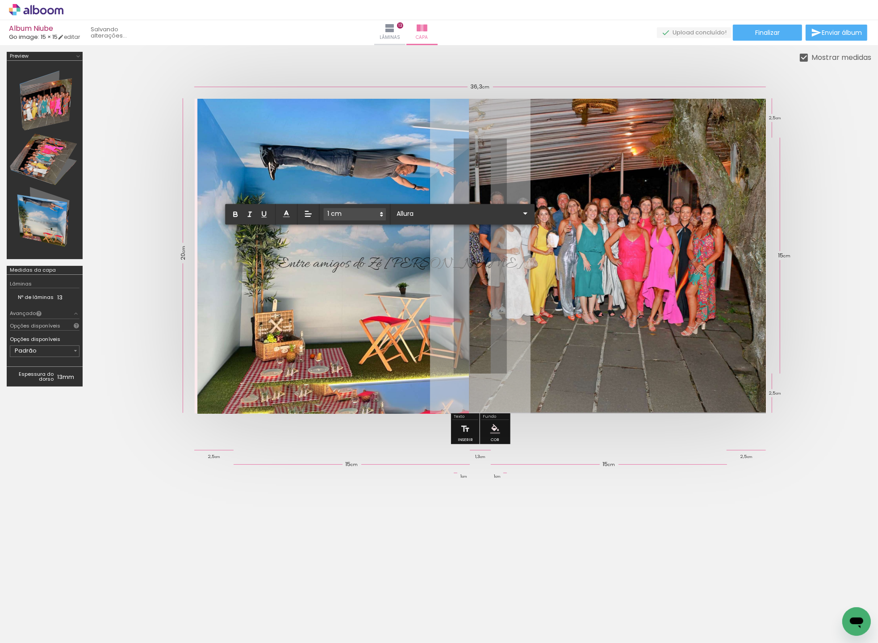
drag, startPoint x: 282, startPoint y: 260, endPoint x: 436, endPoint y: 263, distance: 154.1
click at [436, 263] on album-spread at bounding box center [481, 256] width 572 height 314
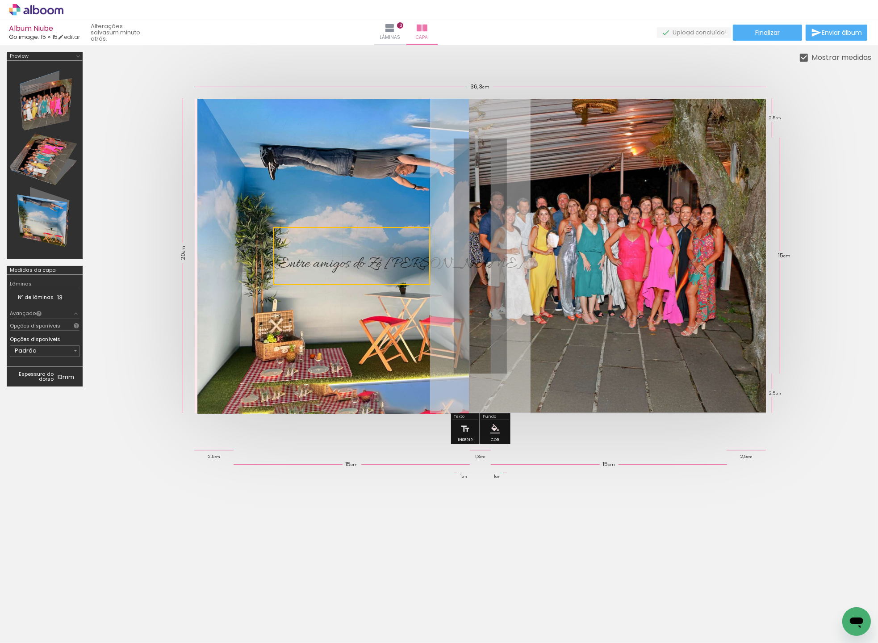
click at [345, 236] on quentale-selection at bounding box center [351, 256] width 157 height 58
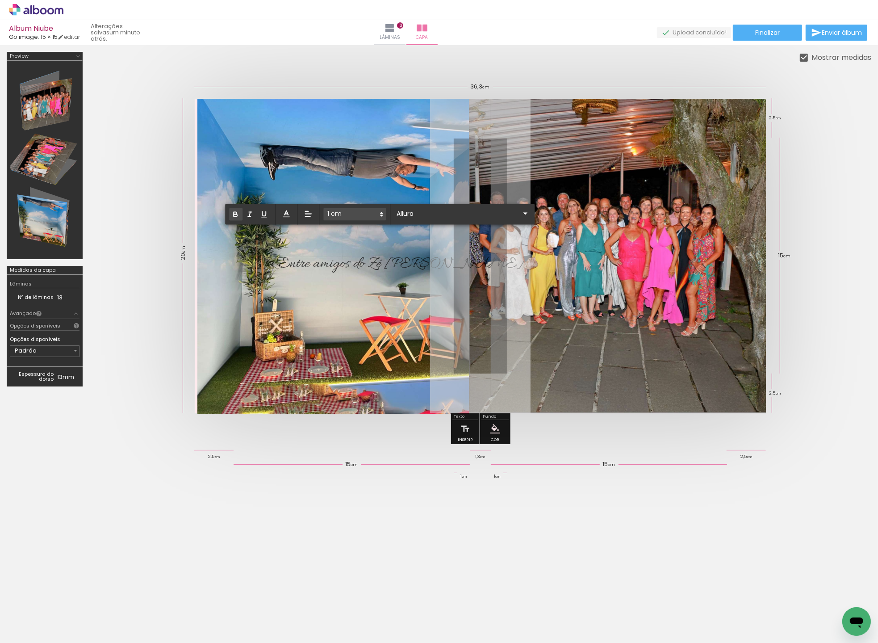
click at [236, 212] on icon "button" at bounding box center [235, 213] width 3 height 2
click at [520, 215] on iron-icon at bounding box center [525, 213] width 11 height 11
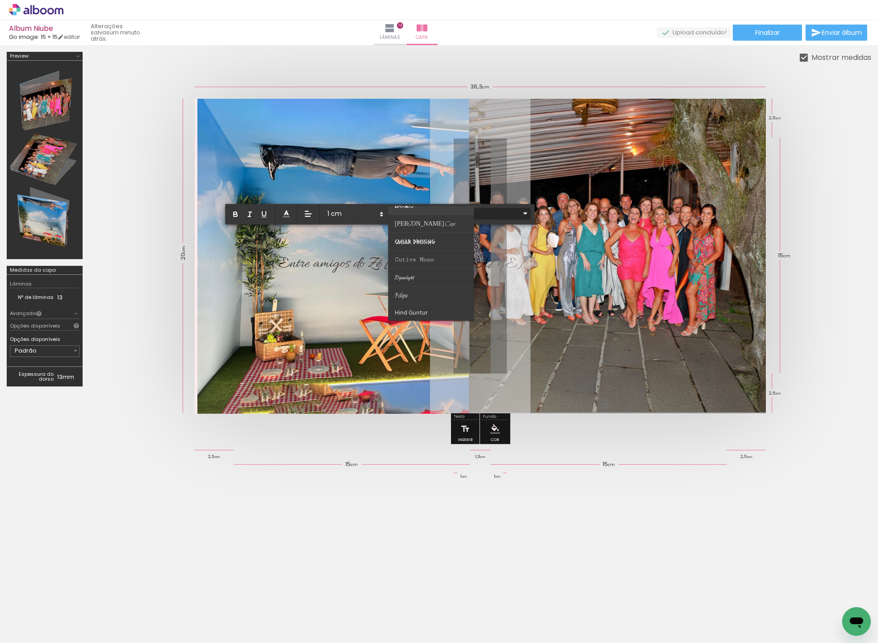
scroll to position [82, 0]
click at [423, 293] on paper-item at bounding box center [431, 294] width 86 height 18
type input "Felipa"
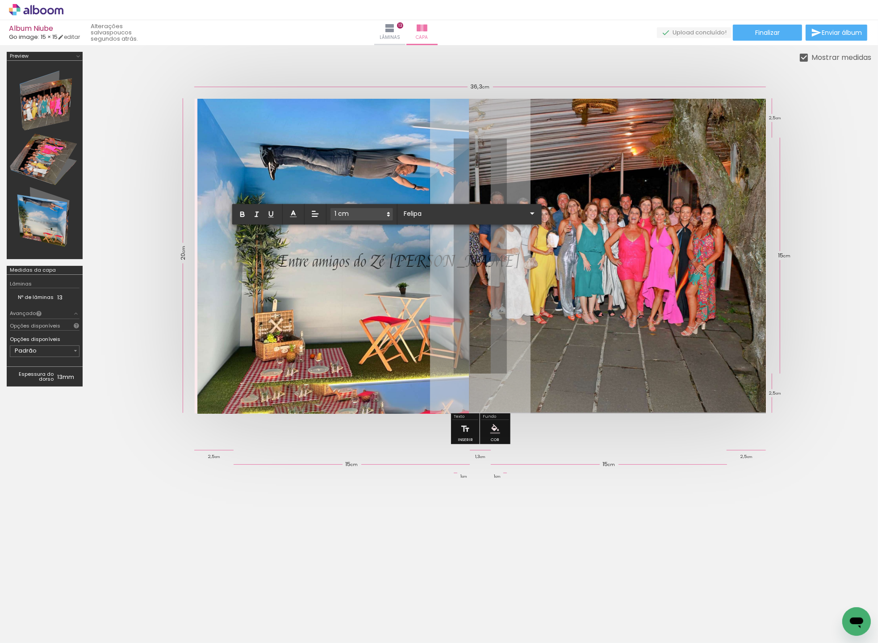
click at [315, 285] on div at bounding box center [333, 256] width 272 height 315
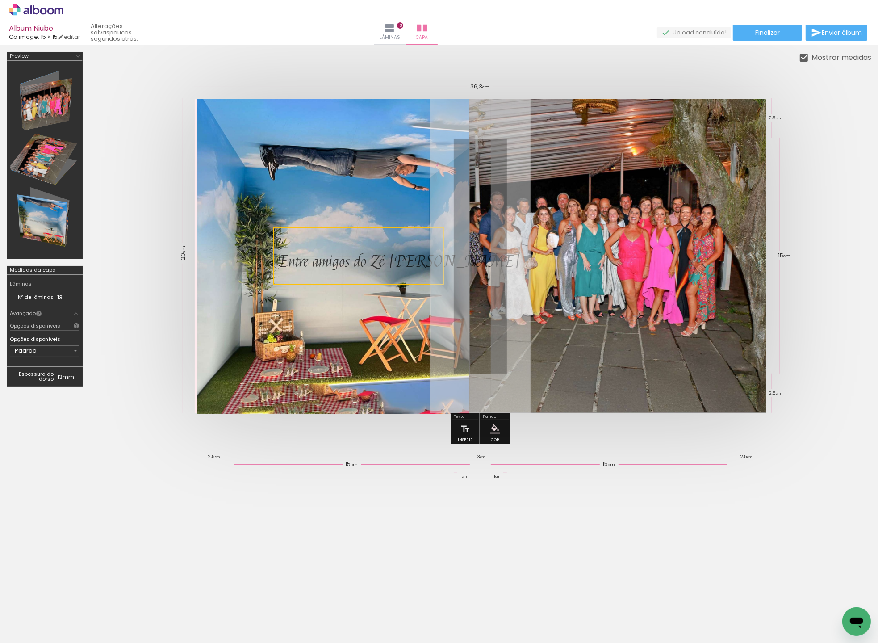
click at [384, 168] on div at bounding box center [333, 256] width 272 height 315
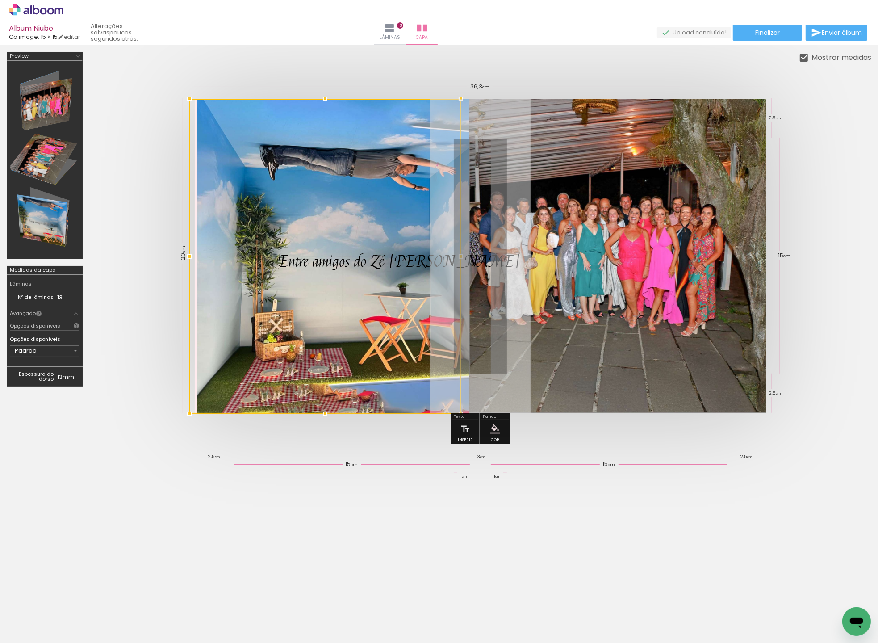
click at [341, 264] on div at bounding box center [325, 256] width 272 height 315
click at [330, 261] on div at bounding box center [334, 256] width 272 height 315
click at [553, 462] on quentale-ruler "15 cm" at bounding box center [609, 464] width 236 height 5
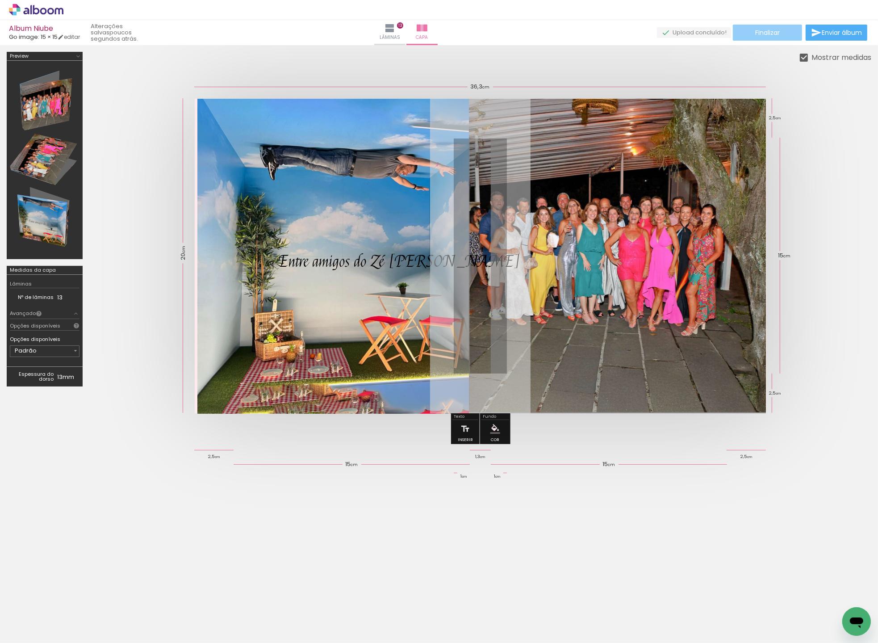
click at [771, 32] on span "Finalizar" at bounding box center [767, 32] width 25 height 6
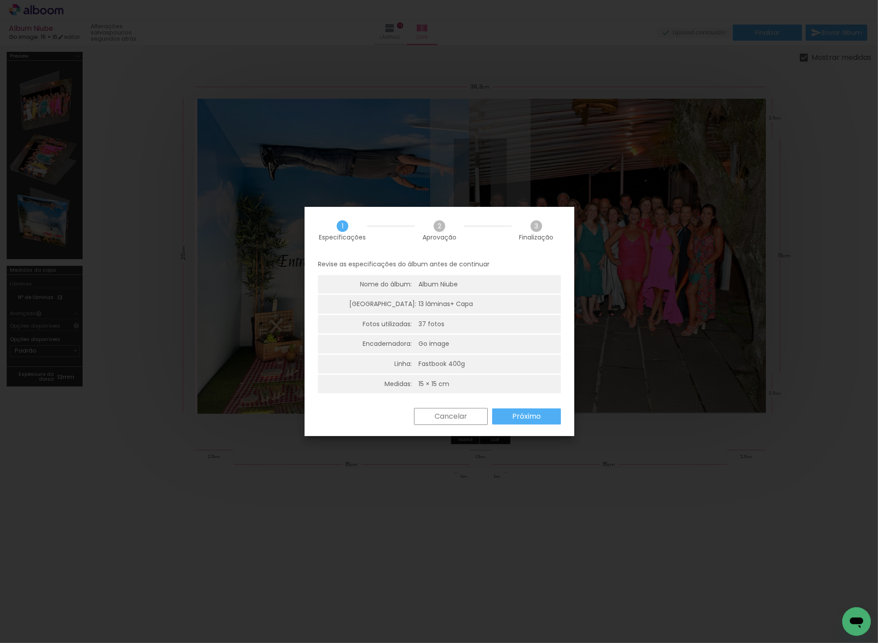
click at [0, 0] on slot "Próximo" at bounding box center [0, 0] width 0 height 0
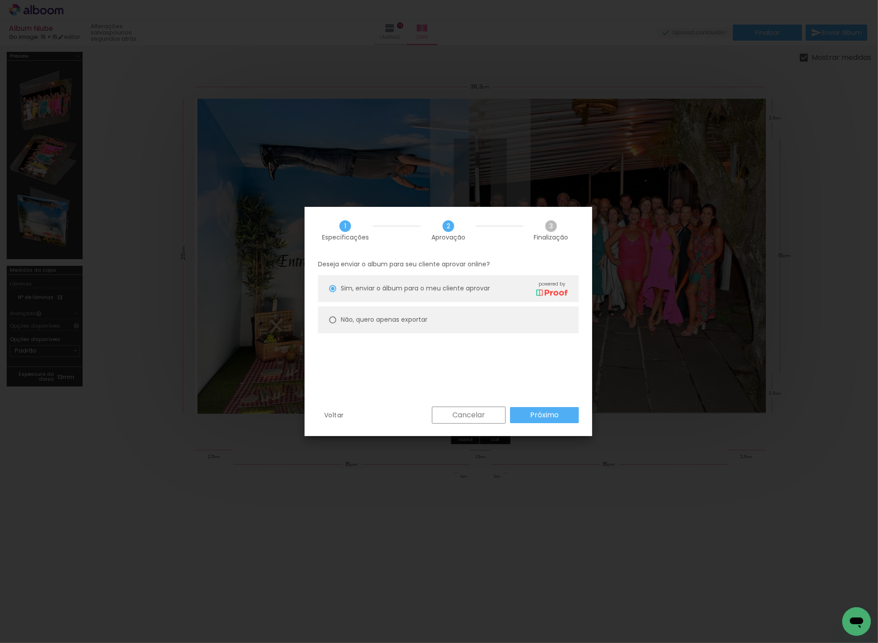
click at [526, 415] on paper-button "Próximo" at bounding box center [544, 415] width 69 height 16
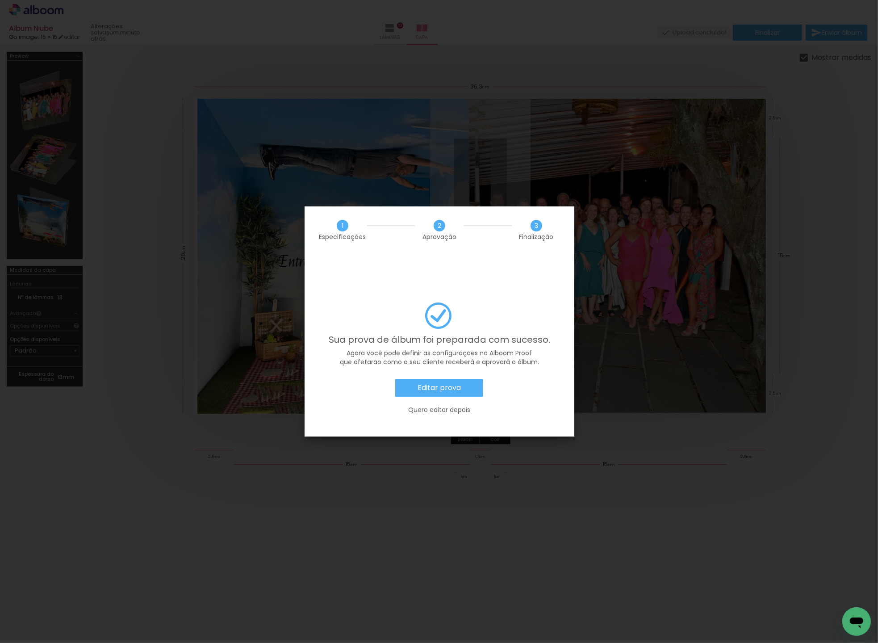
click at [0, 0] on slot "Editar prova" at bounding box center [0, 0] width 0 height 0
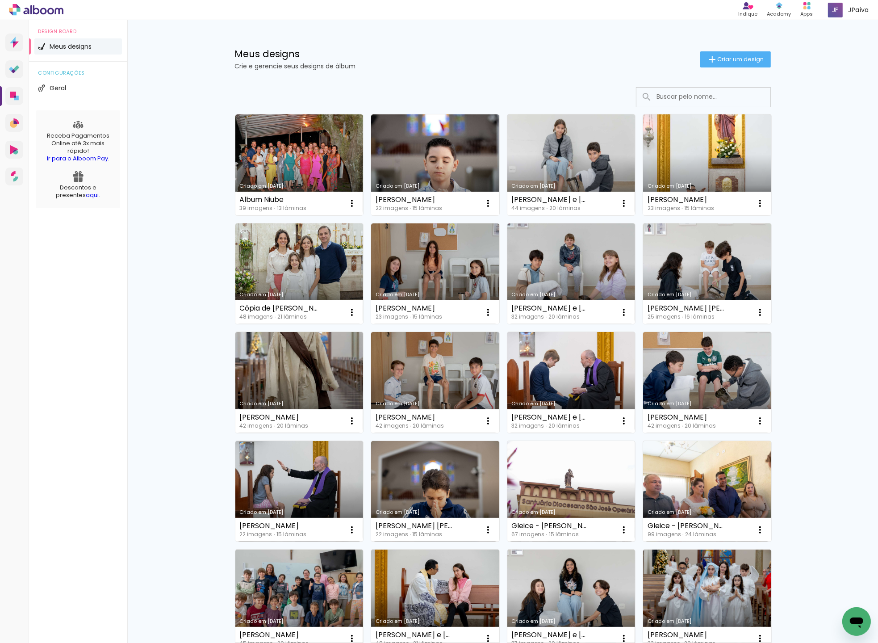
click at [276, 172] on link "Criado em [DATE]" at bounding box center [299, 164] width 128 height 101
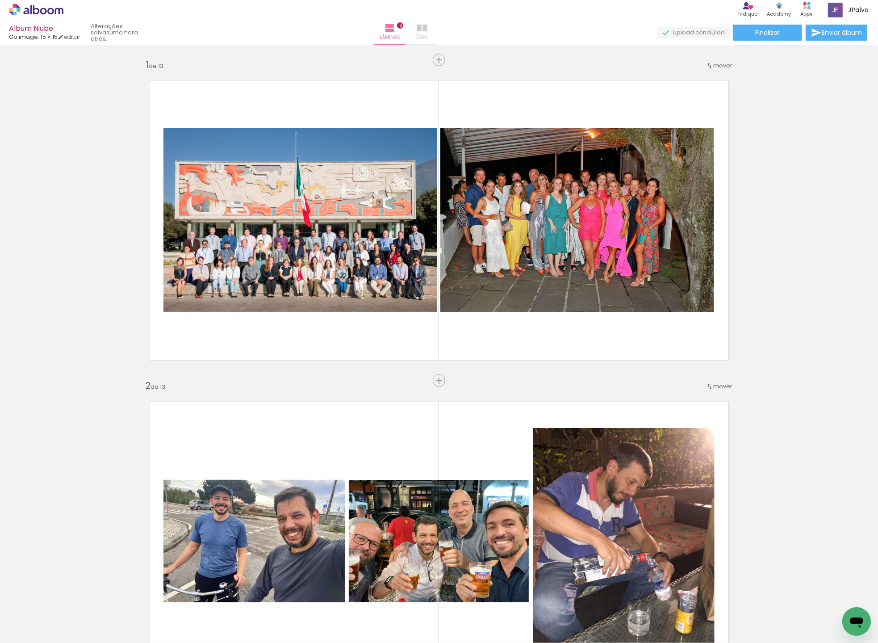
click at [428, 26] on iron-icon at bounding box center [422, 28] width 11 height 11
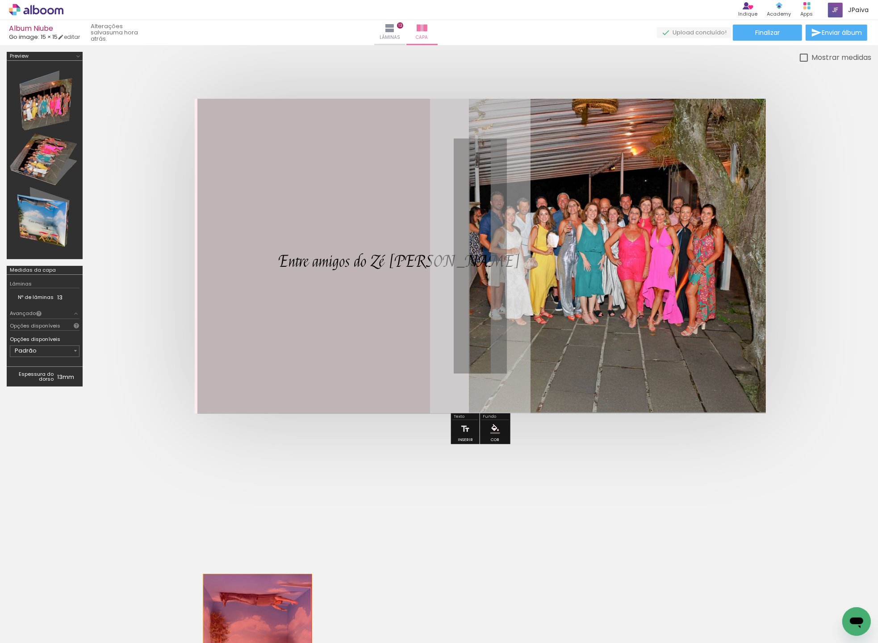
drag, startPoint x: 366, startPoint y: 192, endPoint x: 259, endPoint y: 635, distance: 456.5
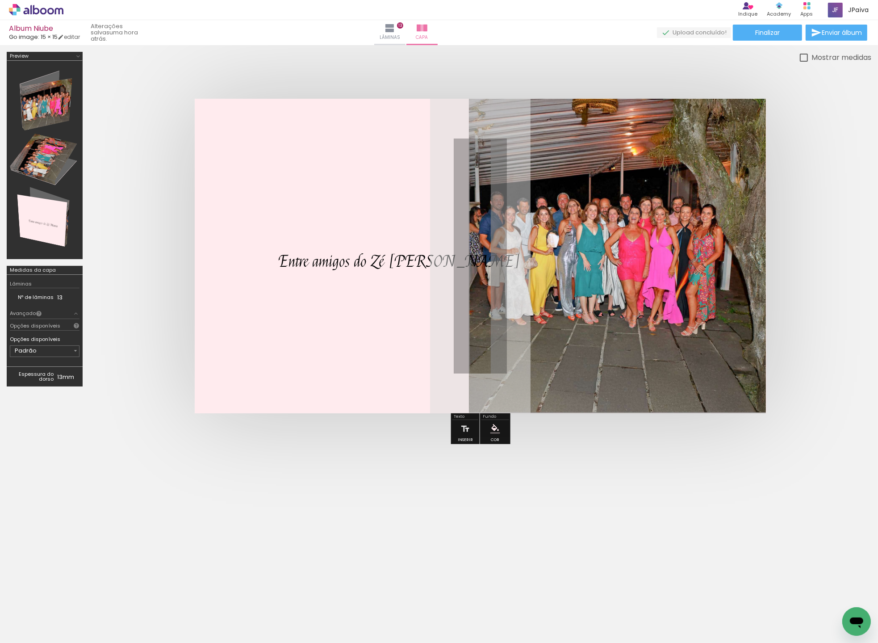
click at [47, 615] on iron-icon at bounding box center [45, 615] width 7 height 7
click at [0, 0] on slot "Não utilizadas" at bounding box center [0, 0] width 0 height 0
type input "Não utilizadas"
click at [72, 592] on iron-icon at bounding box center [69, 594] width 9 height 9
click at [492, 428] on iron-icon "color picker" at bounding box center [495, 429] width 10 height 10
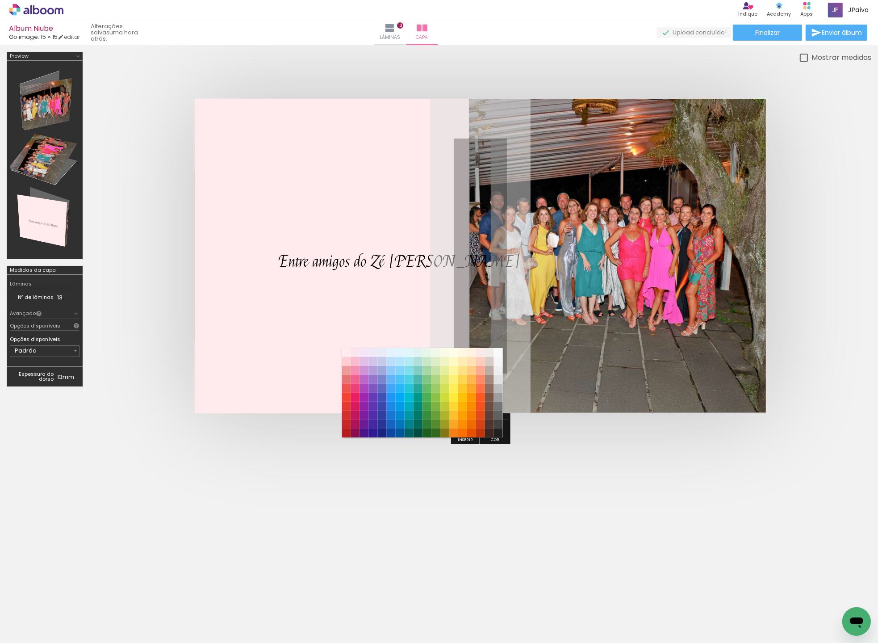
click at [404, 366] on paper-item "#80deea" at bounding box center [408, 370] width 9 height 9
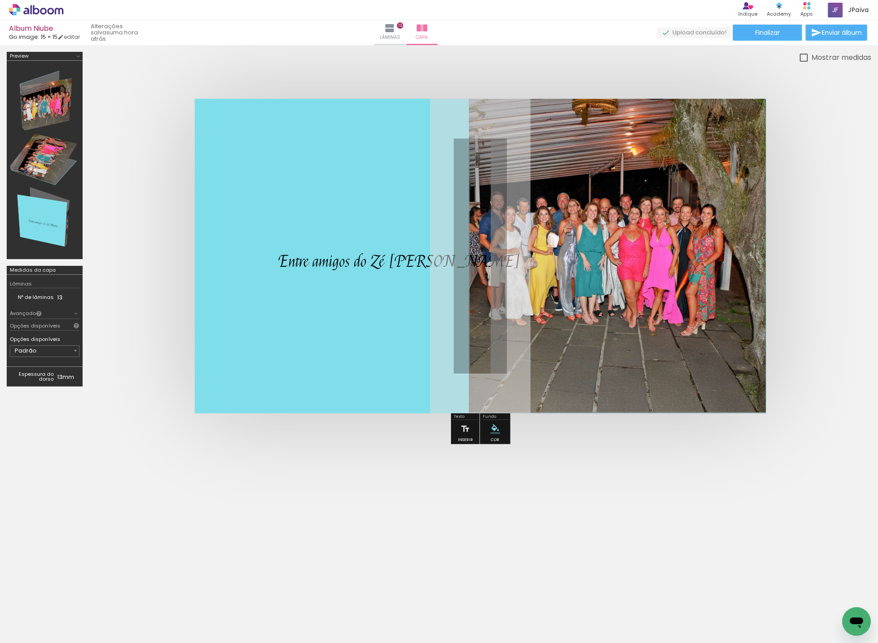
click at [498, 431] on iron-icon "color picker" at bounding box center [495, 429] width 10 height 10
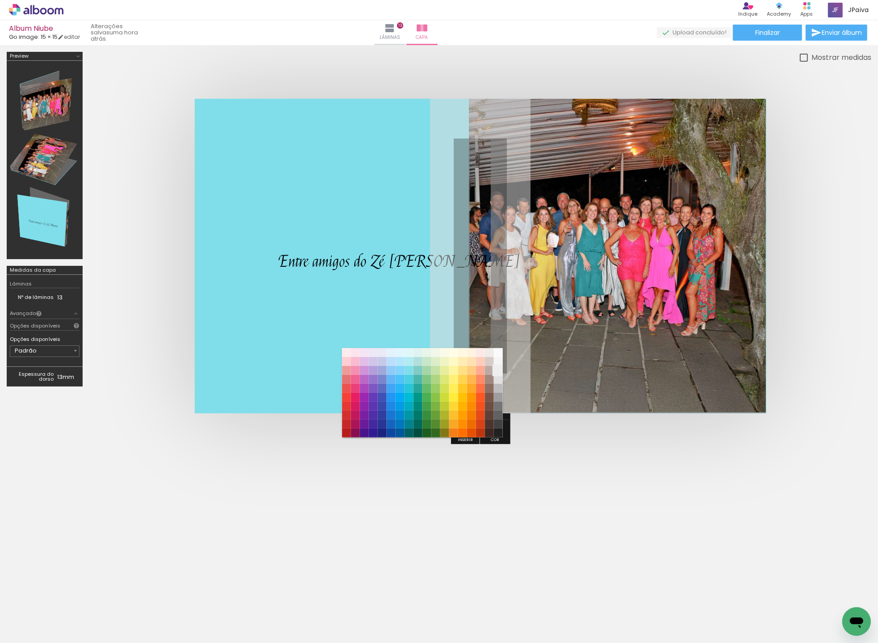
click at [501, 370] on paper-item "#eeeeee" at bounding box center [498, 370] width 9 height 9
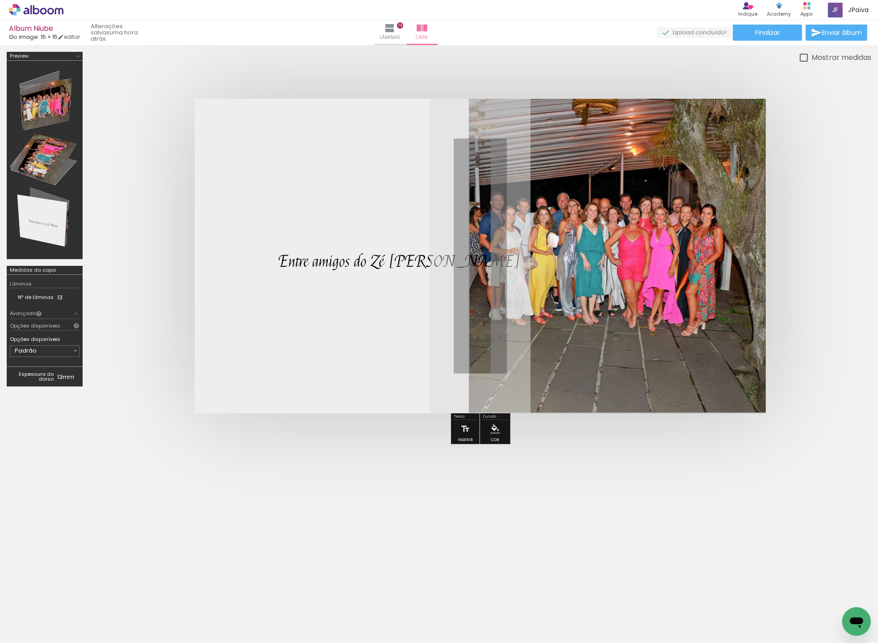
click at [443, 474] on div at bounding box center [439, 505] width 878 height 98
